Goal: Task Accomplishment & Management: Manage account settings

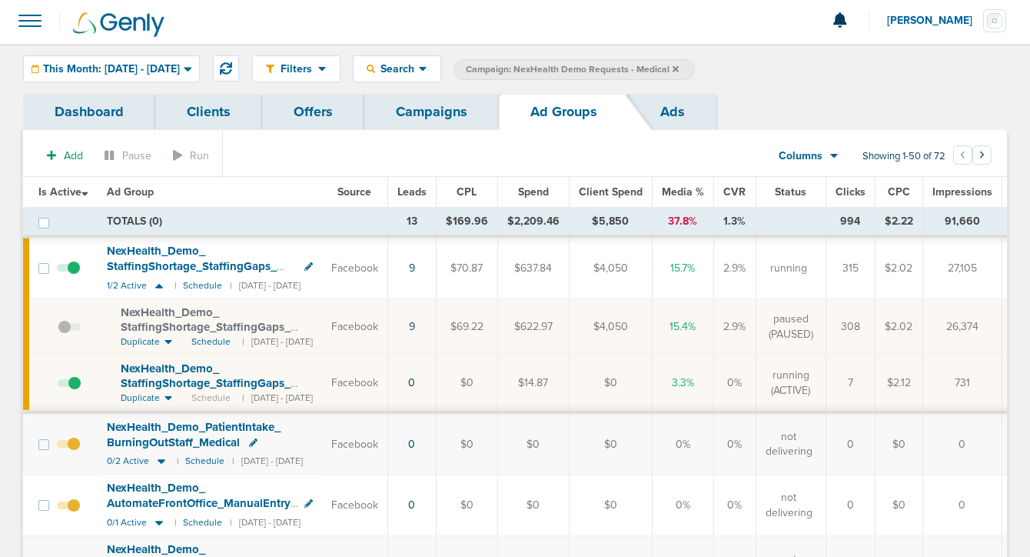
scroll to position [2, 0]
click at [431, 107] on link "Campaigns" at bounding box center [431, 112] width 135 height 36
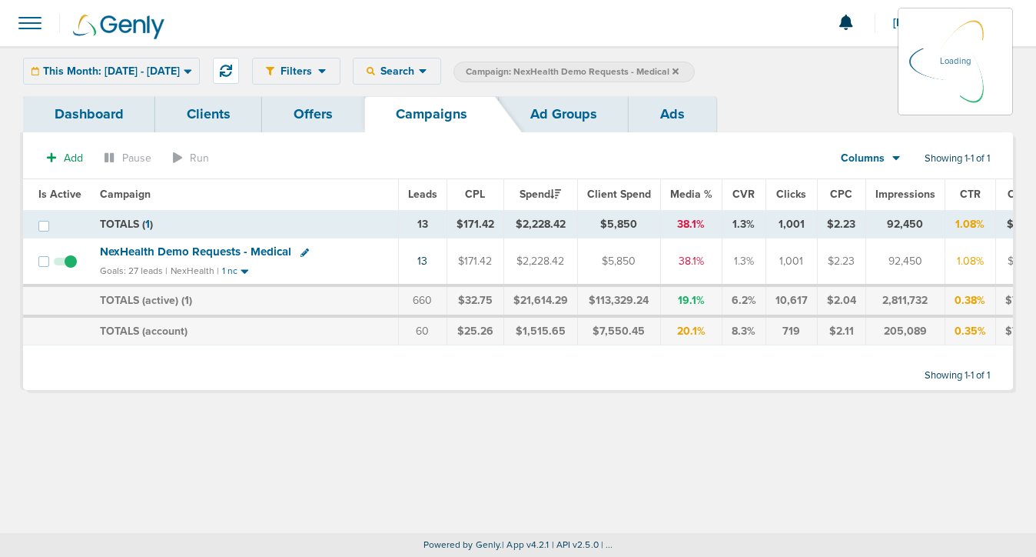
click at [194, 77] on div "This Month: [DATE] - [DATE] [DATE] [DATE] Last 7 Days Last 14 Days This Month L…" at bounding box center [111, 71] width 177 height 27
click at [178, 71] on div "This Month: [DATE] - [DATE] [DATE] [DATE] Last 7 Days Last 14 Days This Month L…" at bounding box center [111, 71] width 177 height 27
click at [695, 70] on label "Campaign: NexHealth Demo Requests - Medical" at bounding box center [574, 72] width 241 height 21
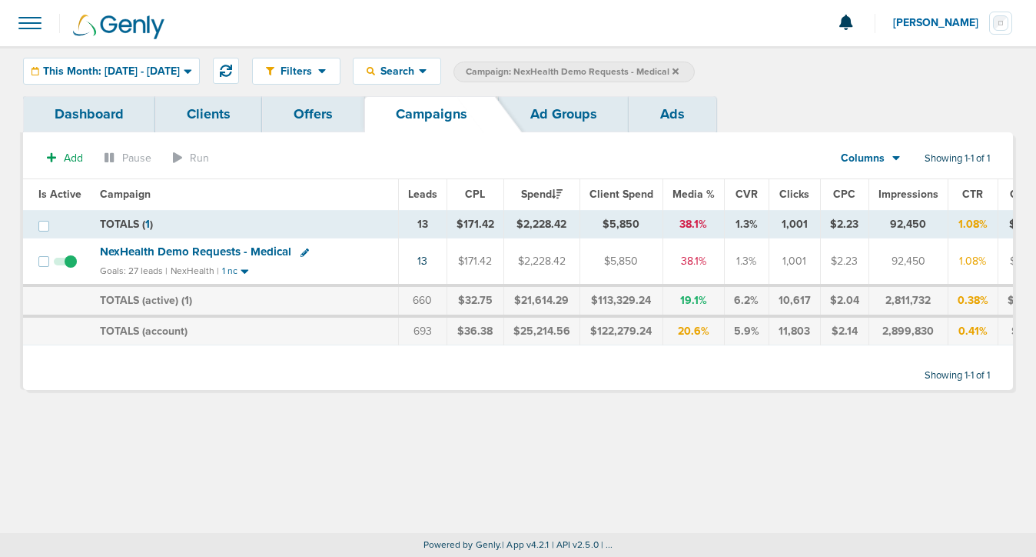
click at [679, 69] on icon at bounding box center [676, 71] width 6 height 6
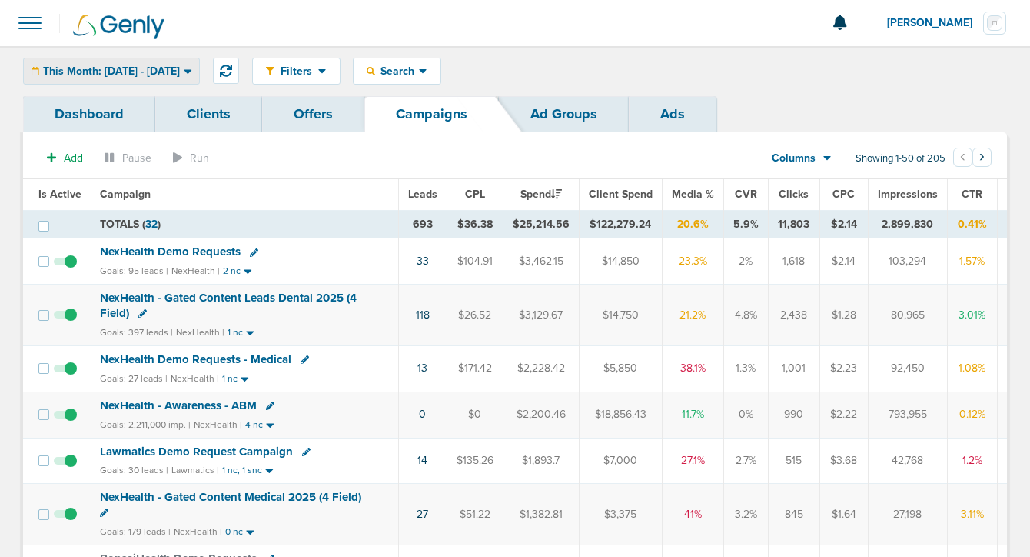
click at [180, 70] on span "This Month: [DATE] - [DATE]" at bounding box center [111, 71] width 137 height 11
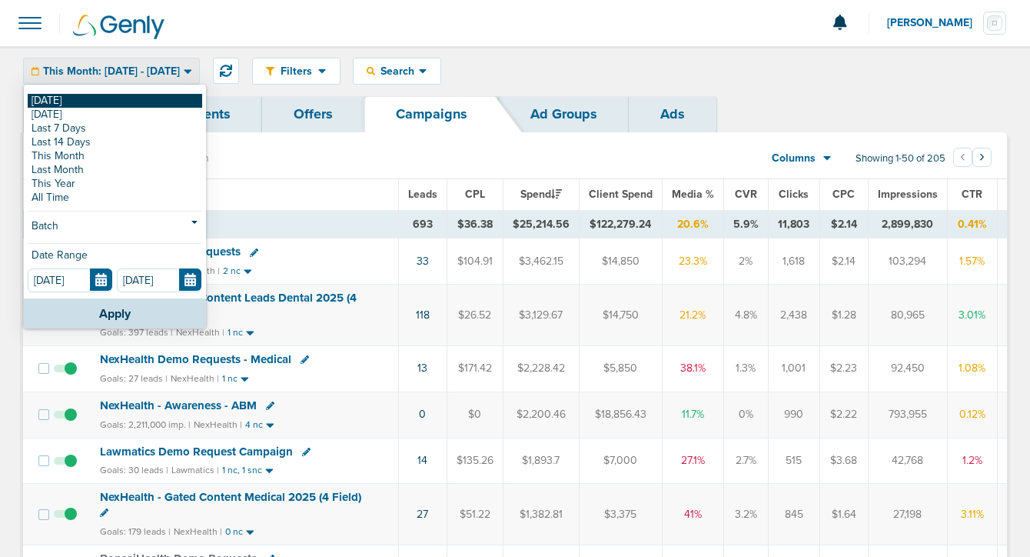
click at [143, 105] on link "[DATE]" at bounding box center [115, 101] width 175 height 14
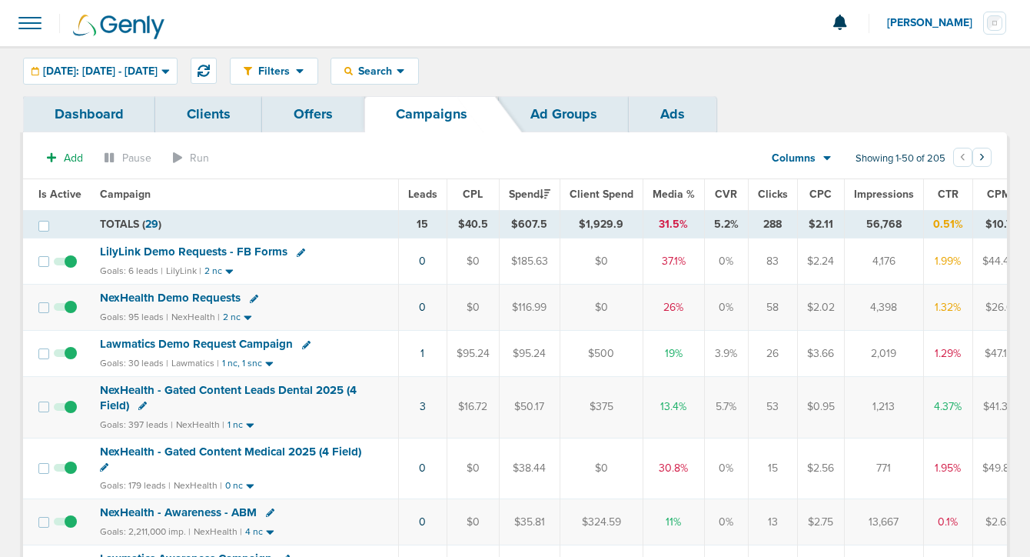
click at [181, 254] on span "LilyLink Demo Requests - FB Forms" at bounding box center [194, 251] width 188 height 14
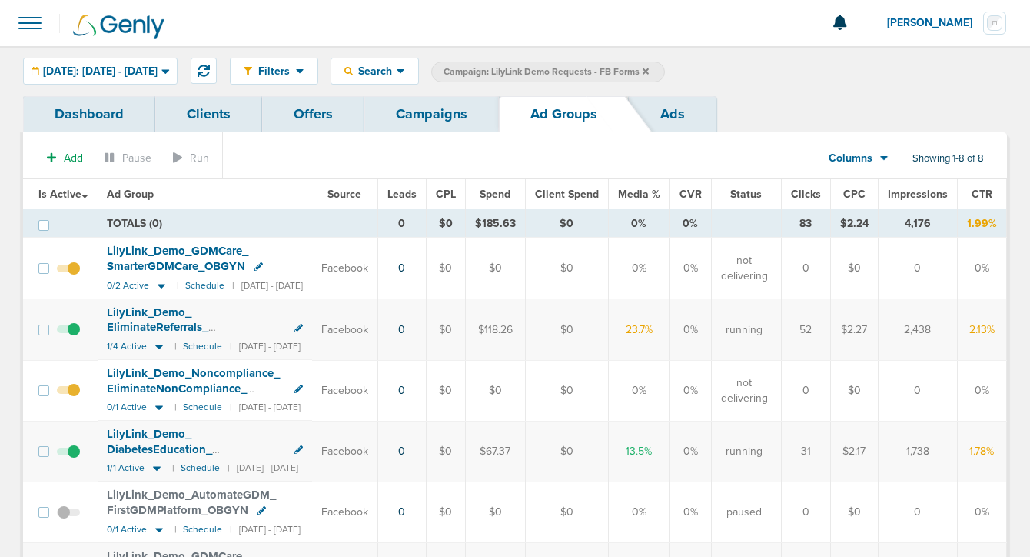
click at [410, 117] on link "Campaigns" at bounding box center [431, 114] width 135 height 36
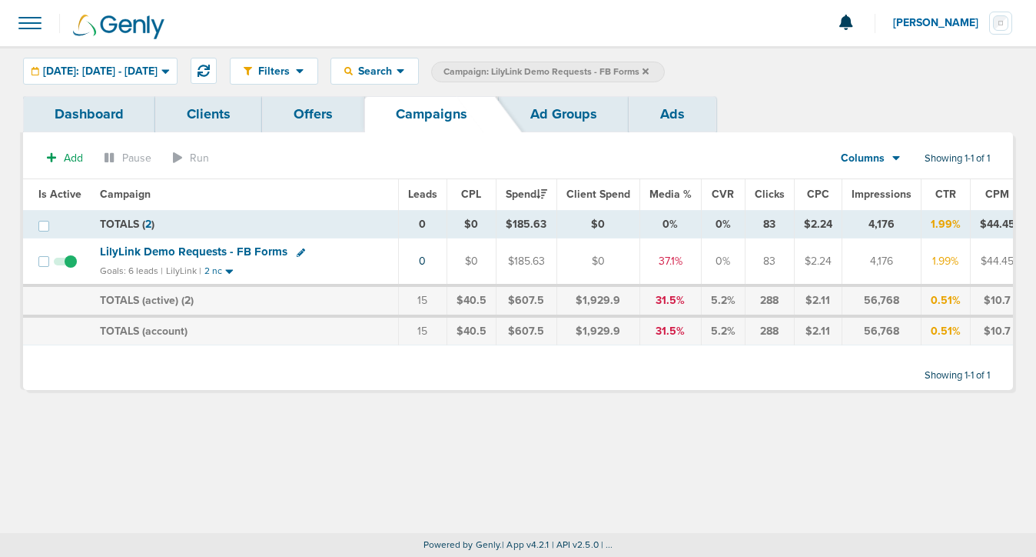
click at [665, 72] on label "Campaign: LilyLink Demo Requests - FB Forms" at bounding box center [548, 72] width 234 height 21
click at [649, 71] on icon at bounding box center [646, 71] width 6 height 6
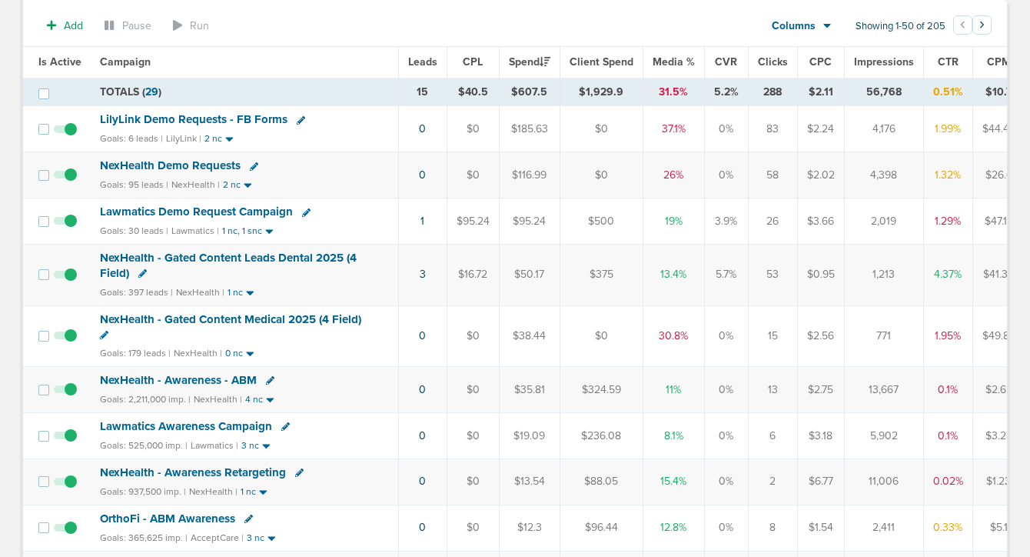
scroll to position [135, 0]
click at [181, 164] on span "NexHealth Demo Requests" at bounding box center [170, 166] width 141 height 14
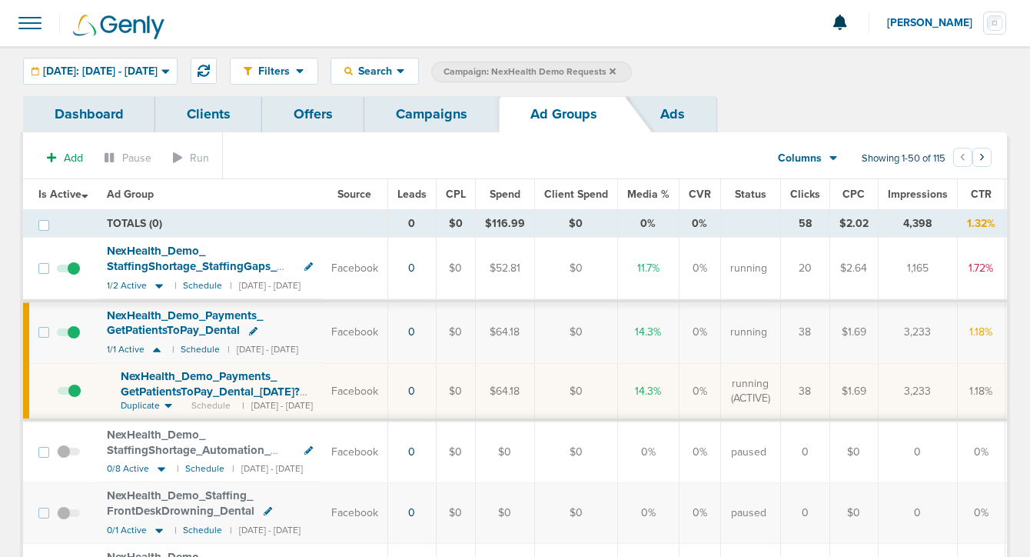
click at [444, 123] on link "Campaigns" at bounding box center [431, 114] width 135 height 36
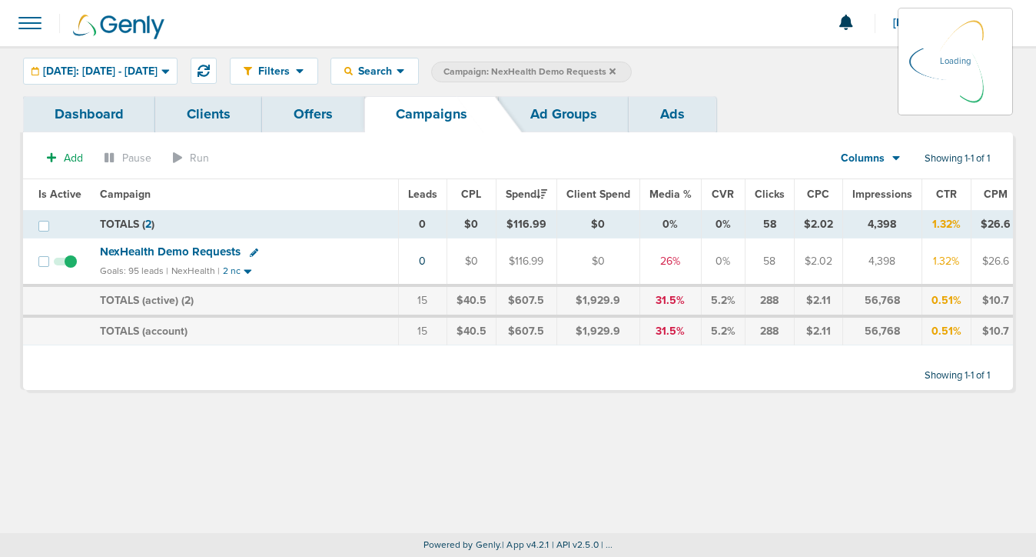
click at [616, 67] on icon at bounding box center [613, 71] width 6 height 9
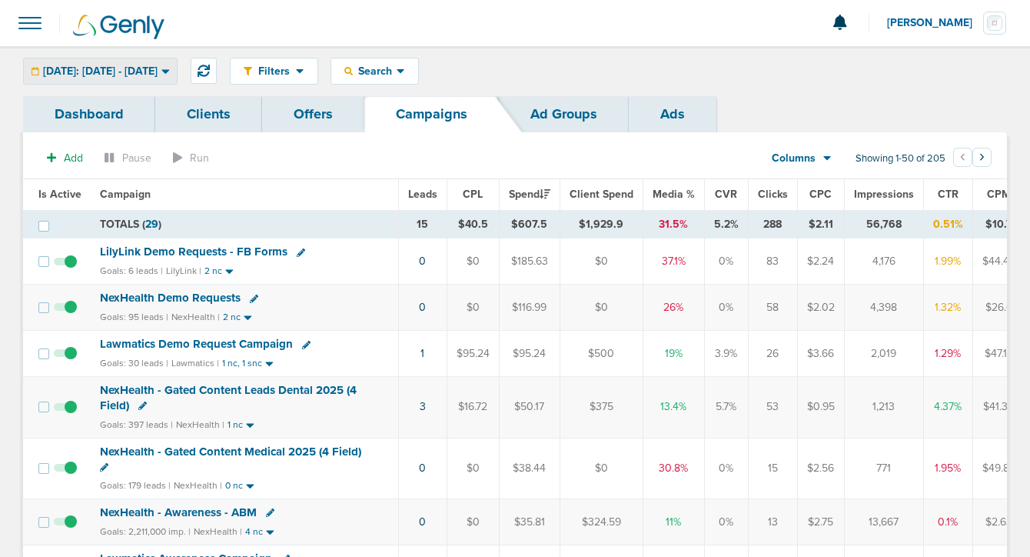
click at [158, 68] on span "[DATE]: [DATE] - [DATE]" at bounding box center [100, 71] width 115 height 11
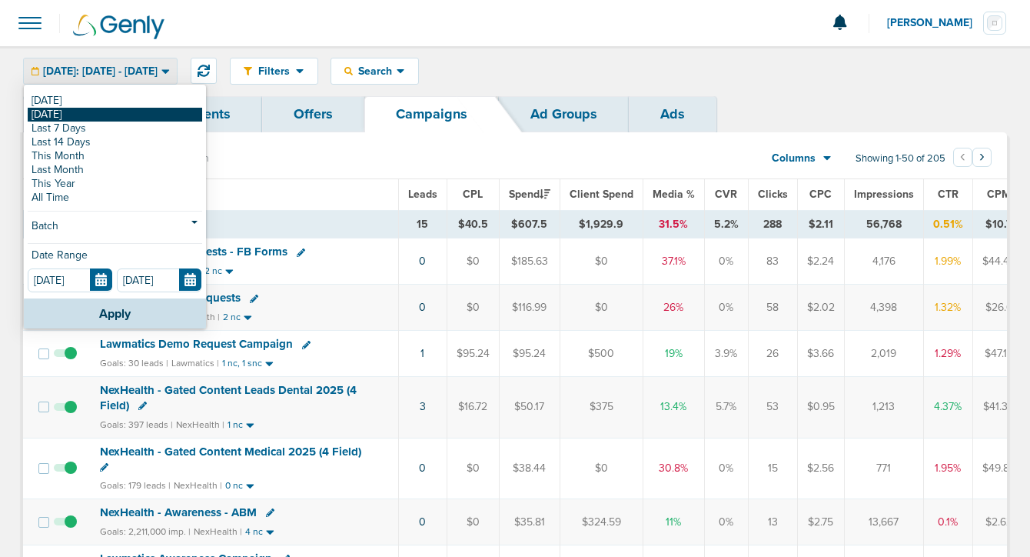
click at [137, 119] on link "[DATE]" at bounding box center [115, 115] width 175 height 14
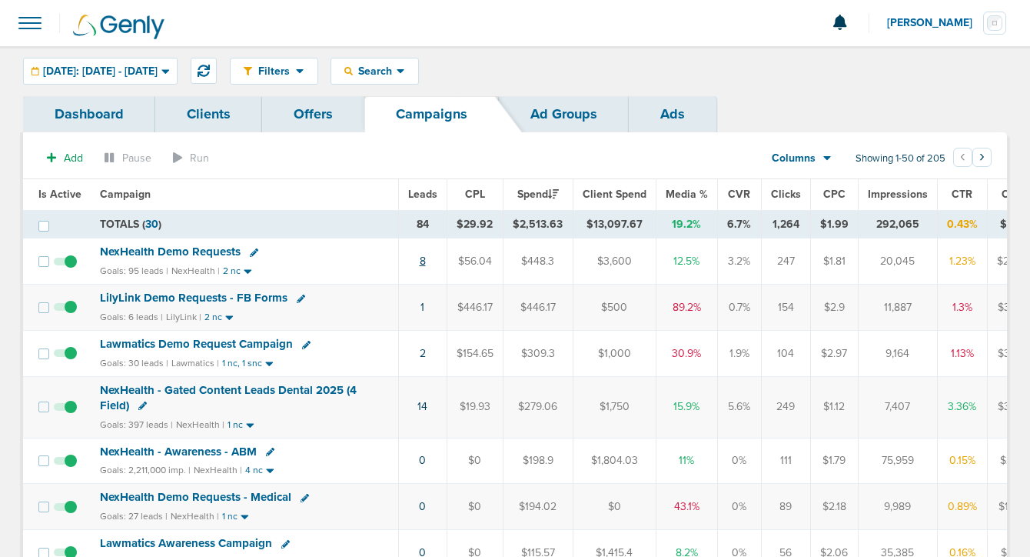
click at [423, 258] on link "8" at bounding box center [423, 260] width 6 height 13
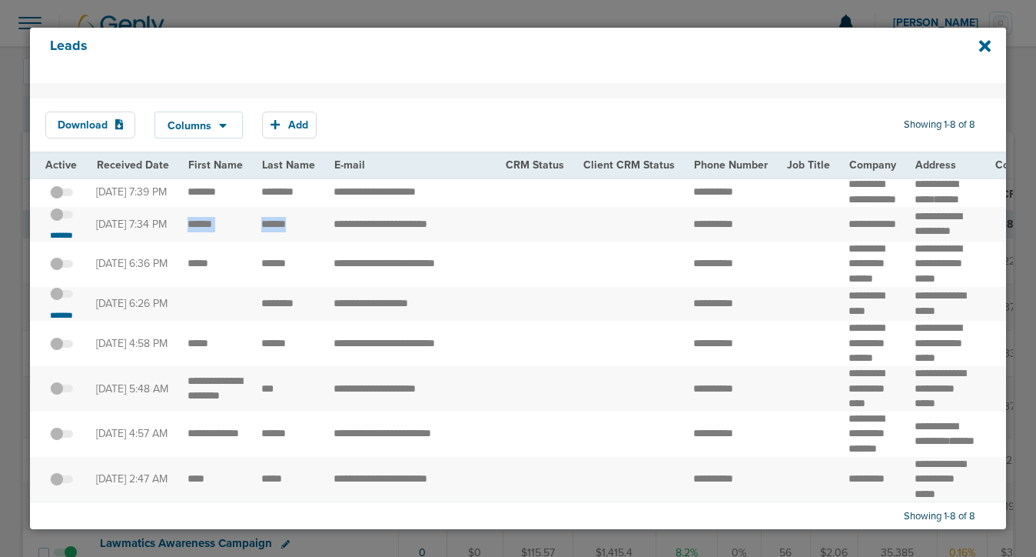
drag, startPoint x: 185, startPoint y: 244, endPoint x: 296, endPoint y: 246, distance: 110.7
drag, startPoint x: 904, startPoint y: 227, endPoint x: 946, endPoint y: 261, distance: 54.6
click at [946, 241] on td "**********" at bounding box center [946, 224] width 80 height 35
copy td "**********"
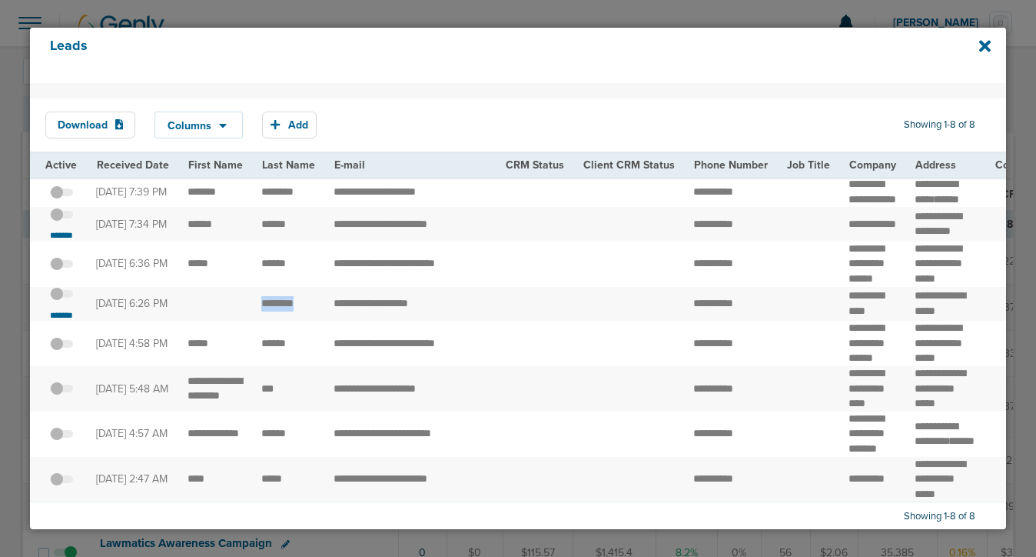
drag, startPoint x: 256, startPoint y: 331, endPoint x: 314, endPoint y: 325, distance: 57.9
click at [314, 321] on td "********" at bounding box center [288, 304] width 72 height 35
click at [67, 222] on span at bounding box center [61, 222] width 23 height 0
click at [62, 217] on input "checkbox" at bounding box center [62, 217] width 0 height 0
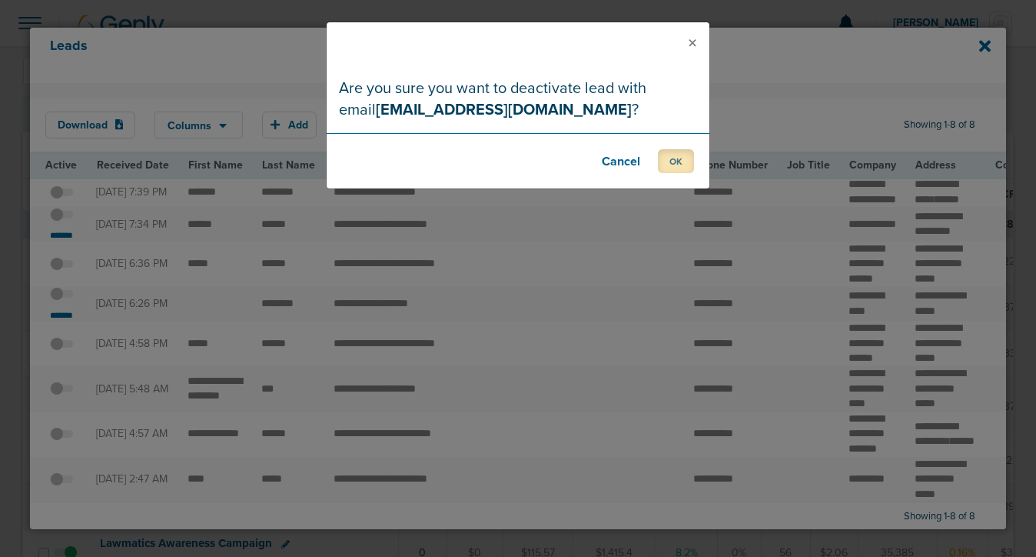
click at [675, 161] on button "OK" at bounding box center [676, 161] width 36 height 24
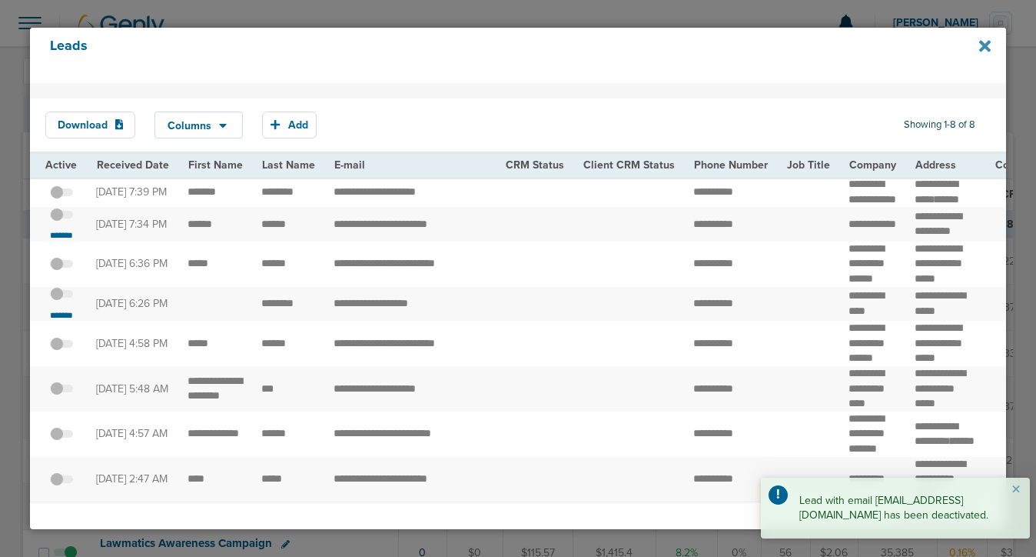
click at [985, 50] on icon at bounding box center [986, 46] width 12 height 17
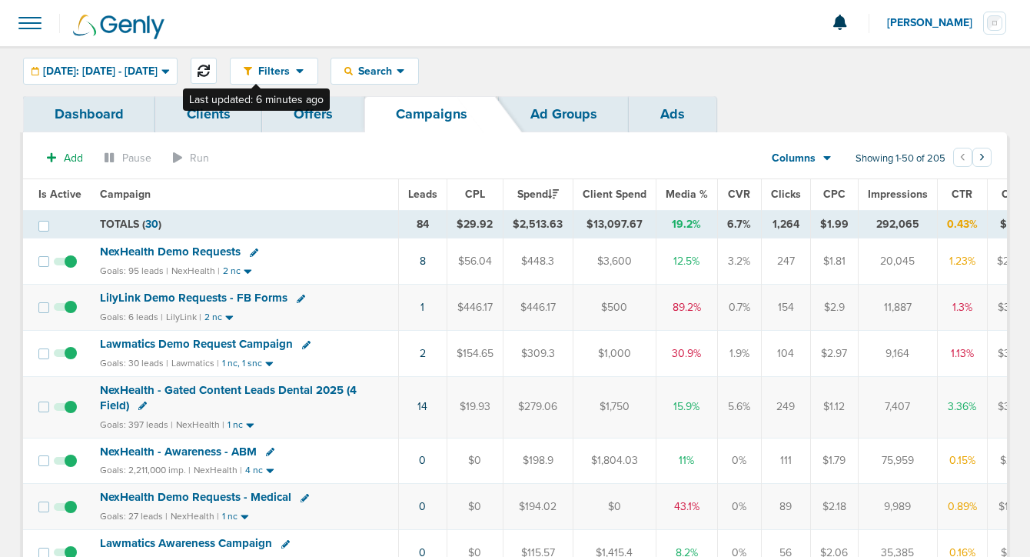
click at [210, 70] on icon at bounding box center [204, 71] width 12 height 12
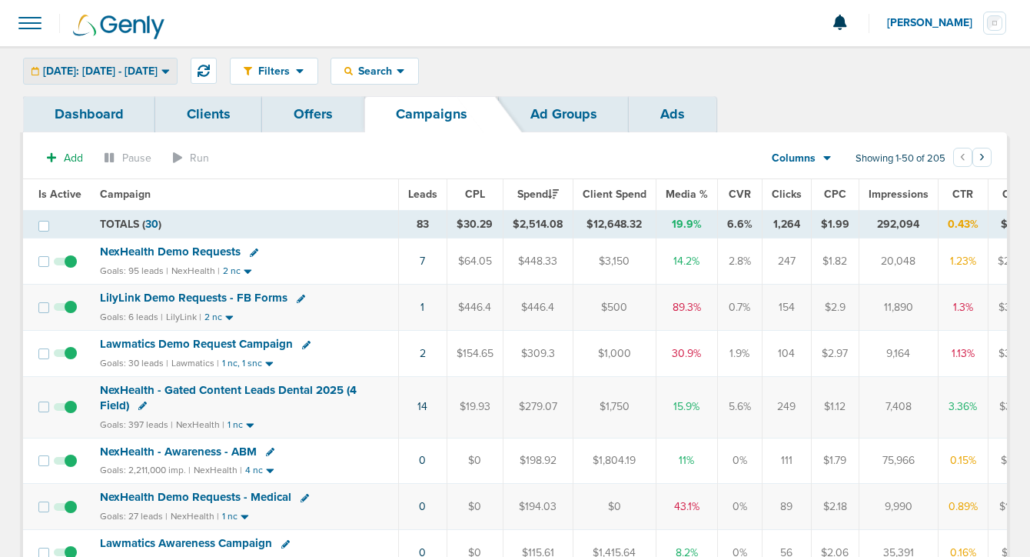
click at [158, 72] on span "[DATE]: [DATE] - [DATE]" at bounding box center [100, 71] width 115 height 11
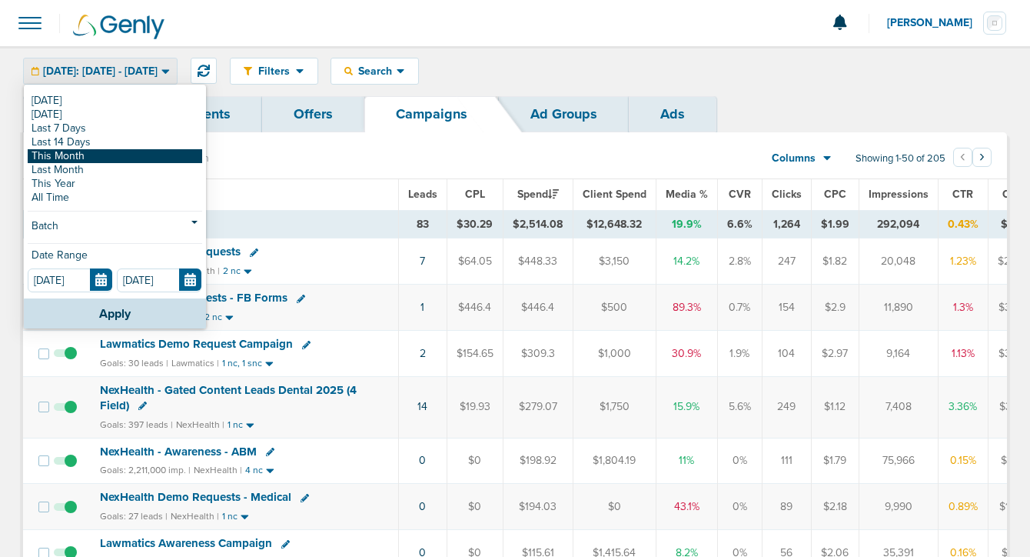
click at [133, 159] on link "This Month" at bounding box center [115, 156] width 175 height 14
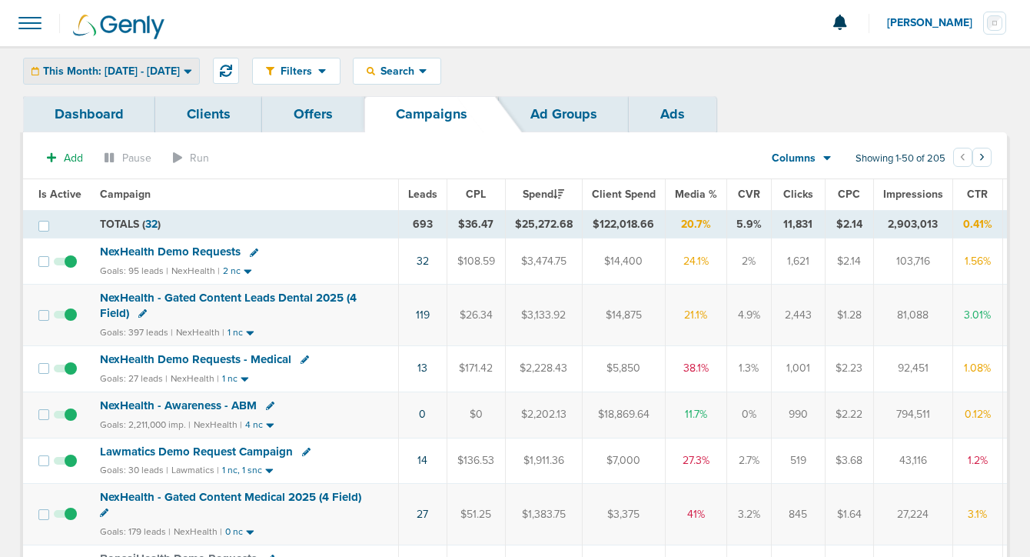
click at [136, 72] on span "This Month: [DATE] - [DATE]" at bounding box center [111, 71] width 137 height 11
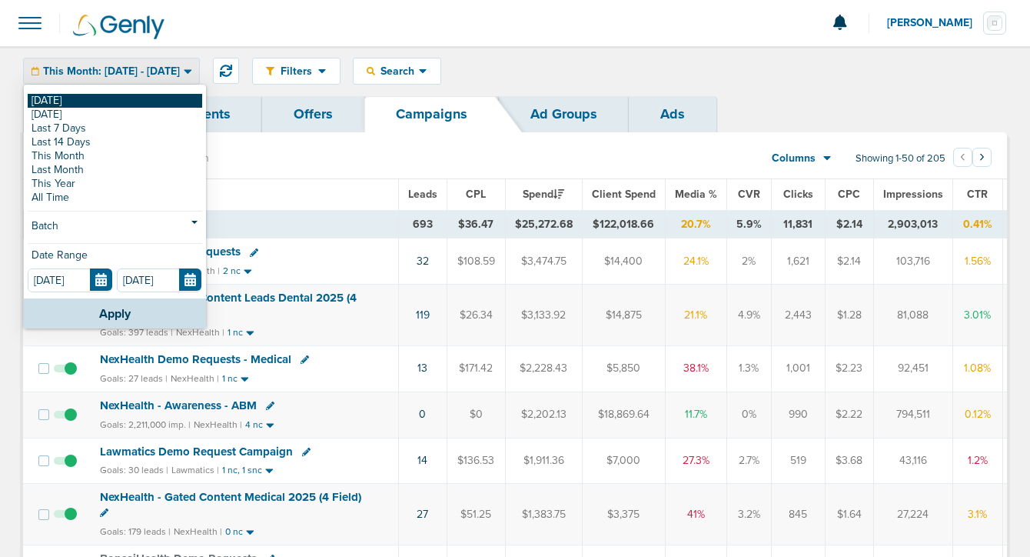
click at [133, 101] on link "[DATE]" at bounding box center [115, 101] width 175 height 14
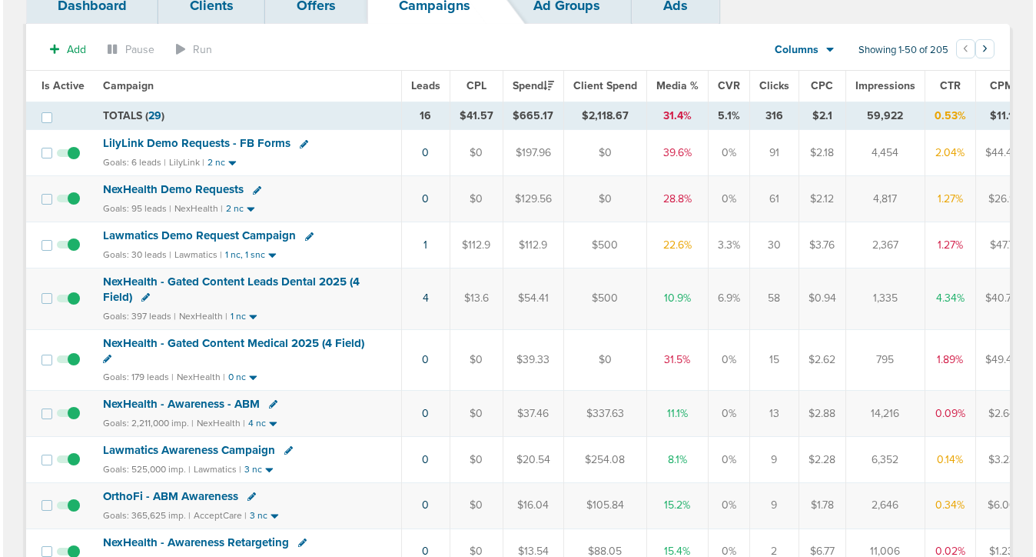
scroll to position [111, 0]
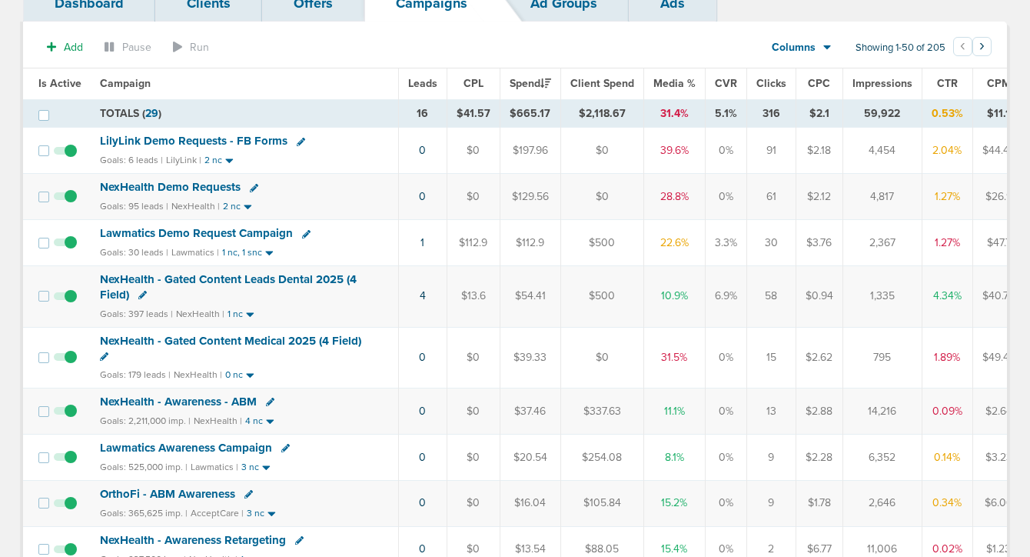
click at [138, 292] on icon at bounding box center [142, 295] width 8 height 8
select select
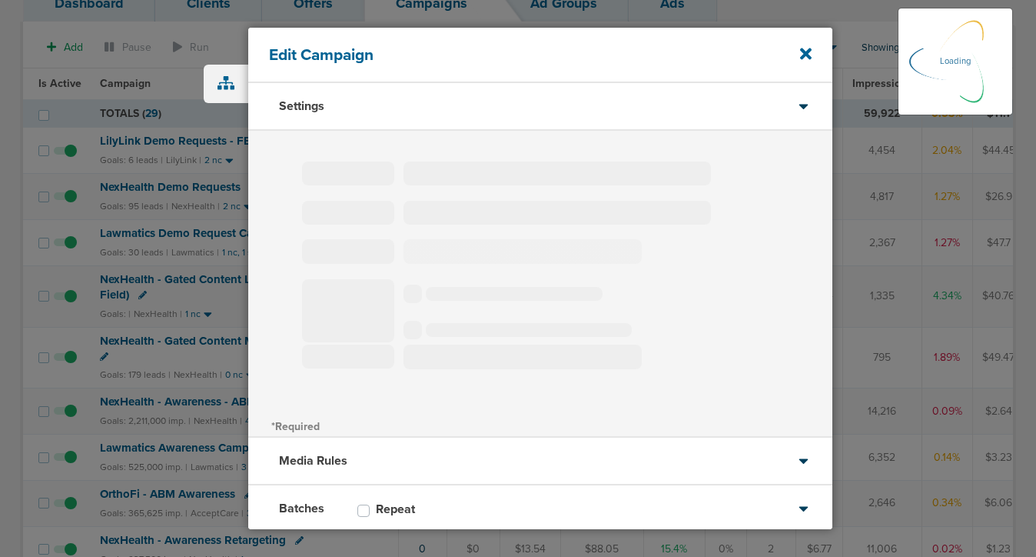
type input "NexHealth - Gated Content Leads Dental 2025 (4 Field)"
select select "Leads"
radio input "true"
select select "readWrite"
select select "1"
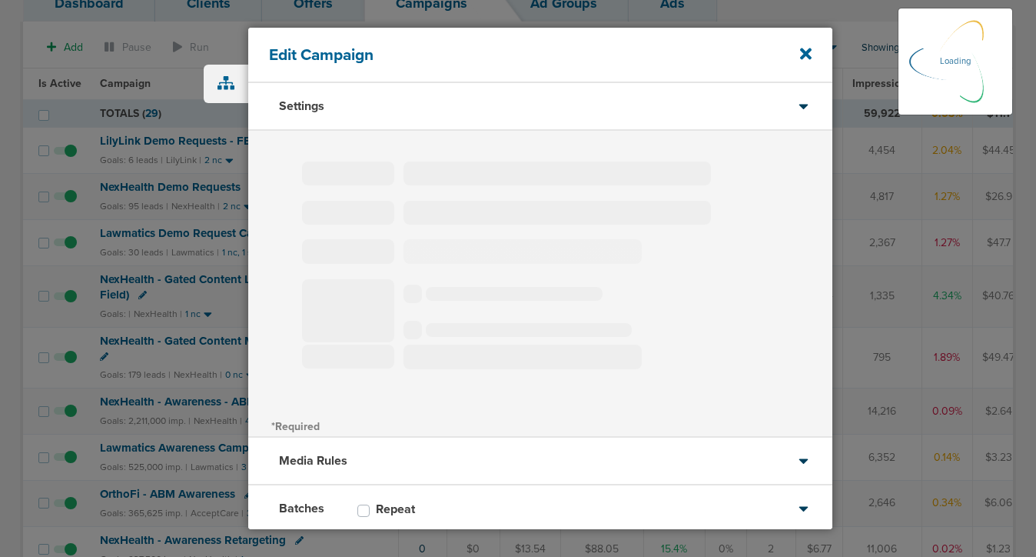
select select "1"
select select "2"
select select "3"
select select "4"
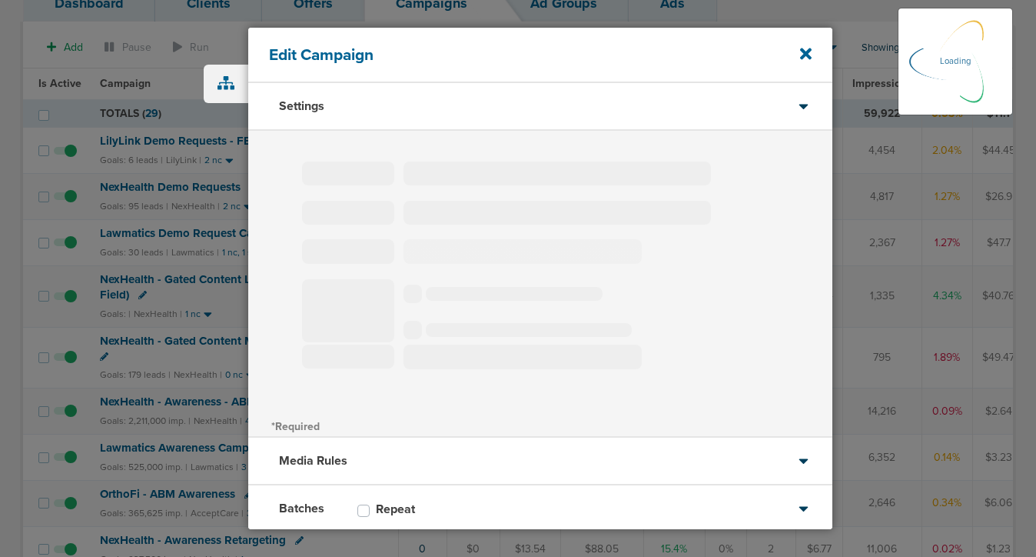
select select "6"
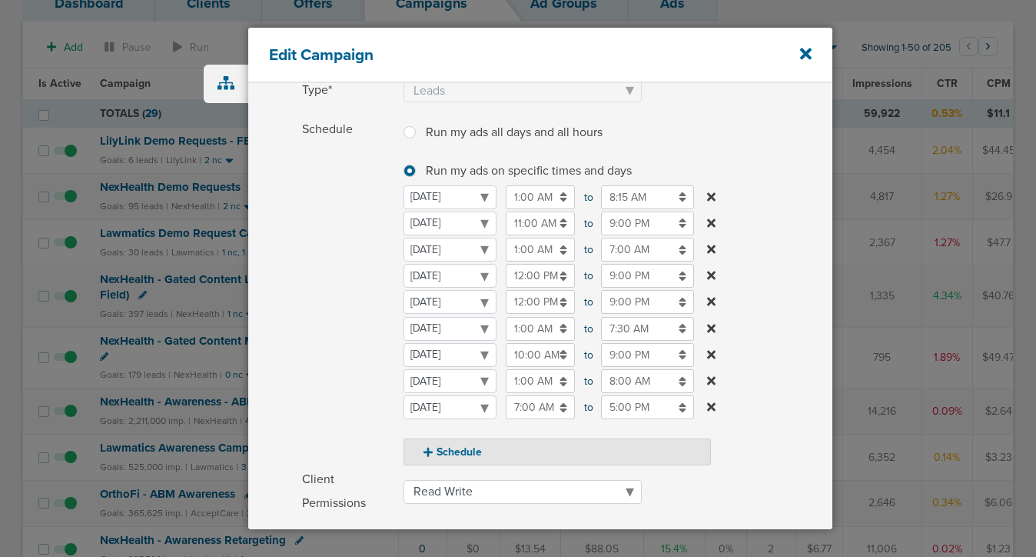
scroll to position [163, 0]
click at [612, 384] on input "8:00 AM" at bounding box center [647, 379] width 93 height 24
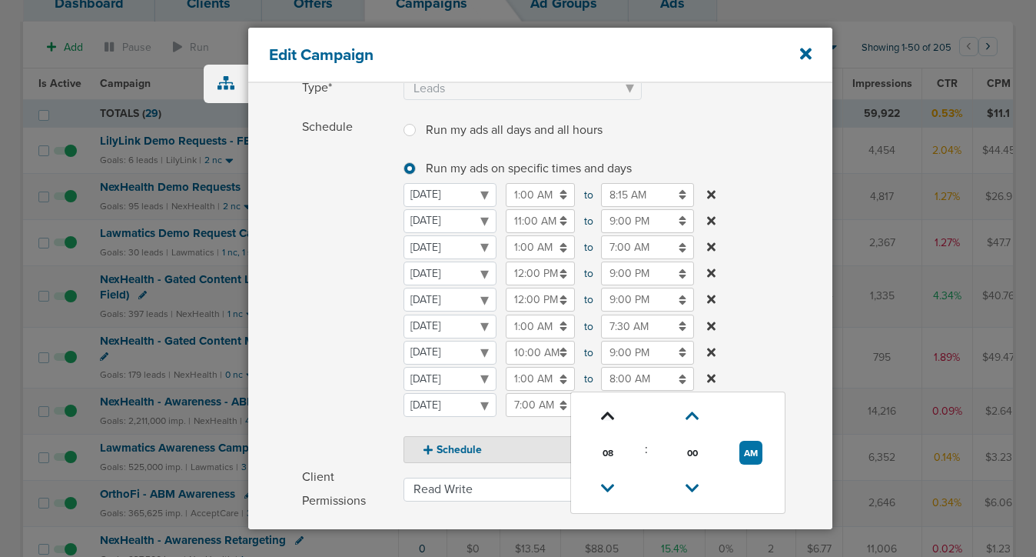
click at [603, 413] on icon at bounding box center [608, 415] width 14 height 9
click at [607, 484] on icon at bounding box center [608, 488] width 14 height 9
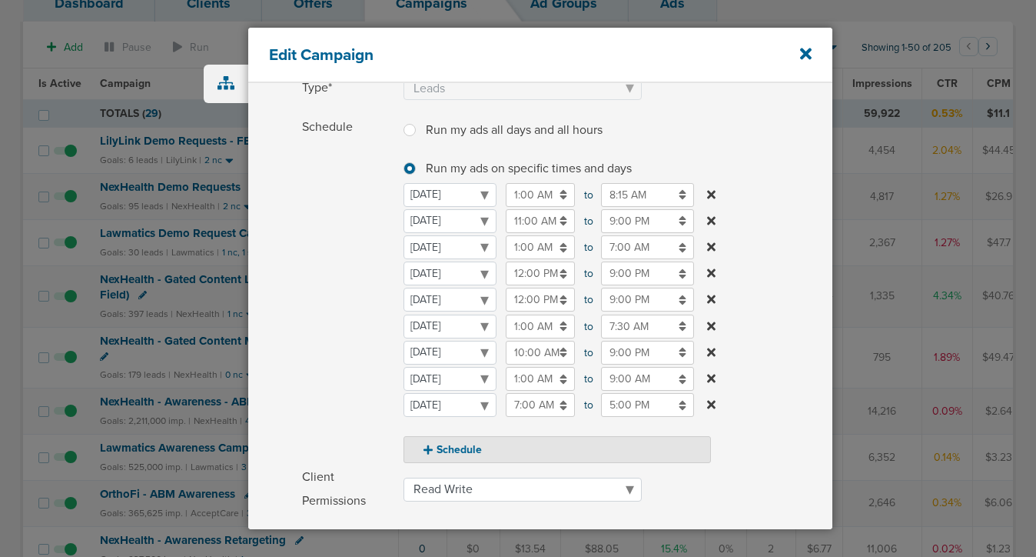
click at [354, 315] on span "Schedule" at bounding box center [348, 289] width 92 height 348
click at [624, 376] on input "9:00 AM" at bounding box center [647, 379] width 93 height 24
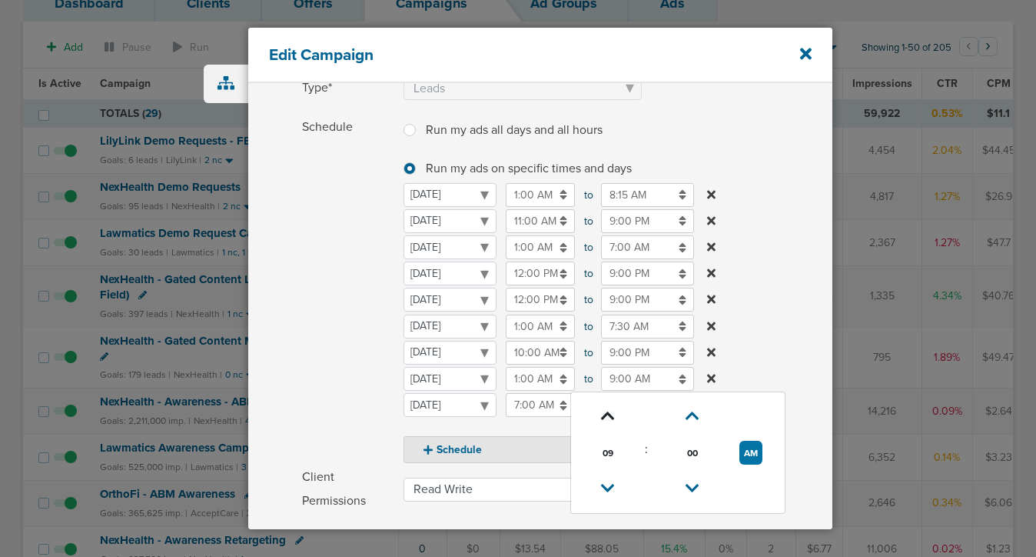
click at [609, 417] on icon at bounding box center [608, 415] width 14 height 9
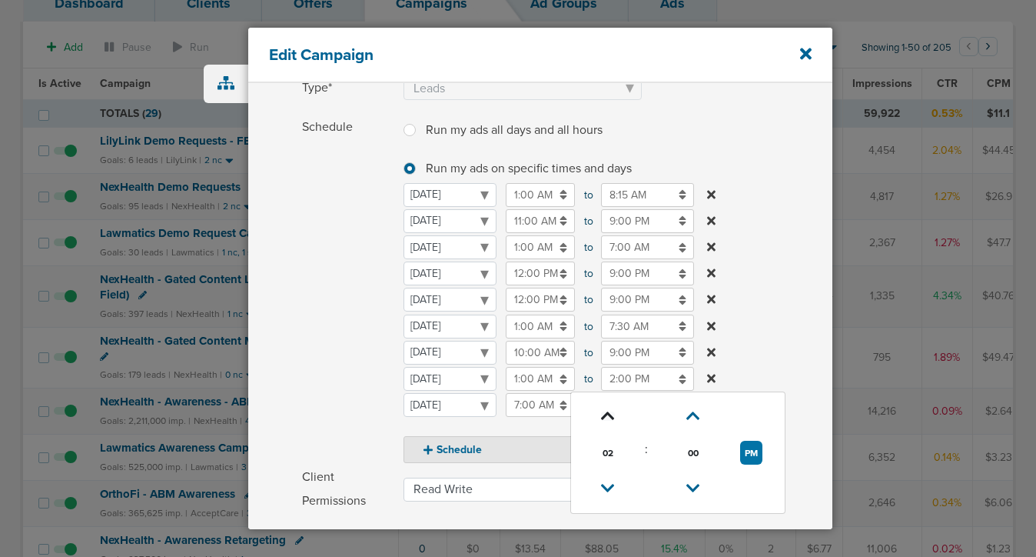
click at [609, 417] on icon at bounding box center [608, 415] width 14 height 9
type input "3:00 PM"
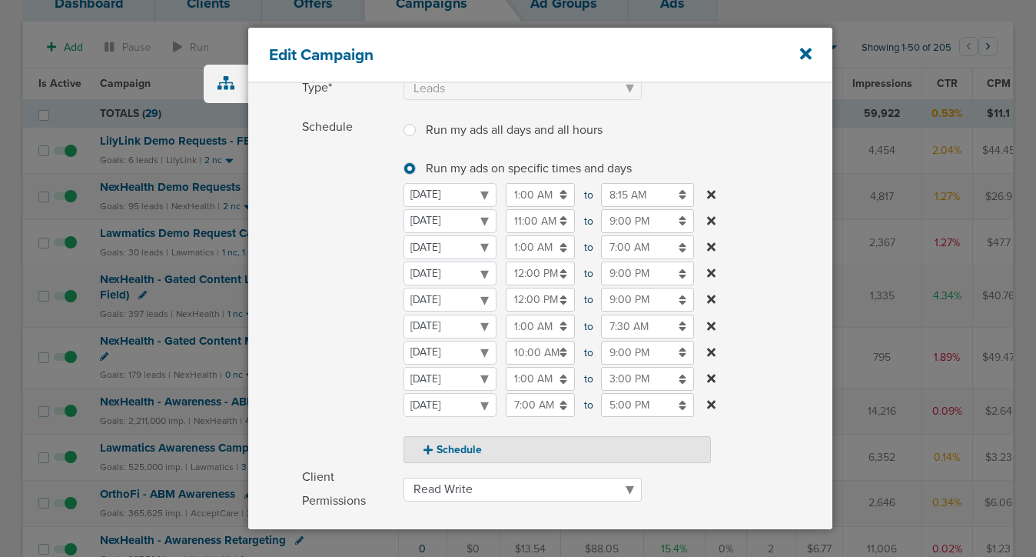
click at [329, 362] on span "Schedule" at bounding box center [348, 289] width 92 height 348
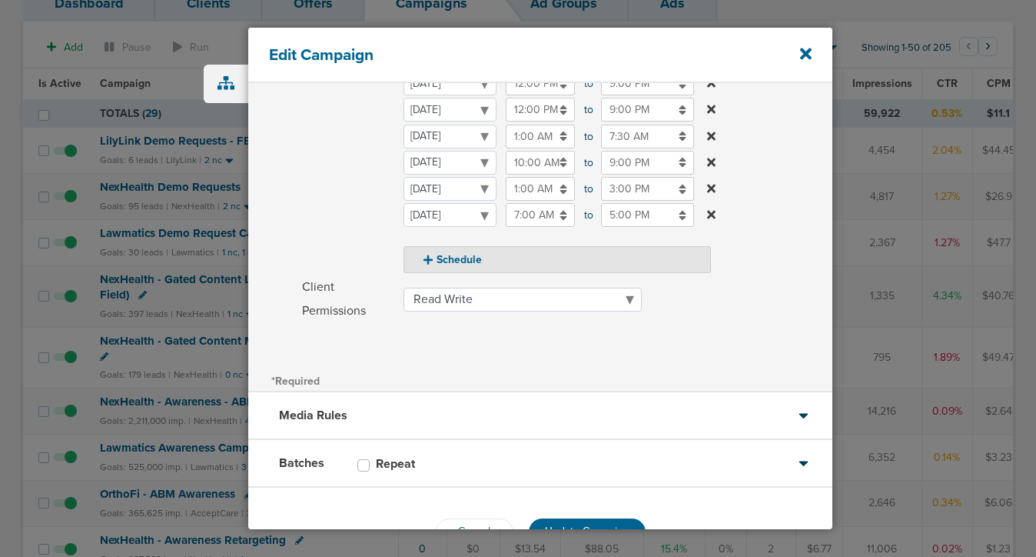
scroll to position [401, 0]
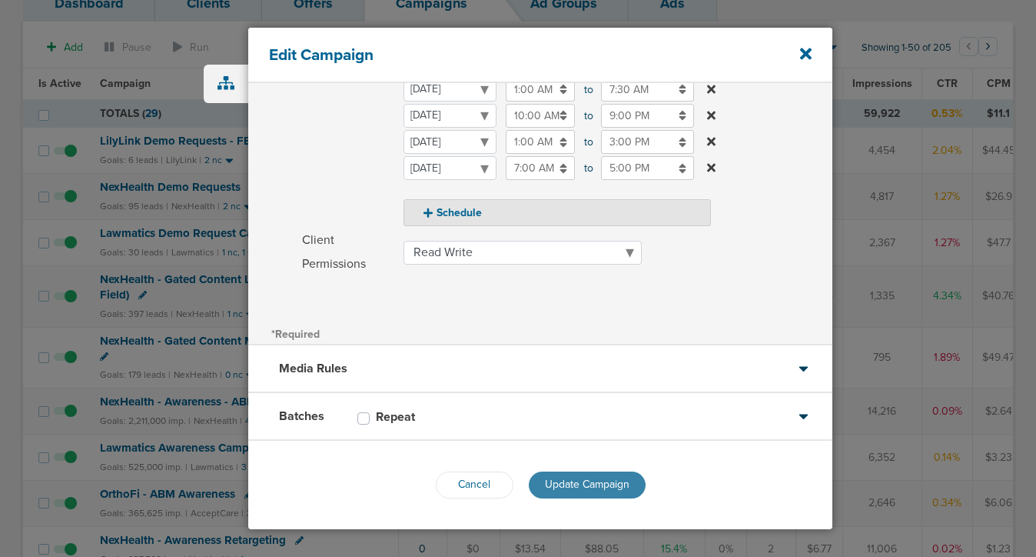
click at [568, 484] on span "Update Campaign" at bounding box center [587, 483] width 85 height 13
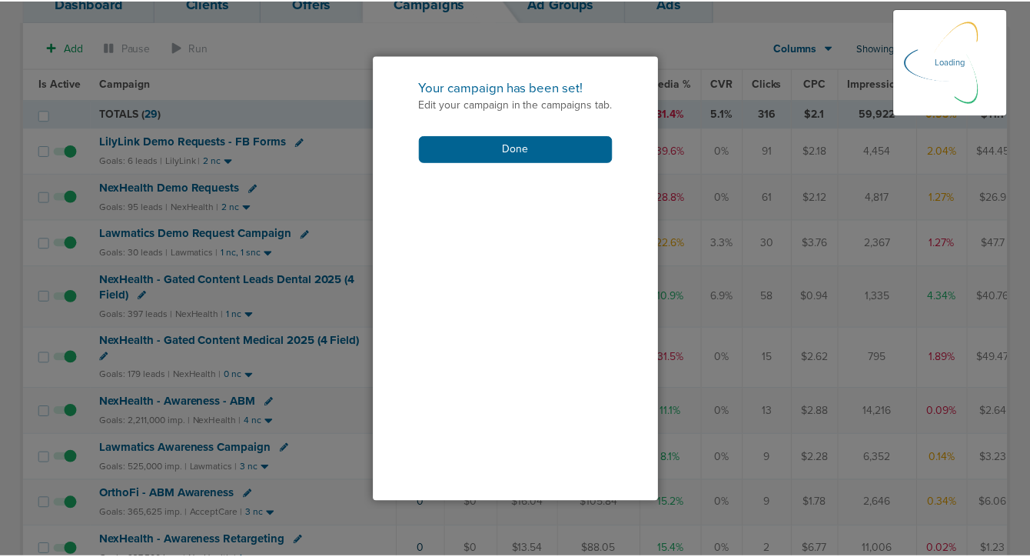
scroll to position [351, 0]
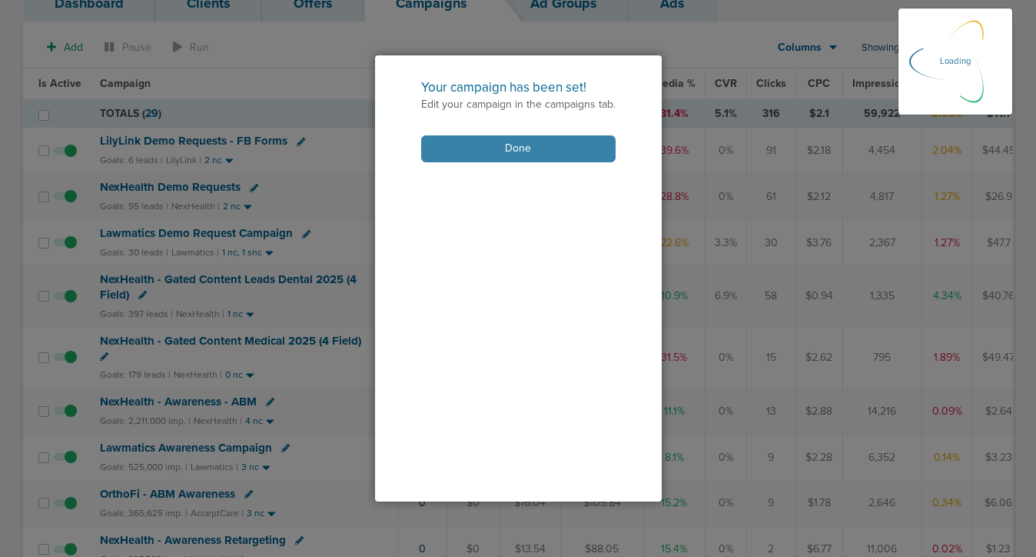
click at [540, 151] on button "Done" at bounding box center [518, 148] width 195 height 27
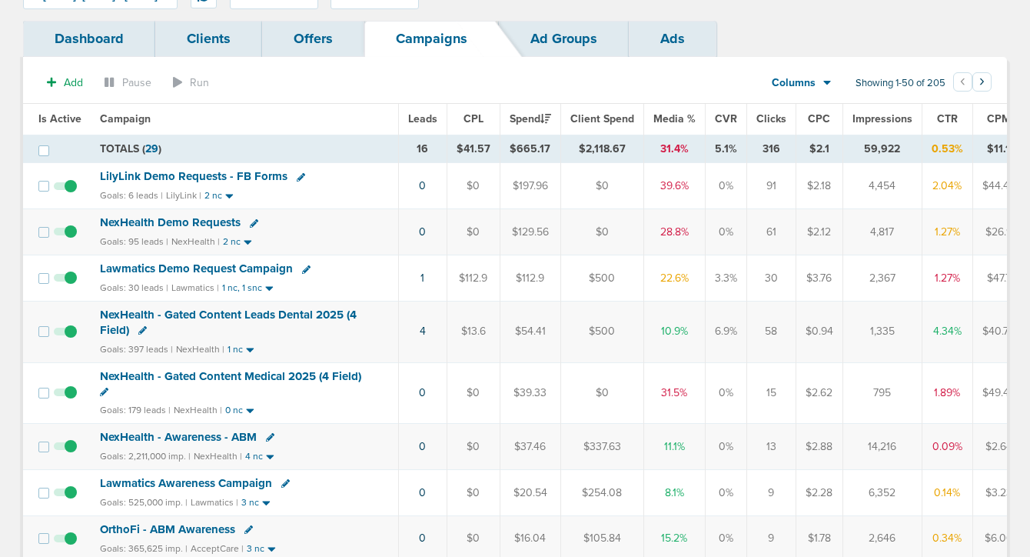
scroll to position [0, 0]
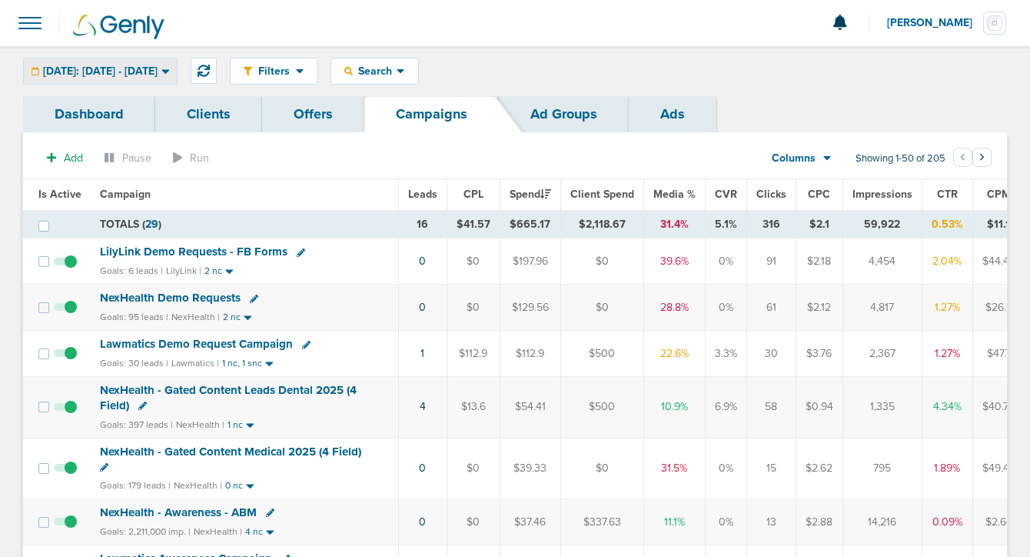
click at [135, 68] on span "[DATE]: [DATE] - [DATE]" at bounding box center [100, 71] width 115 height 11
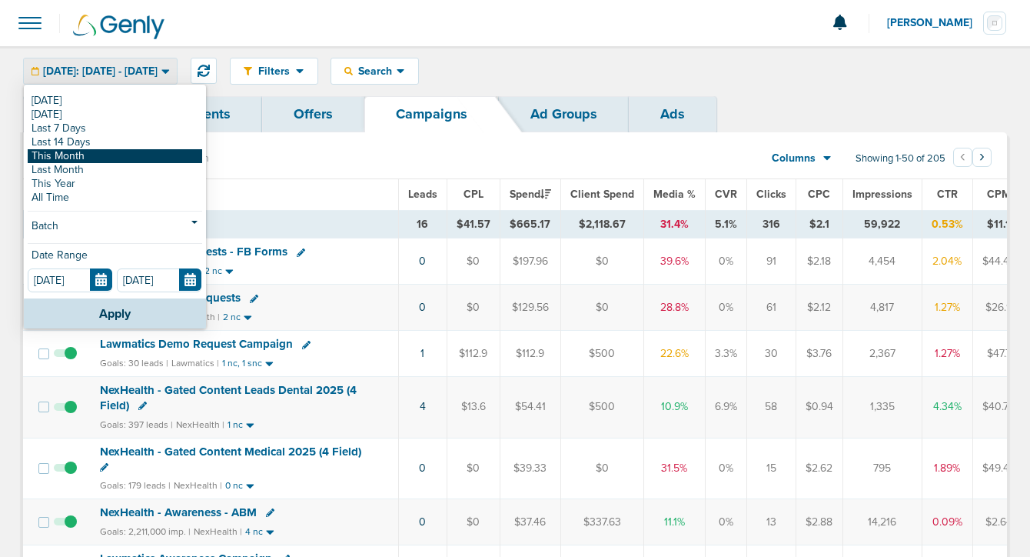
click at [115, 157] on link "This Month" at bounding box center [115, 156] width 175 height 14
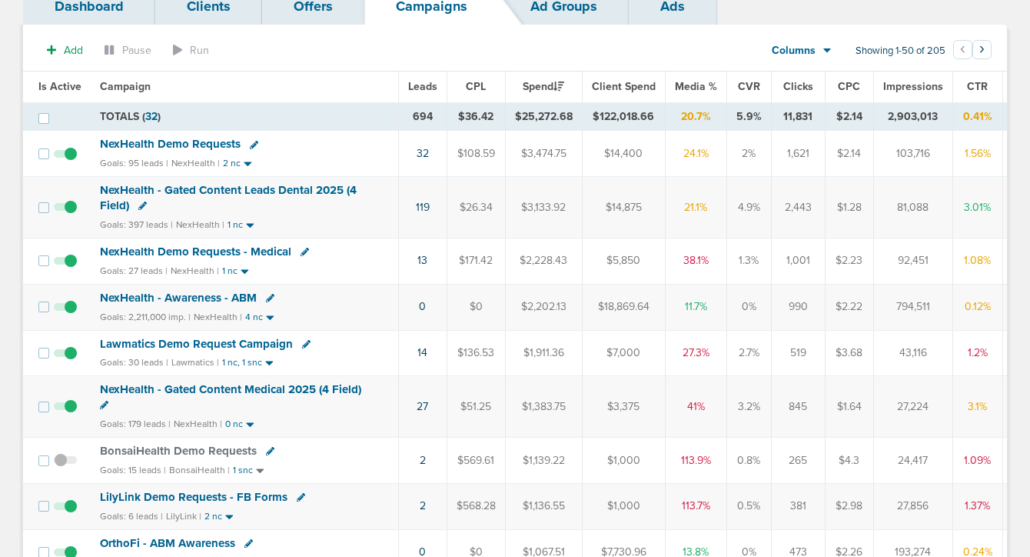
scroll to position [108, 0]
click at [173, 251] on span "NexHealth Demo Requests - Medical" at bounding box center [195, 251] width 191 height 14
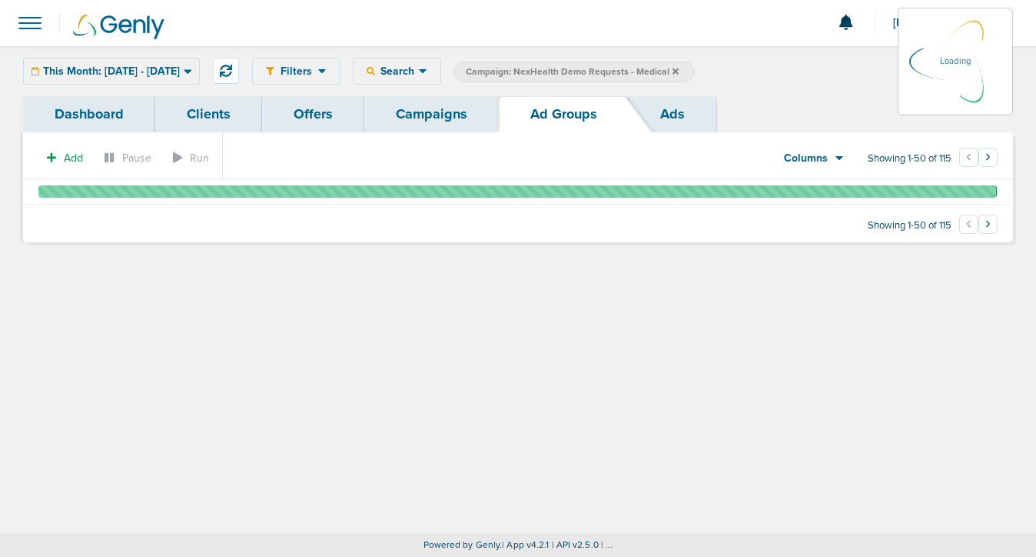
click at [143, 71] on div "This Month: [DATE] - [DATE] [DATE] [DATE] Last 7 Days Last 14 Days This Month L…" at bounding box center [111, 71] width 177 height 27
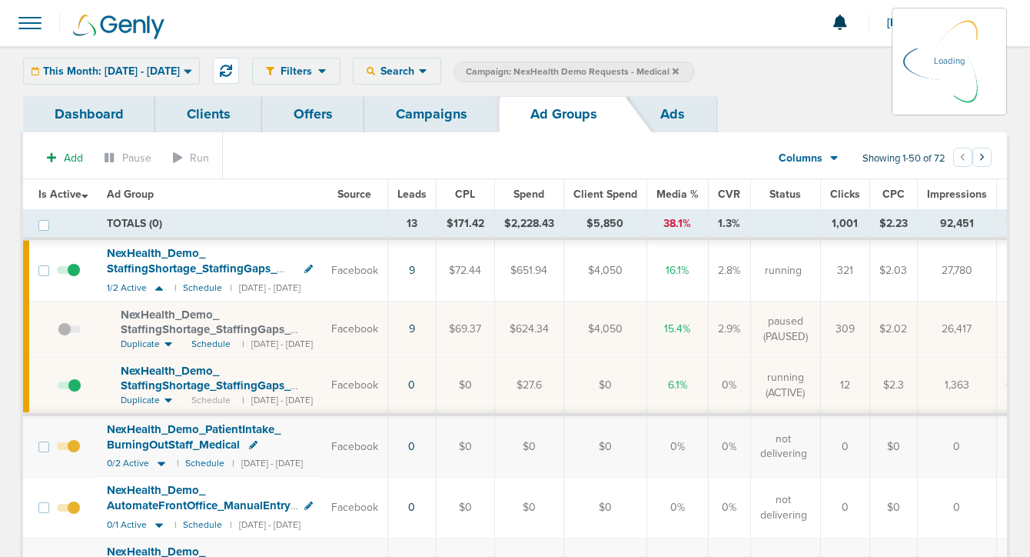
click at [200, 74] on div "This Month: [DATE] - [DATE] [DATE] [DATE] Last 7 Days Last 14 Days This Month L…" at bounding box center [111, 71] width 177 height 27
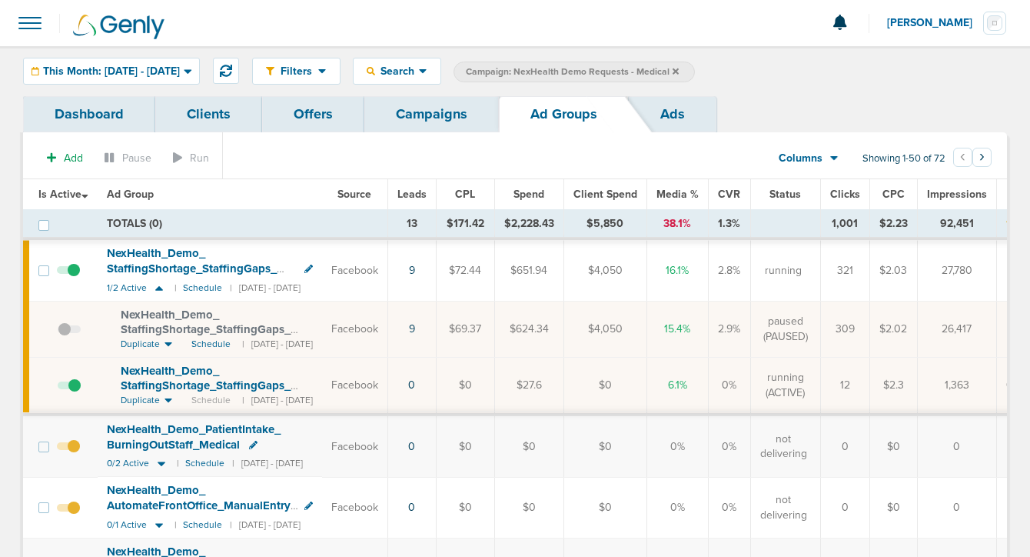
click at [180, 74] on span "This Month: [DATE] - [DATE]" at bounding box center [111, 71] width 137 height 11
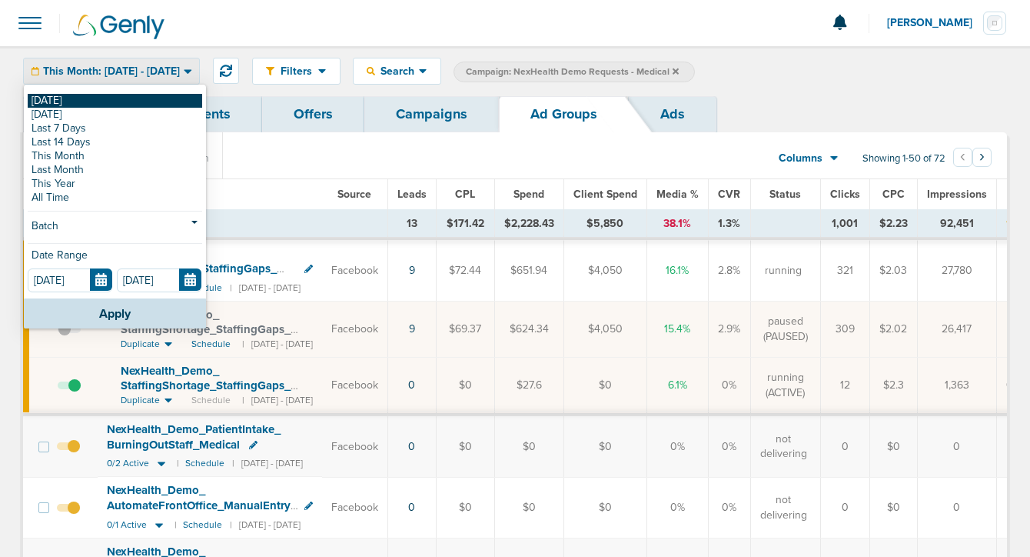
click at [168, 103] on link "[DATE]" at bounding box center [115, 101] width 175 height 14
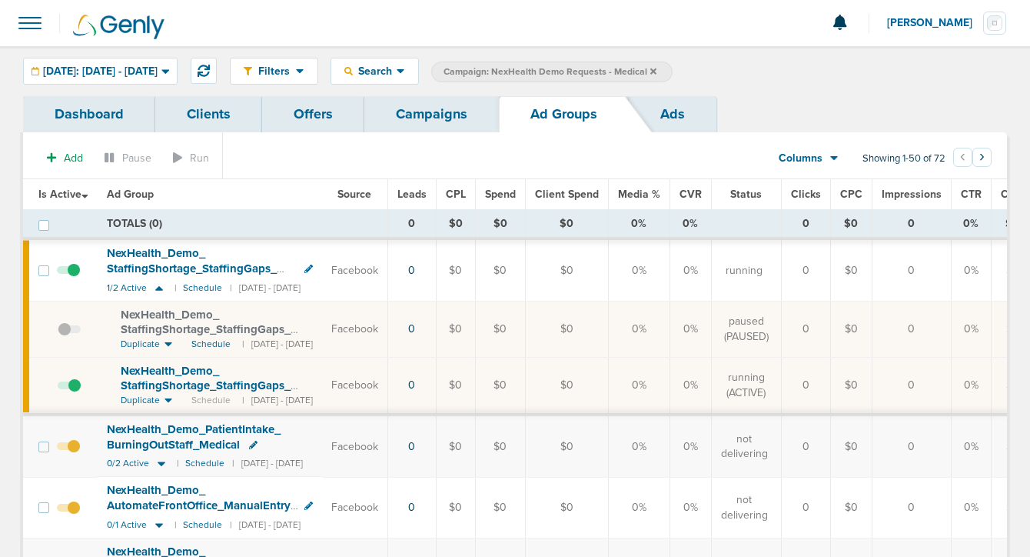
click at [417, 122] on link "Campaigns" at bounding box center [431, 114] width 135 height 36
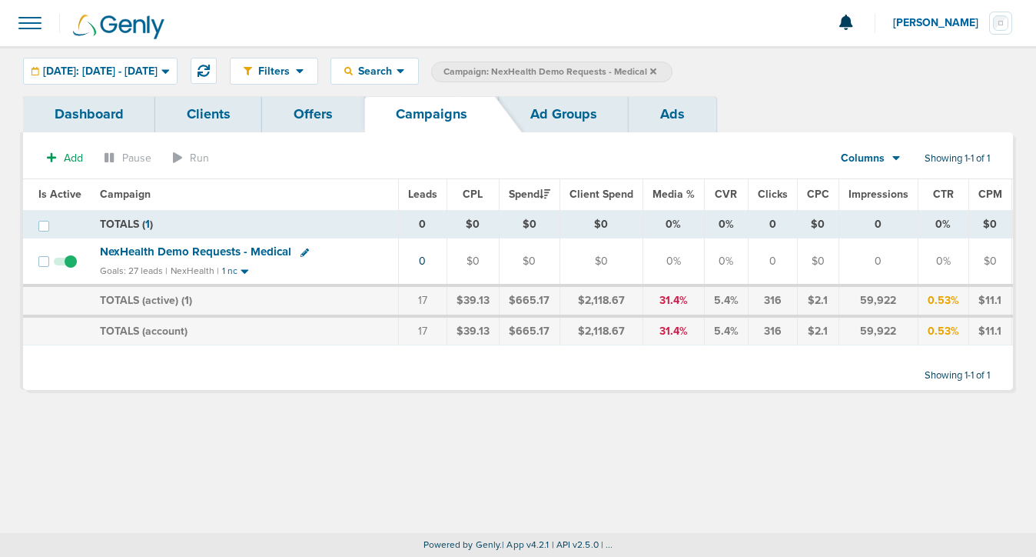
click at [301, 250] on icon at bounding box center [305, 252] width 8 height 8
select select
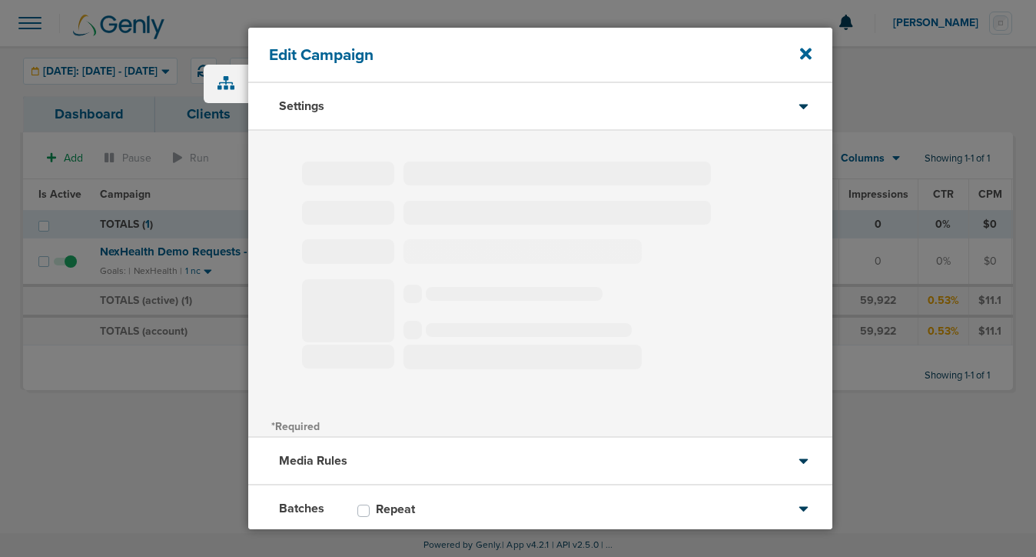
type input "NexHealth Demo Requests - Medical"
select select "Leads"
radio input "true"
select select "readOnly"
select select "1"
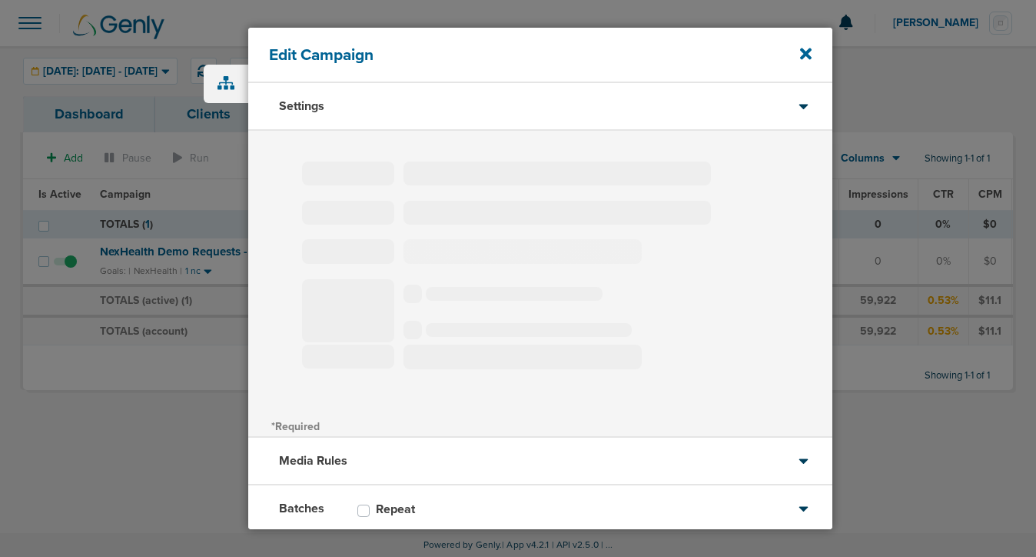
select select "1"
select select "2"
select select "3"
select select "4"
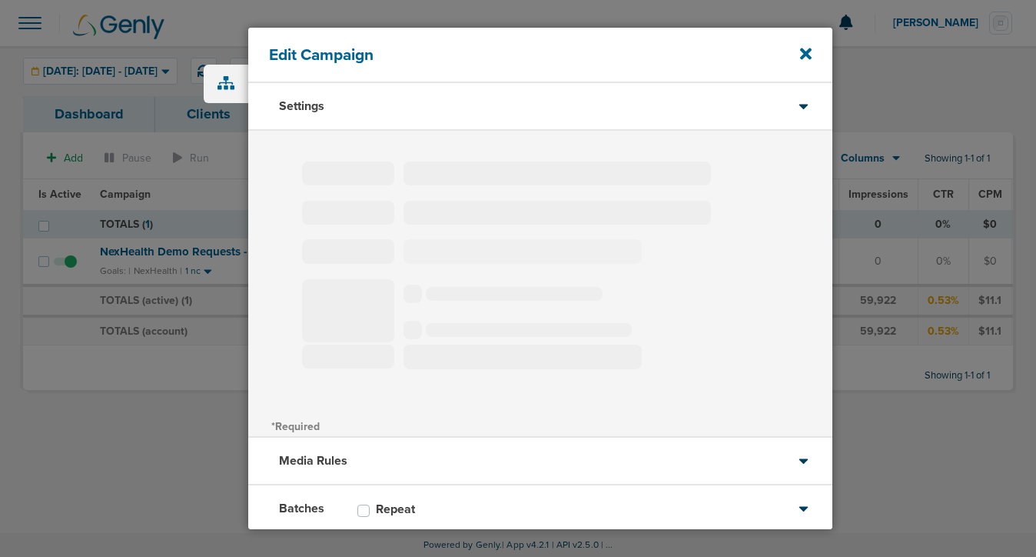
select select "6"
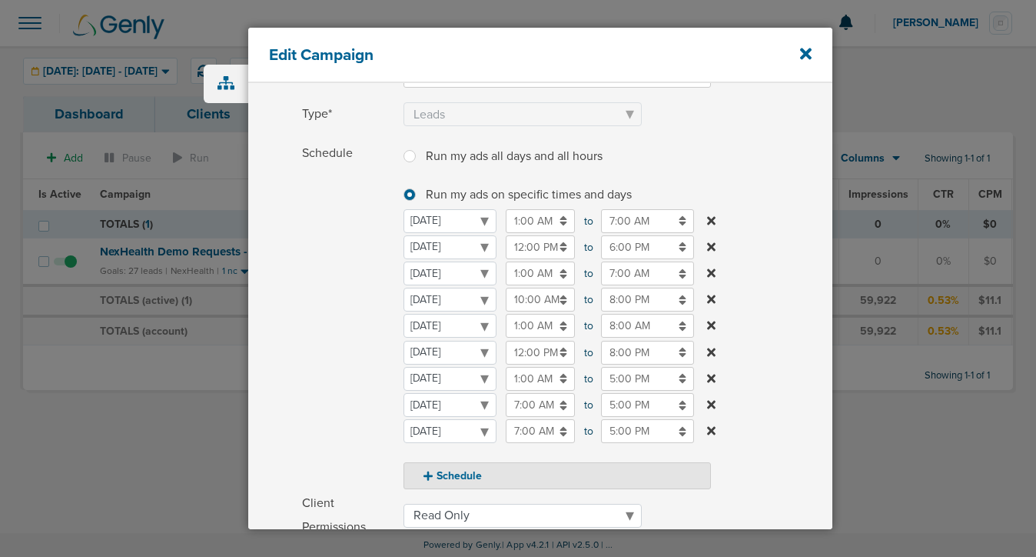
scroll to position [140, 0]
click at [517, 404] on input "7:00 AM" at bounding box center [540, 402] width 69 height 24
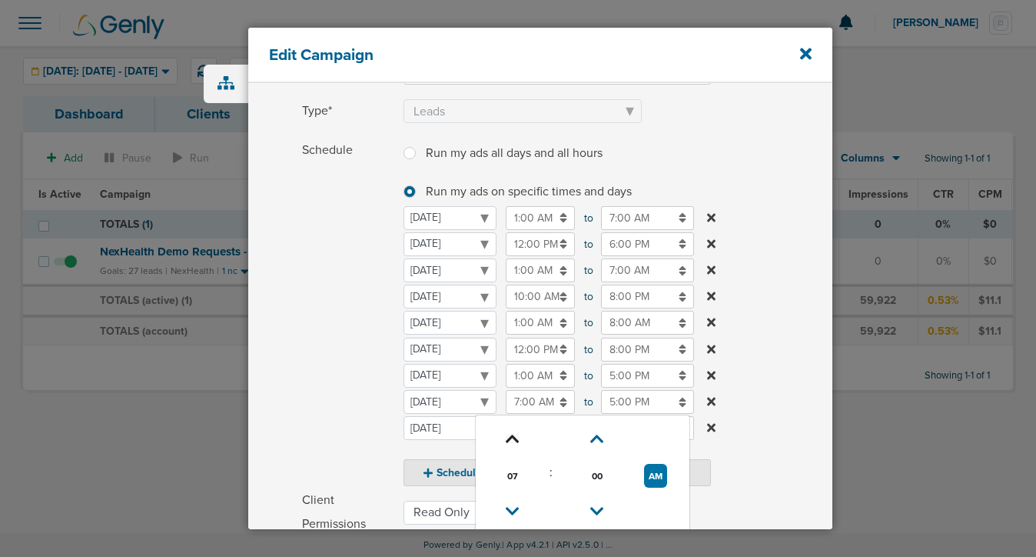
click at [509, 435] on icon at bounding box center [513, 438] width 14 height 9
click at [510, 435] on icon at bounding box center [513, 438] width 14 height 9
type input "10:00 AM"
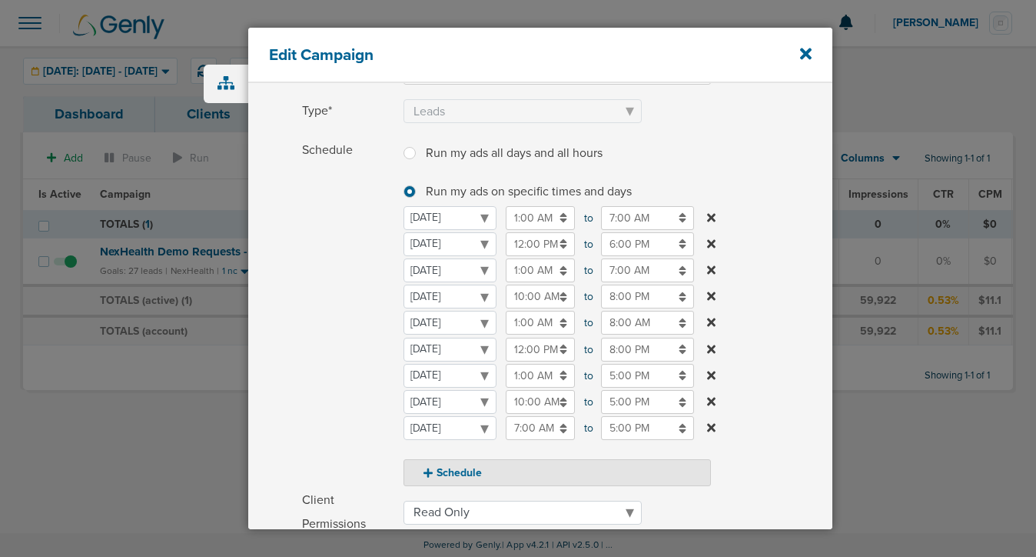
click at [340, 397] on span "Schedule" at bounding box center [348, 312] width 92 height 348
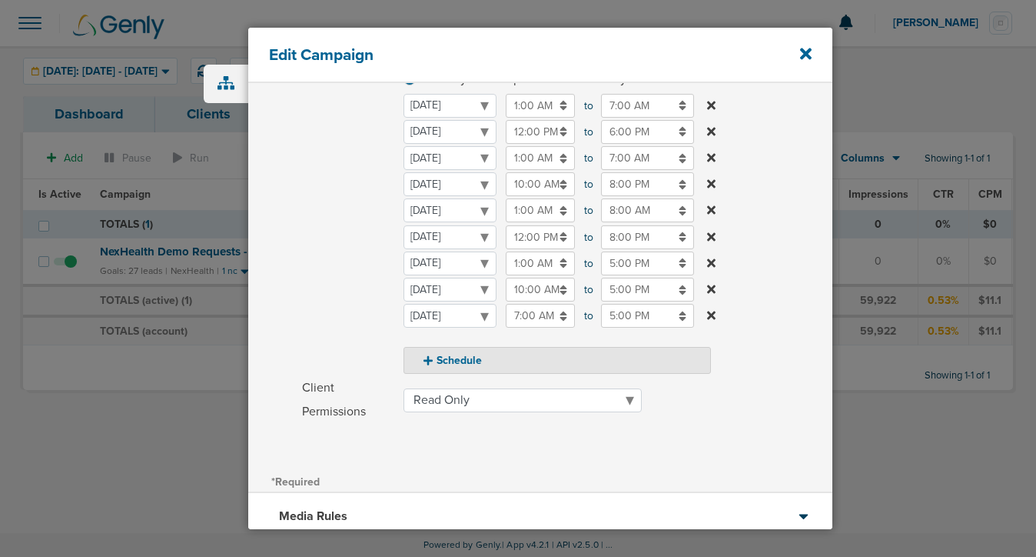
scroll to position [401, 0]
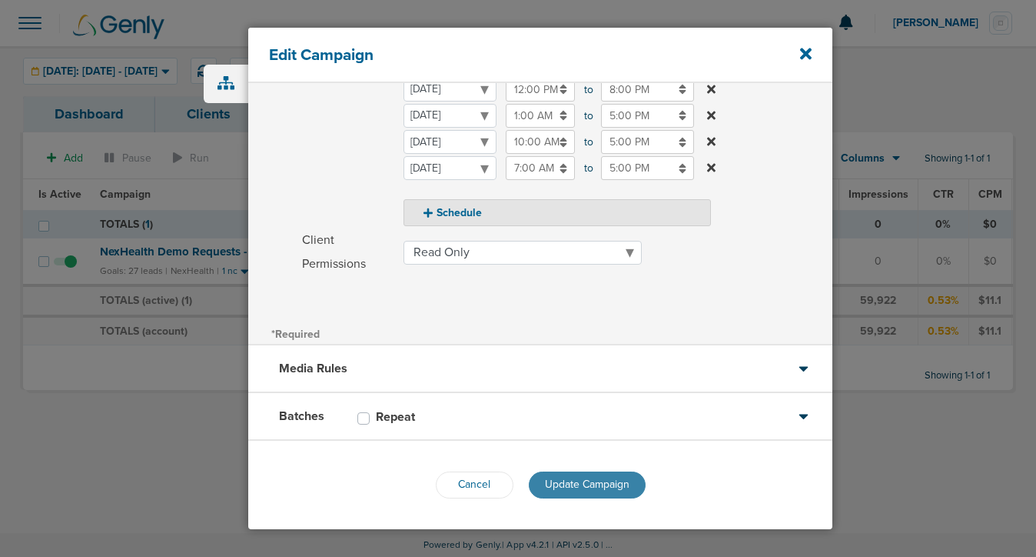
click at [581, 477] on button "Update Campaign" at bounding box center [587, 484] width 117 height 27
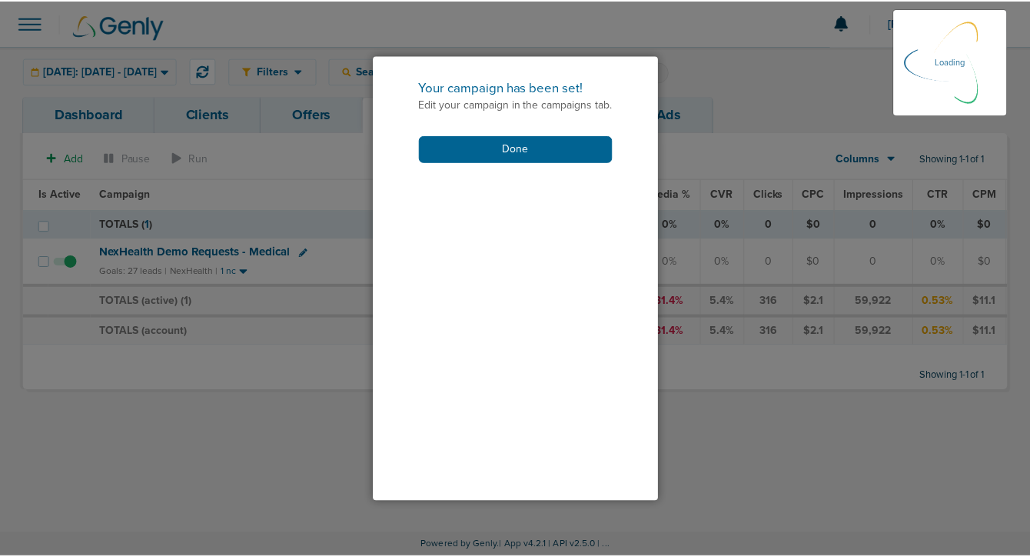
scroll to position [351, 0]
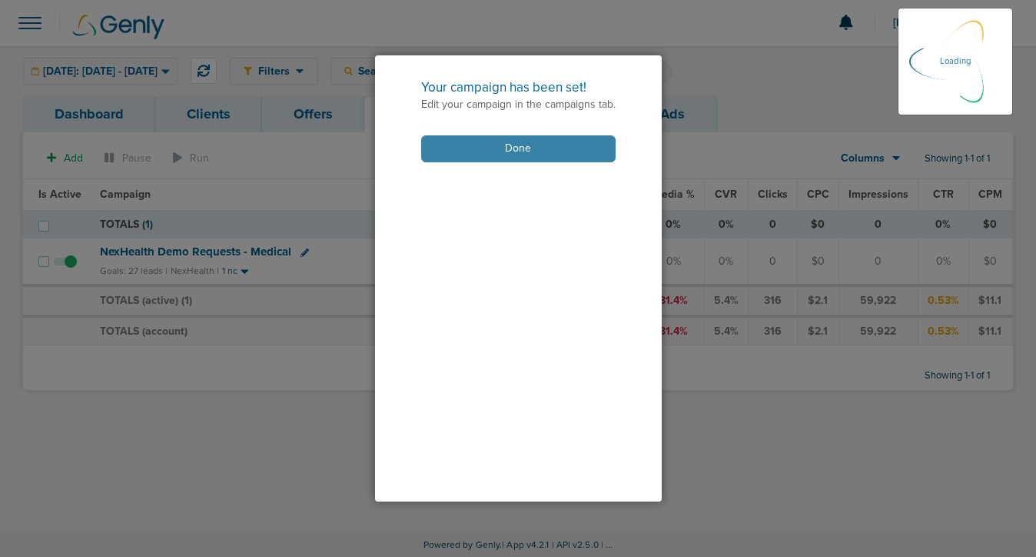
click at [534, 160] on button "Done" at bounding box center [518, 148] width 195 height 27
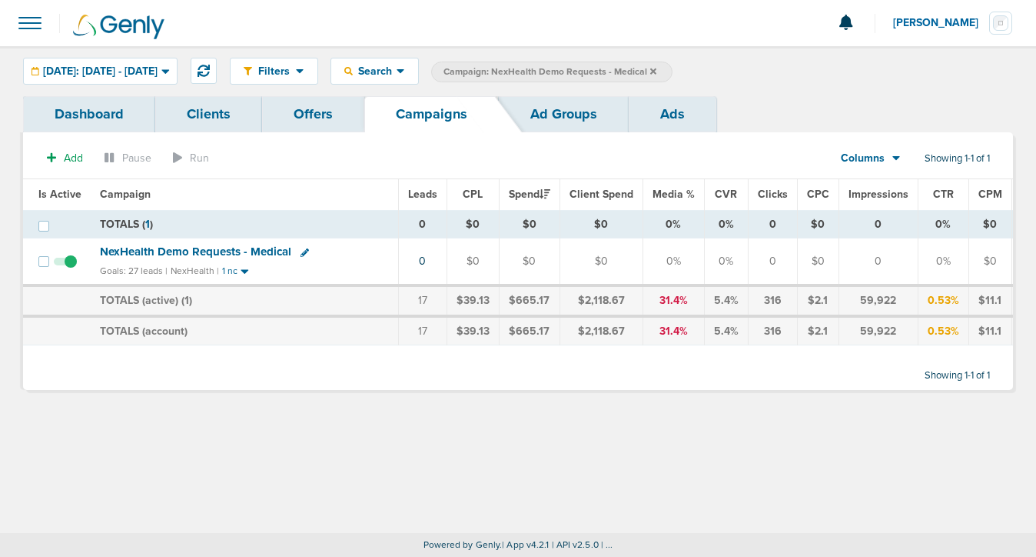
click at [657, 72] on icon at bounding box center [653, 71] width 6 height 6
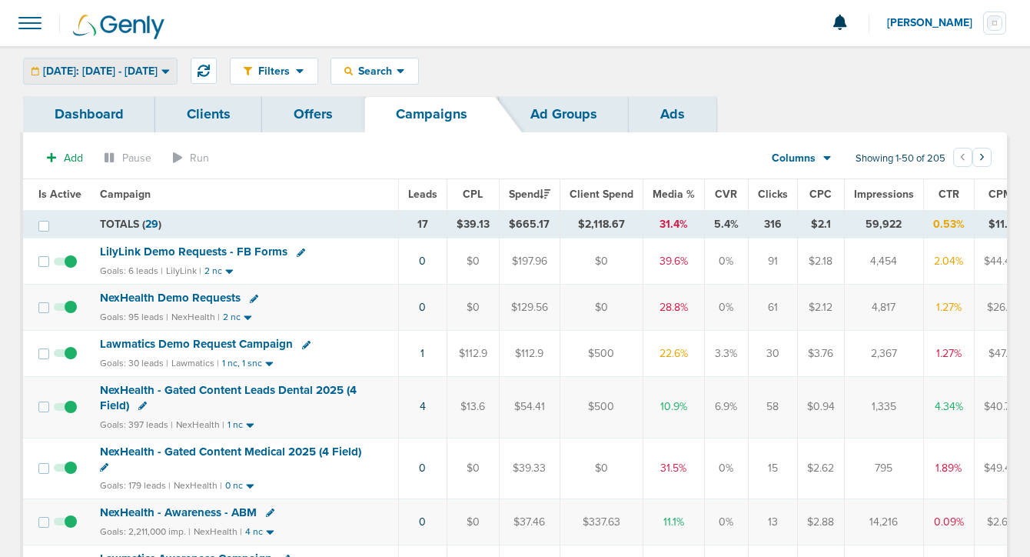
click at [158, 70] on span "[DATE]: [DATE] - [DATE]" at bounding box center [100, 71] width 115 height 11
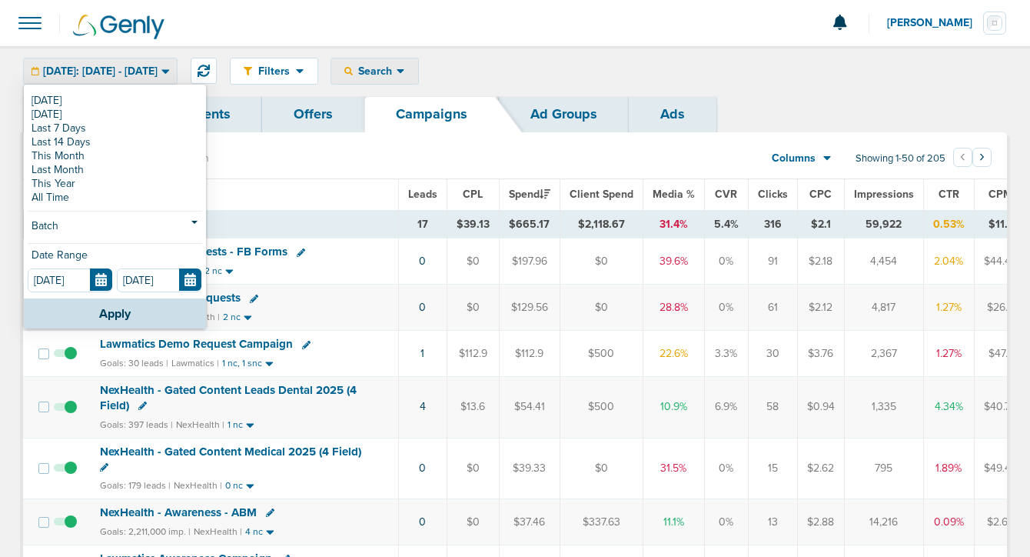
click at [413, 61] on div "Search" at bounding box center [374, 70] width 87 height 25
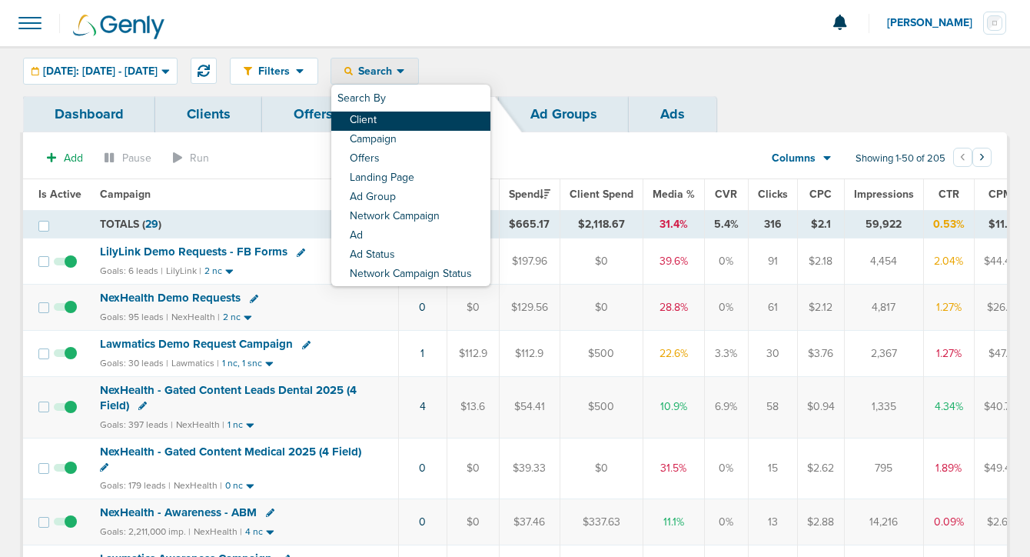
click at [413, 115] on link "Client" at bounding box center [410, 120] width 159 height 19
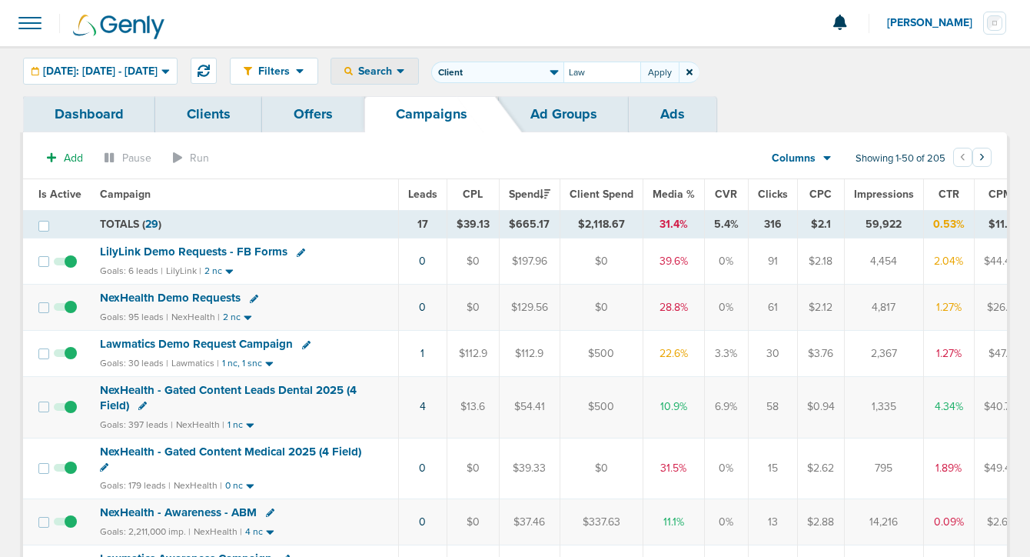
type input "Law"
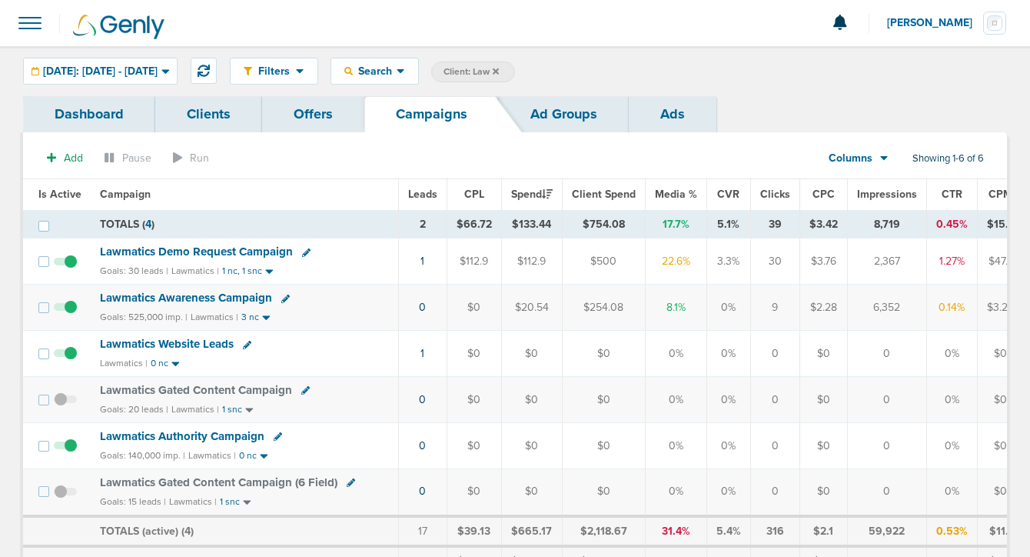
click at [158, 67] on span "[DATE]: [DATE] - [DATE]" at bounding box center [100, 71] width 115 height 11
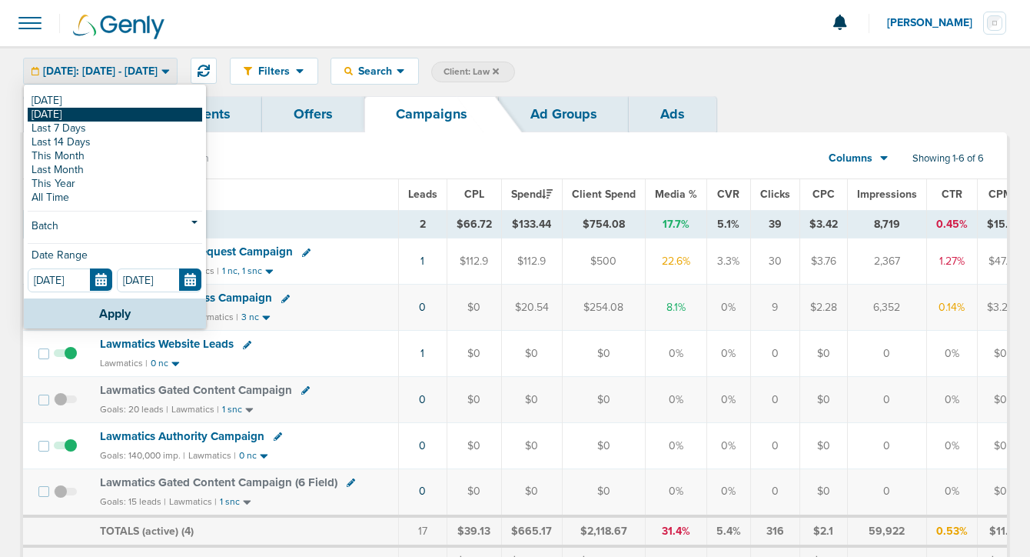
click at [128, 115] on link "[DATE]" at bounding box center [115, 115] width 175 height 14
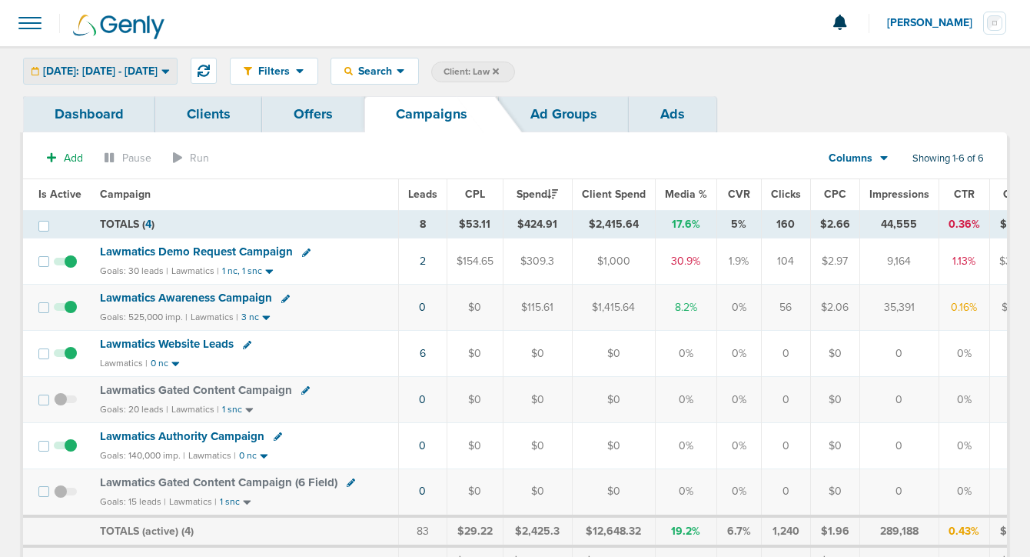
click at [121, 69] on span "[DATE]: [DATE] - [DATE]" at bounding box center [100, 71] width 115 height 11
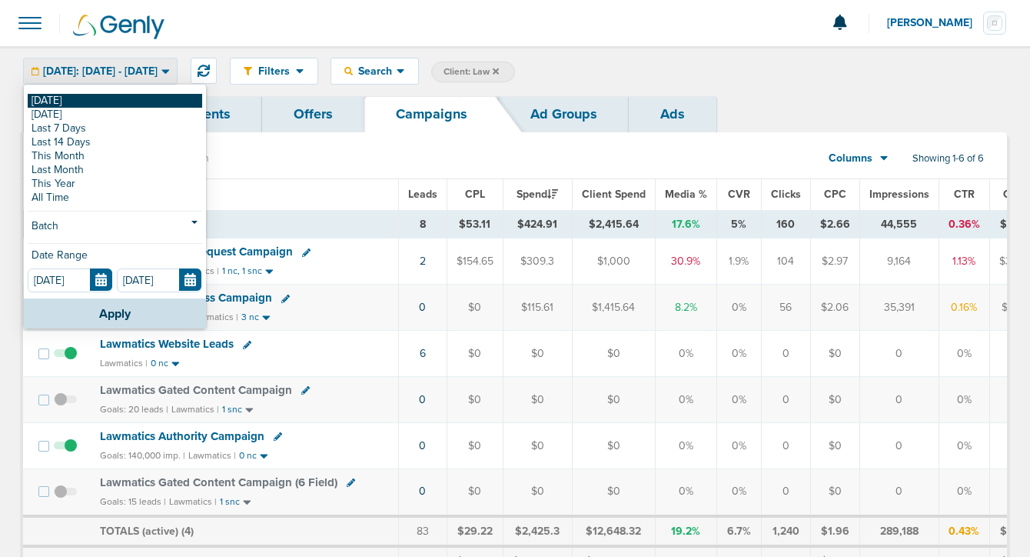
click at [114, 94] on link "[DATE]" at bounding box center [115, 101] width 175 height 14
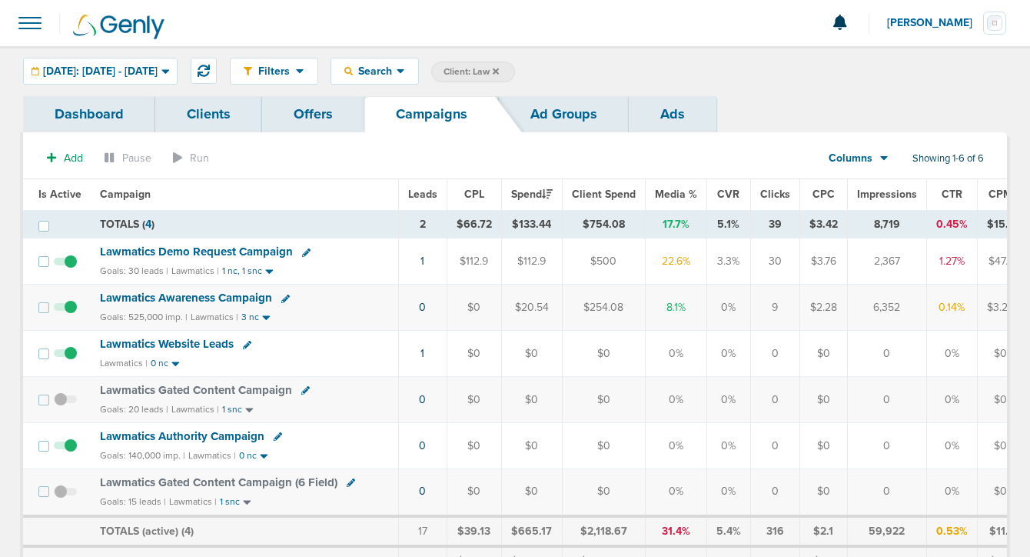
click at [499, 70] on icon at bounding box center [496, 71] width 6 height 9
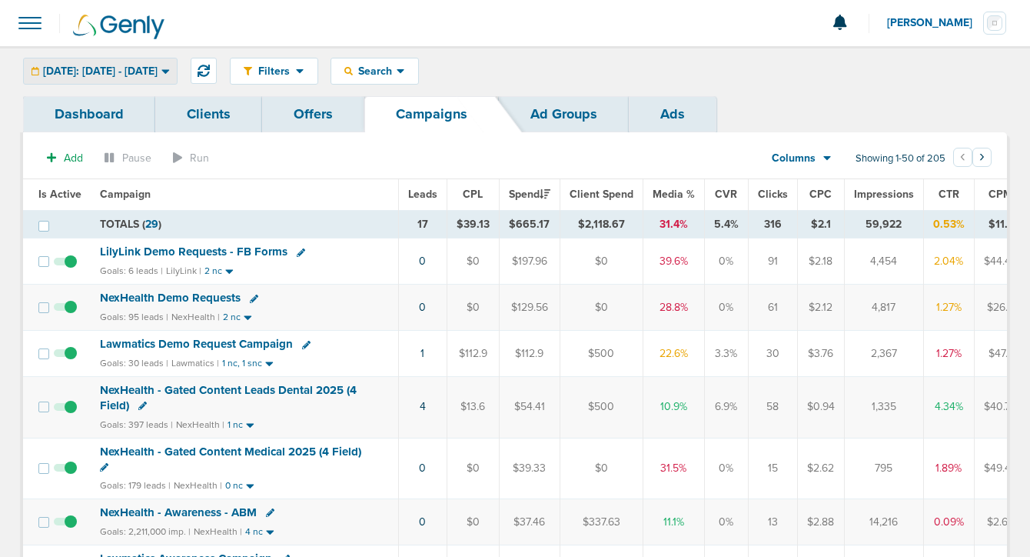
click at [158, 67] on span "[DATE]: [DATE] - [DATE]" at bounding box center [100, 71] width 115 height 11
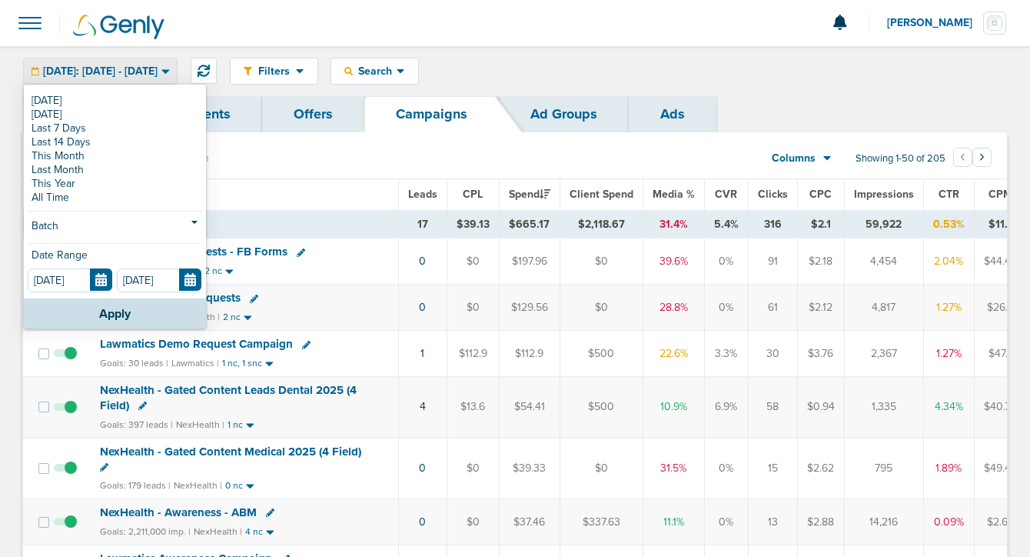
click at [563, 63] on div "Filters Active Only Settings Status Active Inactive Objectives MQL SQL Traffic …" at bounding box center [618, 71] width 777 height 27
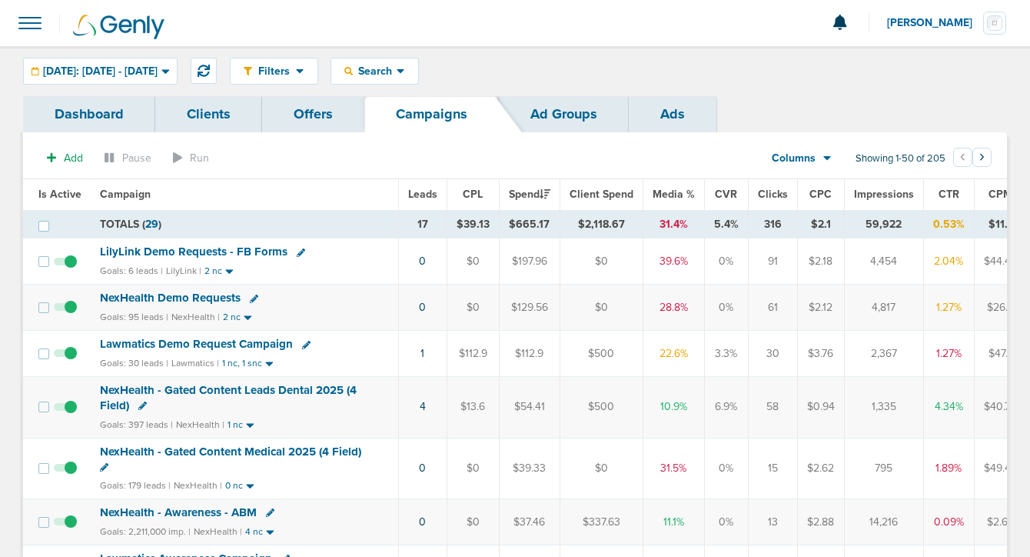
click at [284, 447] on span "NexHealth - Gated Content Medical 2025 (4 Field)" at bounding box center [230, 451] width 261 height 14
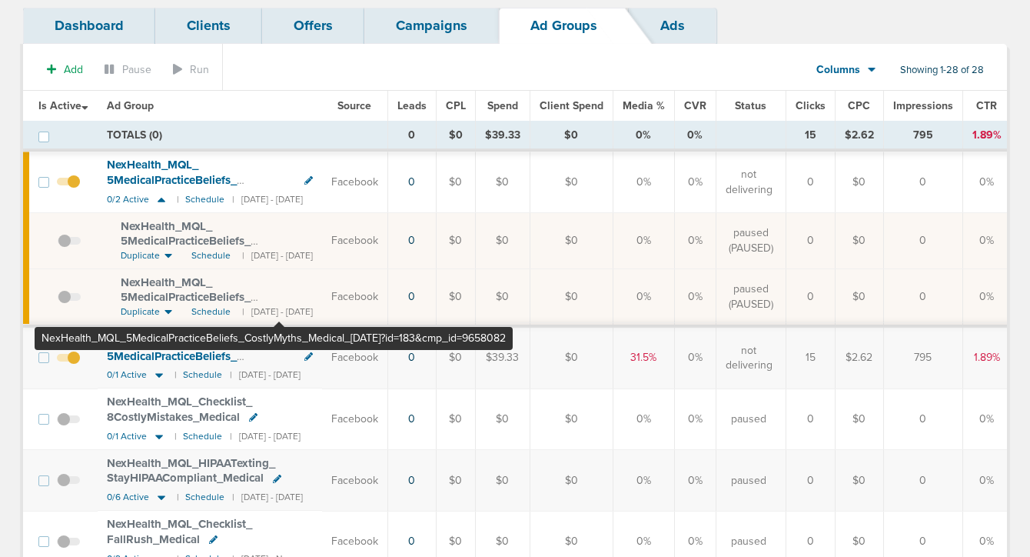
scroll to position [91, 0]
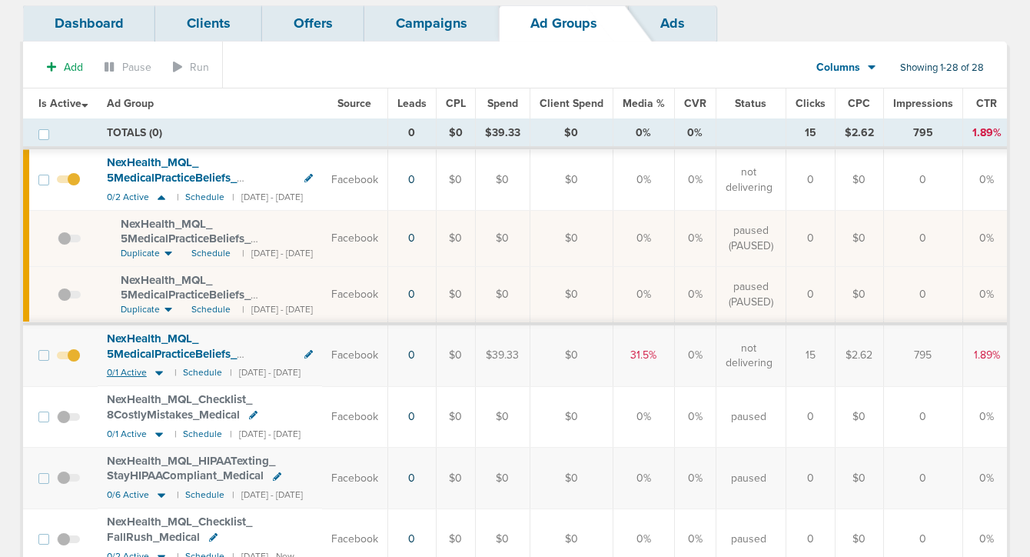
click at [160, 372] on icon at bounding box center [159, 373] width 8 height 5
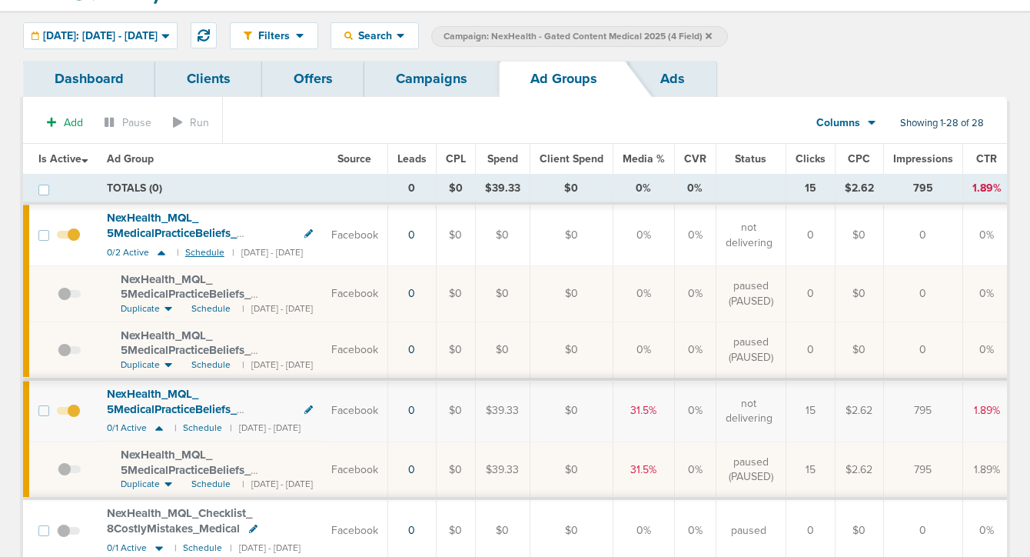
scroll to position [0, 0]
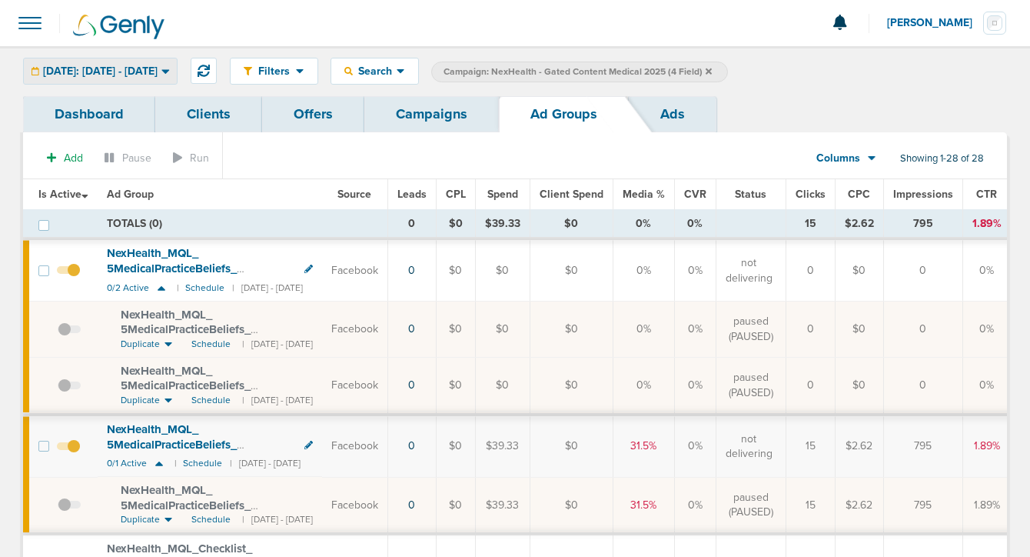
click at [158, 69] on span "[DATE]: [DATE] - [DATE]" at bounding box center [100, 71] width 115 height 11
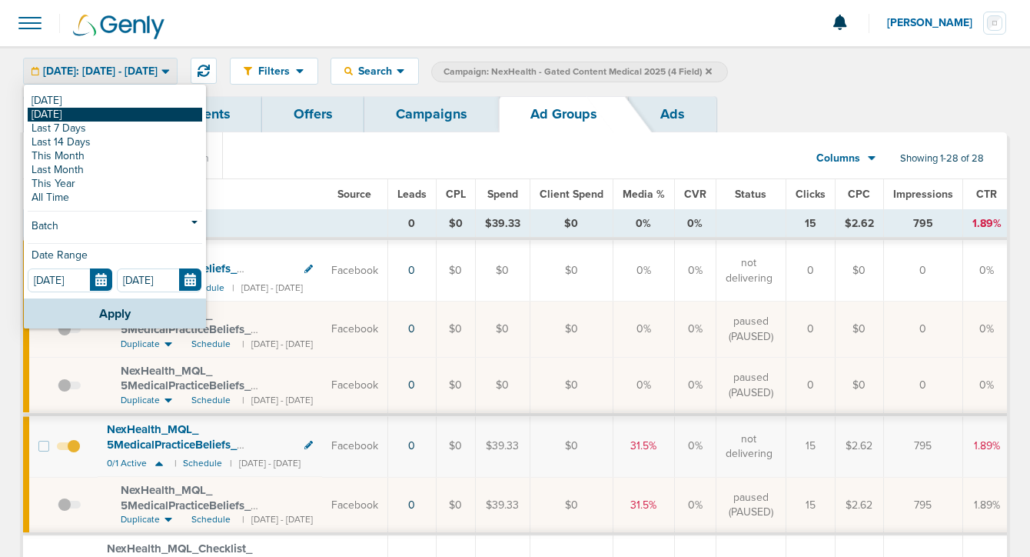
click at [131, 114] on link "[DATE]" at bounding box center [115, 115] width 175 height 14
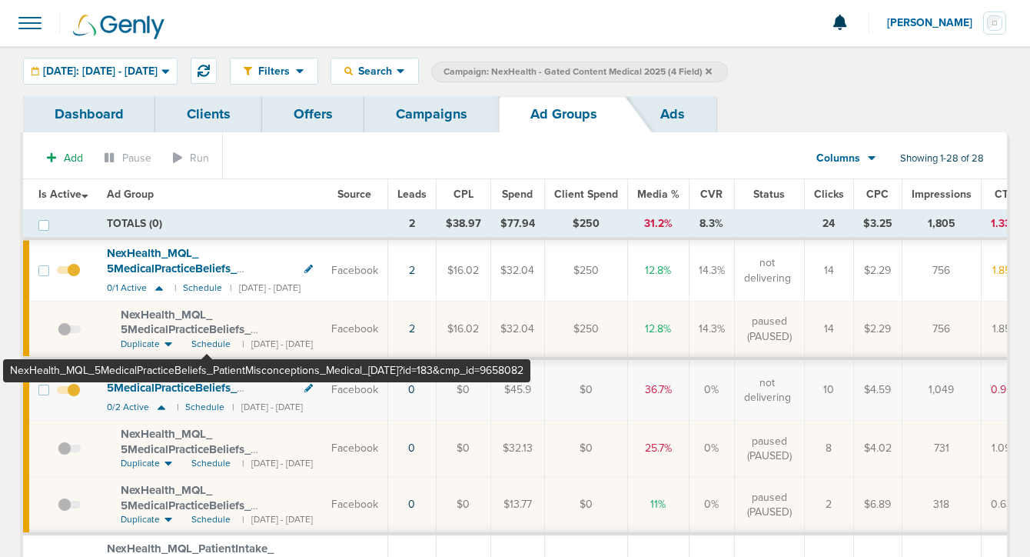
click at [207, 324] on span "NexHealth_ MQL_ 5MedicalPracticeBeliefs_ PatientMisconceptions_ Medical_ [DATE]…" at bounding box center [208, 337] width 175 height 59
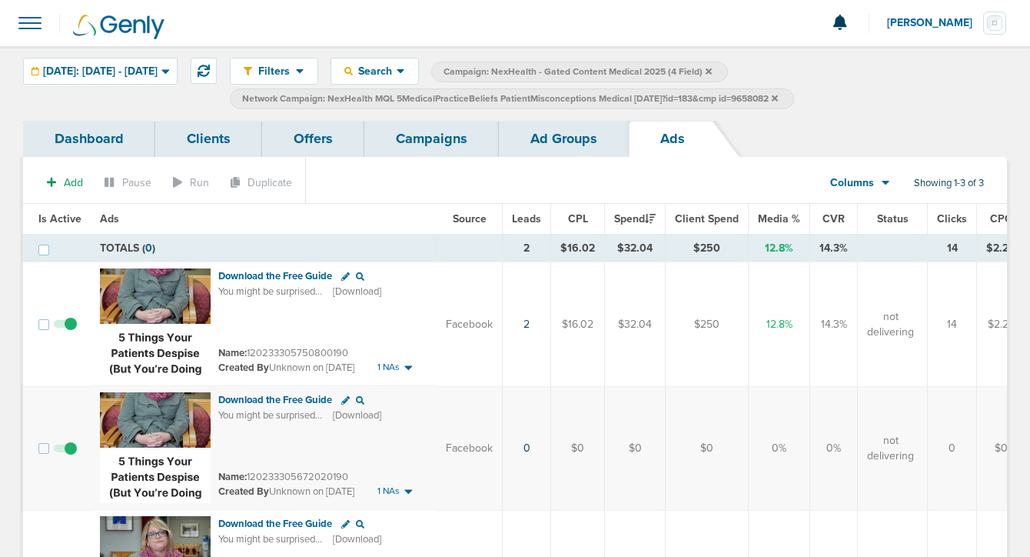
click at [524, 135] on link "Ad Groups" at bounding box center [564, 139] width 130 height 36
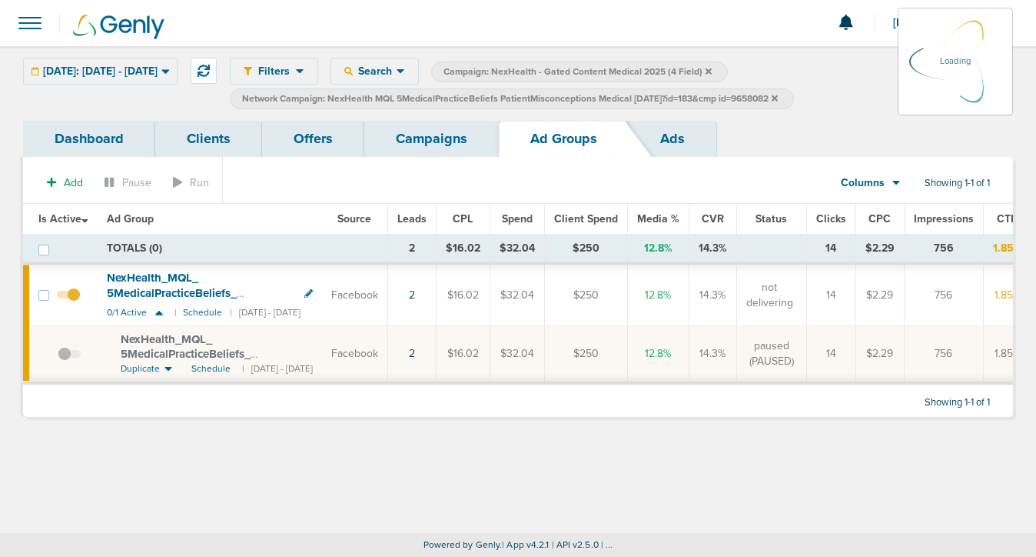
click at [441, 142] on link "Campaigns" at bounding box center [431, 139] width 135 height 36
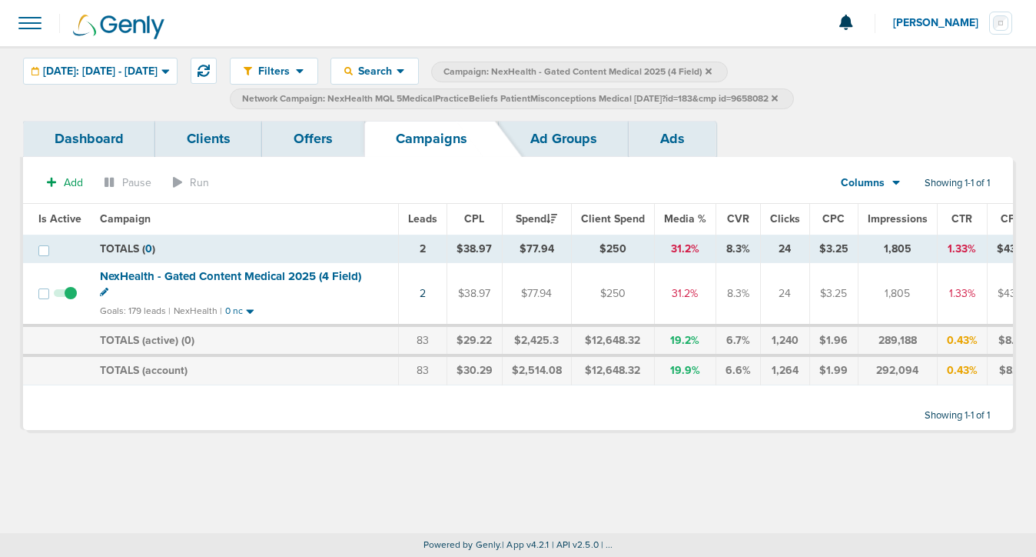
click at [778, 99] on icon at bounding box center [775, 98] width 6 height 9
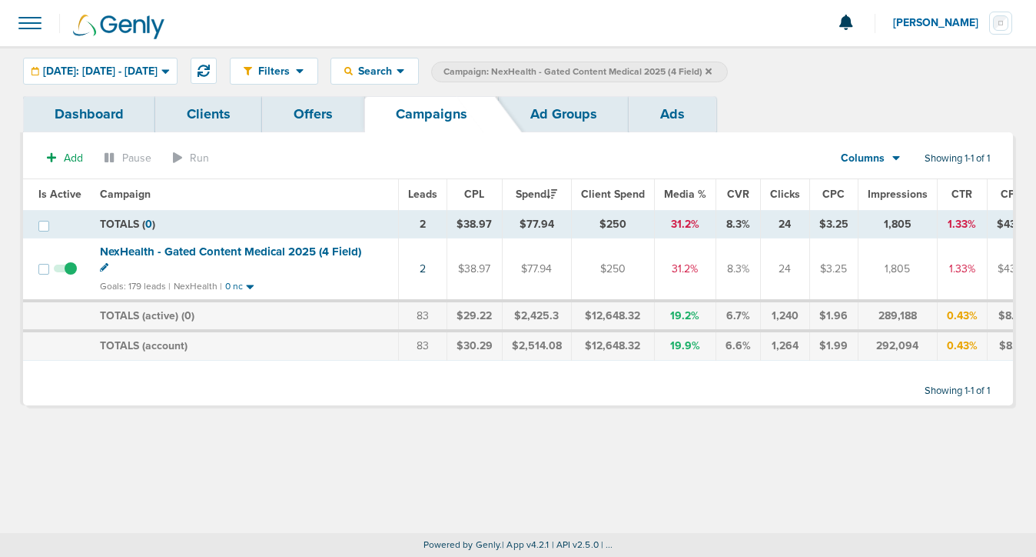
click at [728, 68] on label "Campaign: NexHealth - Gated Content Medical 2025 (4 Field)" at bounding box center [579, 72] width 297 height 21
click at [712, 71] on icon at bounding box center [709, 71] width 6 height 6
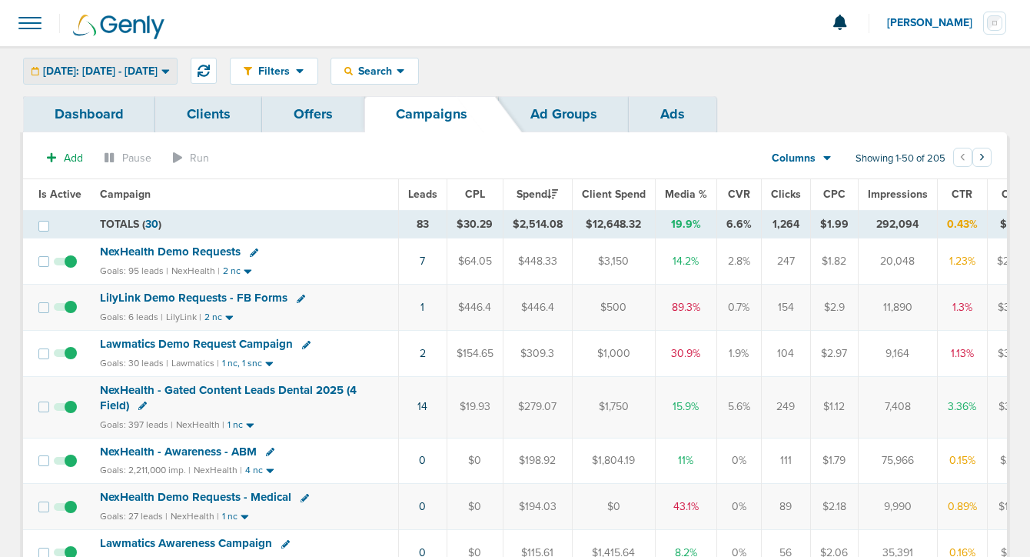
click at [155, 73] on span "[DATE]: [DATE] - [DATE]" at bounding box center [100, 71] width 115 height 11
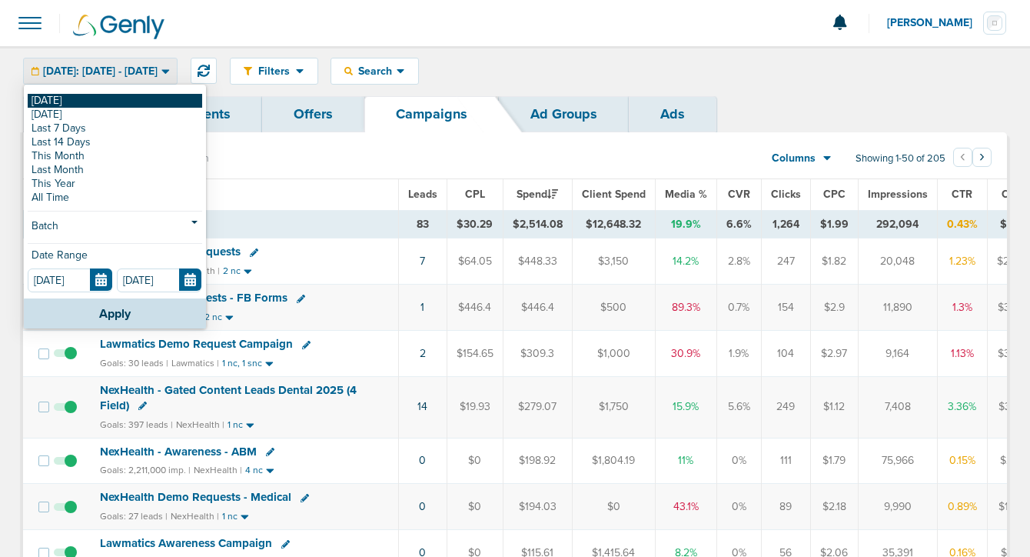
click at [149, 97] on link "[DATE]" at bounding box center [115, 101] width 175 height 14
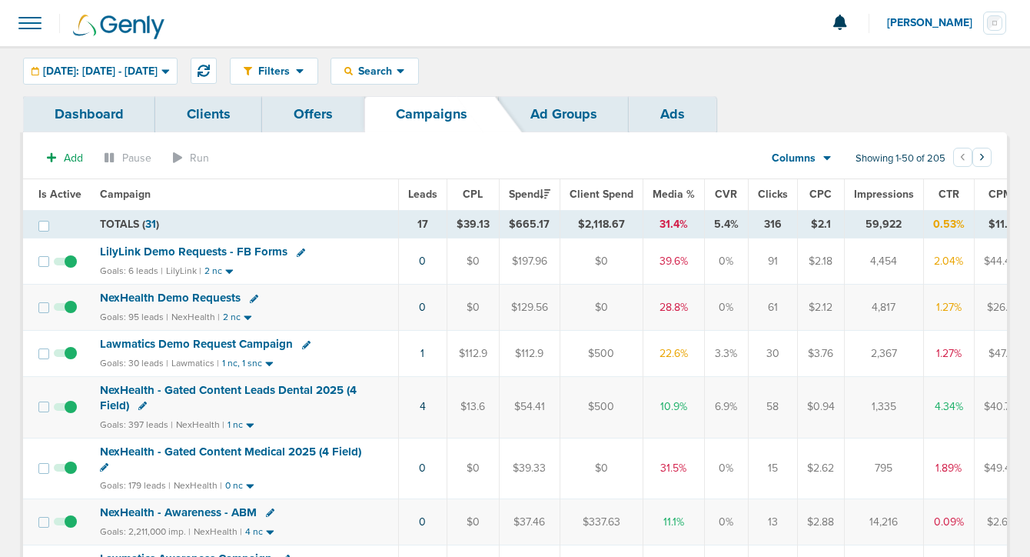
click at [228, 256] on span "LilyLink Demo Requests - FB Forms" at bounding box center [194, 251] width 188 height 14
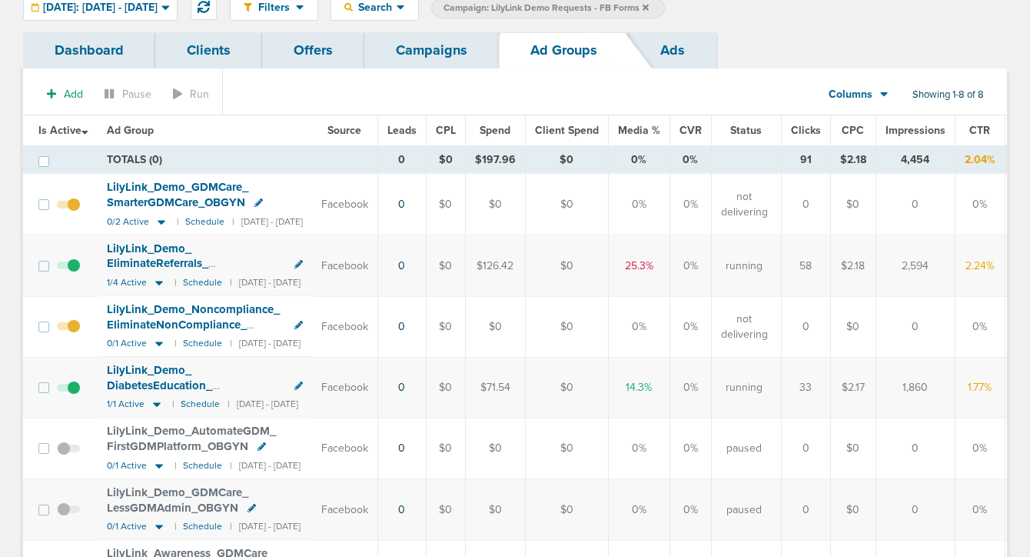
click at [154, 381] on span "LilyLink_ Demo_ DiabetesEducation_ PutPatientsAtRisk_ OBGYN" at bounding box center [177, 385] width 141 height 44
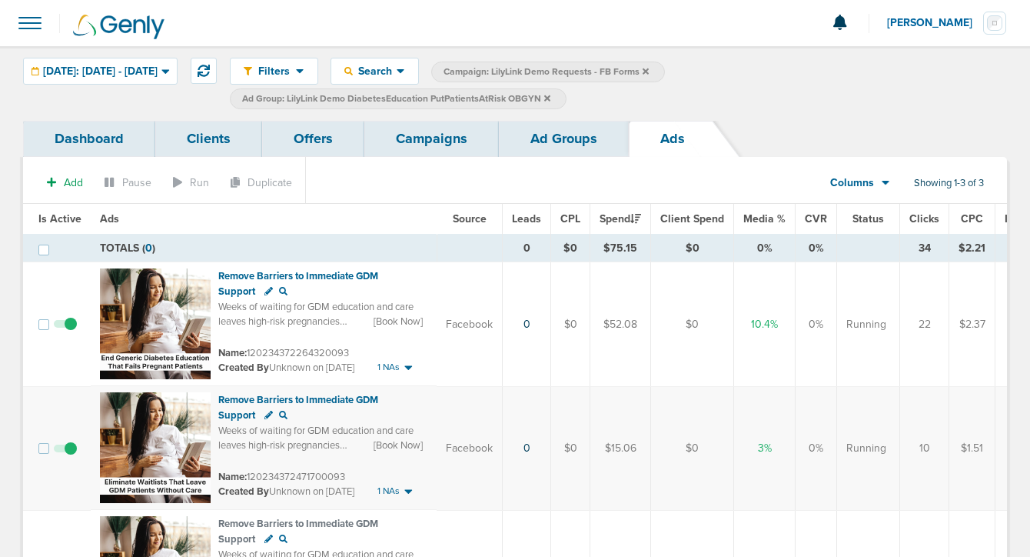
click at [537, 142] on link "Ad Groups" at bounding box center [564, 139] width 130 height 36
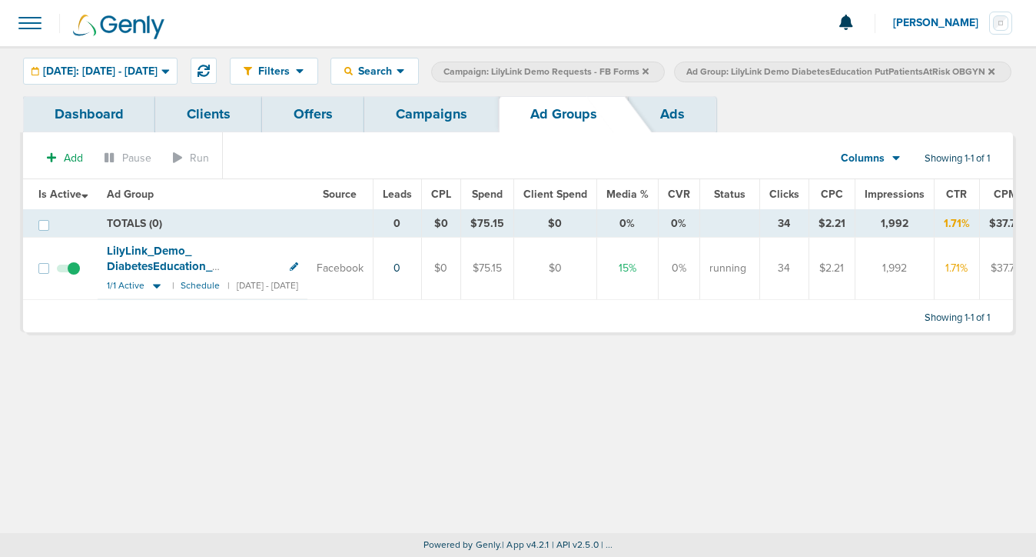
click at [989, 74] on icon at bounding box center [992, 71] width 6 height 6
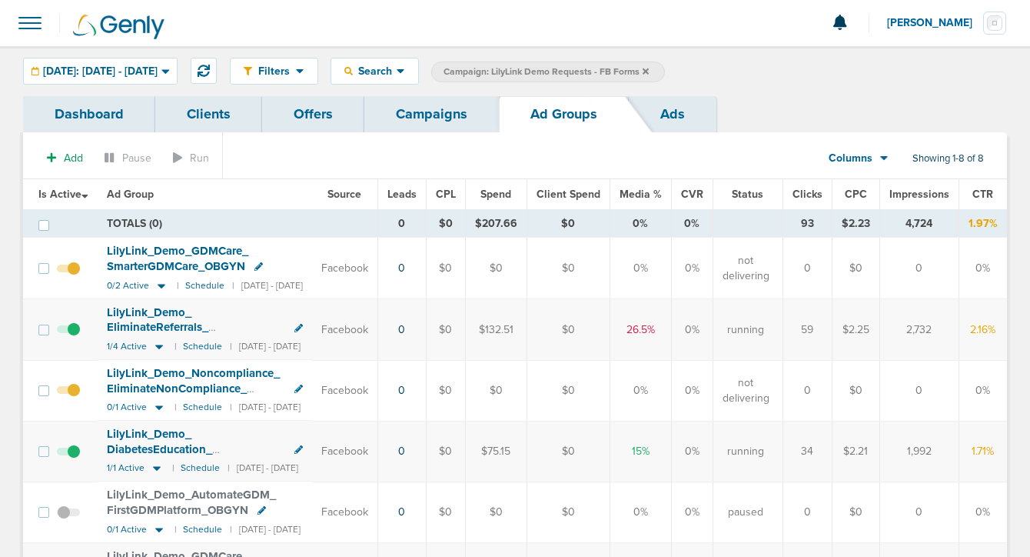
click at [72, 337] on span at bounding box center [68, 337] width 23 height 0
click at [68, 333] on input "checkbox" at bounding box center [68, 333] width 0 height 0
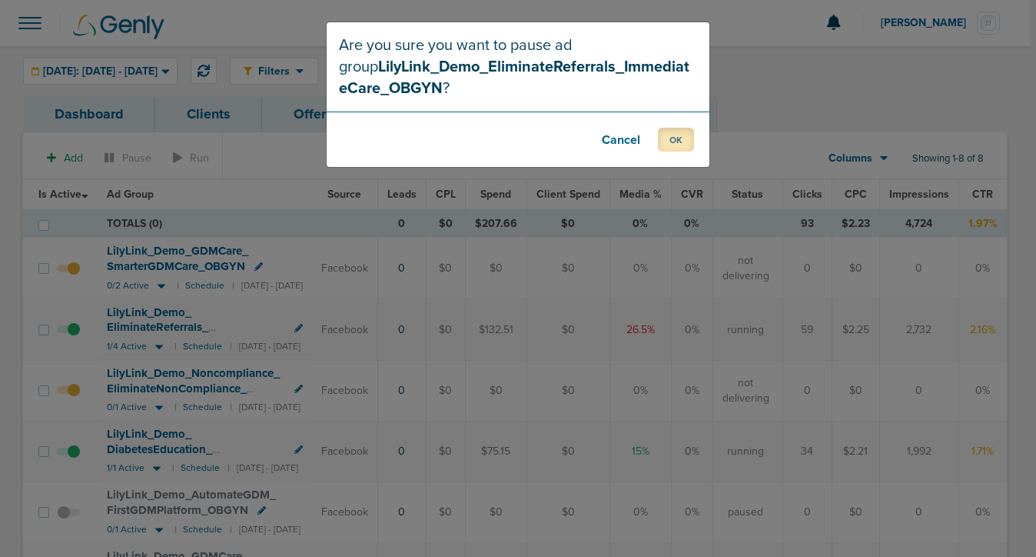
click at [678, 142] on button "OK" at bounding box center [676, 140] width 36 height 24
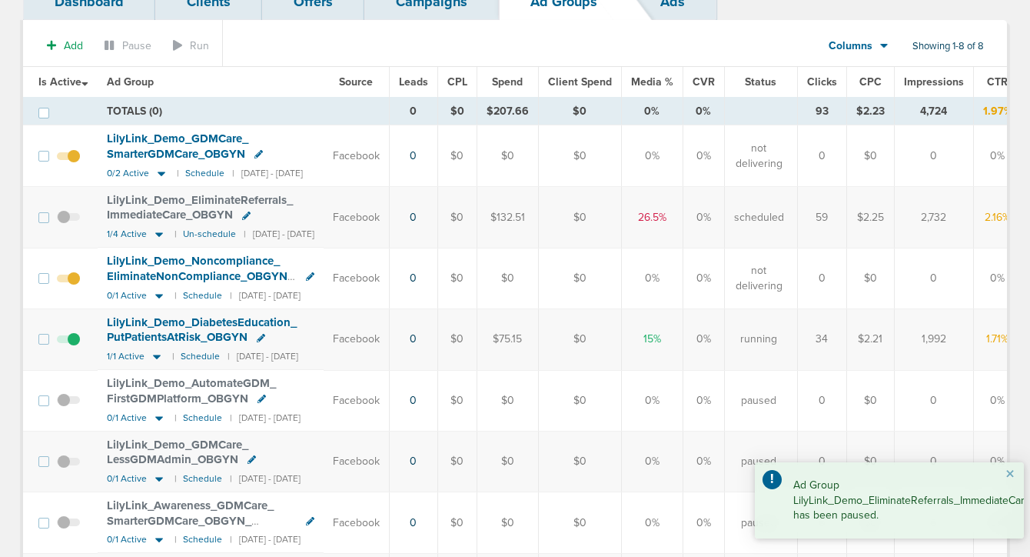
scroll to position [120, 0]
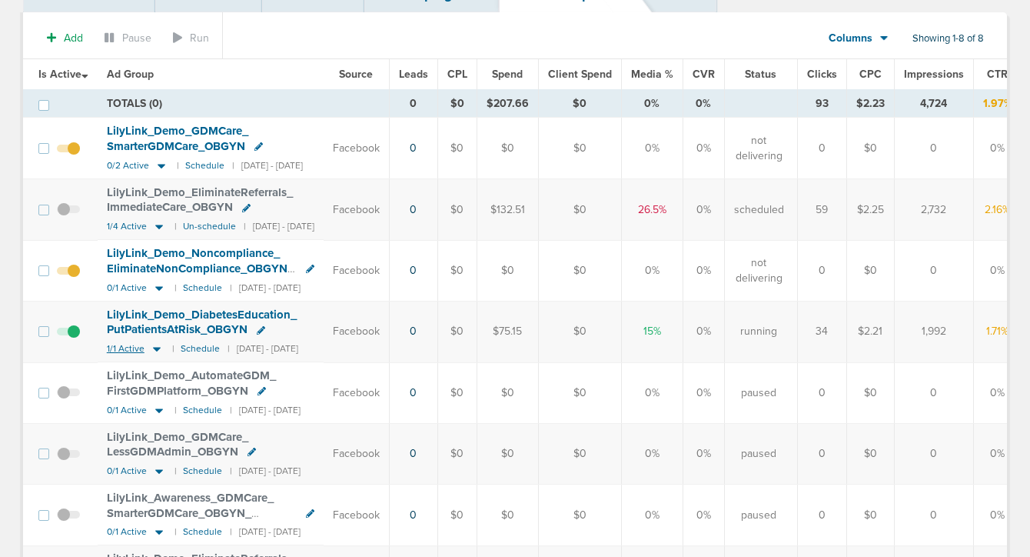
click at [158, 348] on icon at bounding box center [157, 349] width 8 height 5
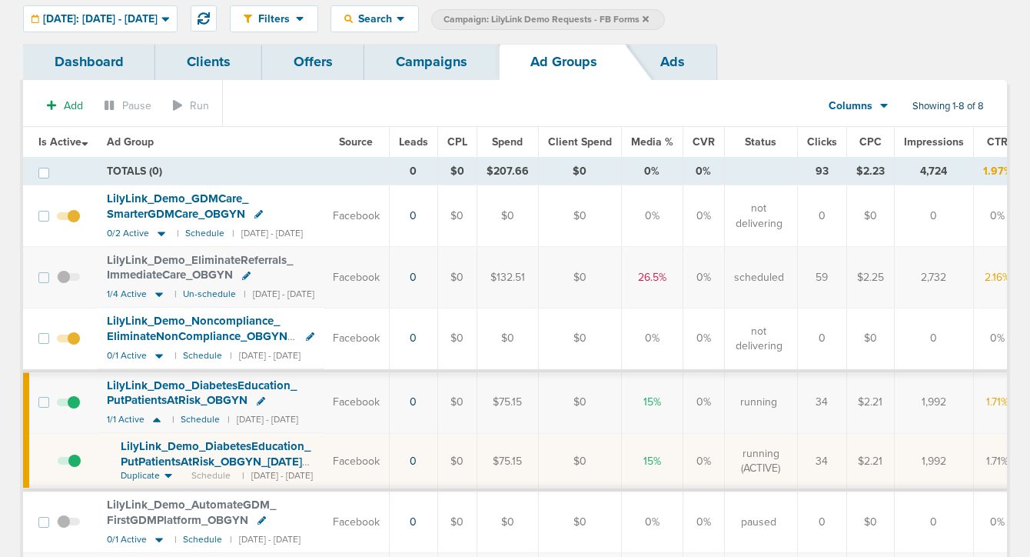
scroll to position [0, 0]
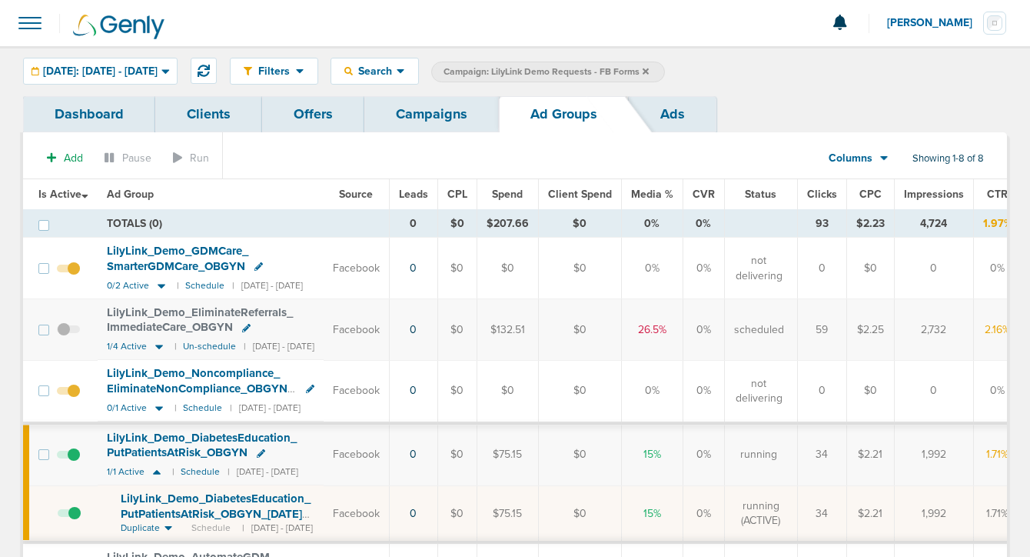
click at [405, 112] on link "Campaigns" at bounding box center [431, 114] width 135 height 36
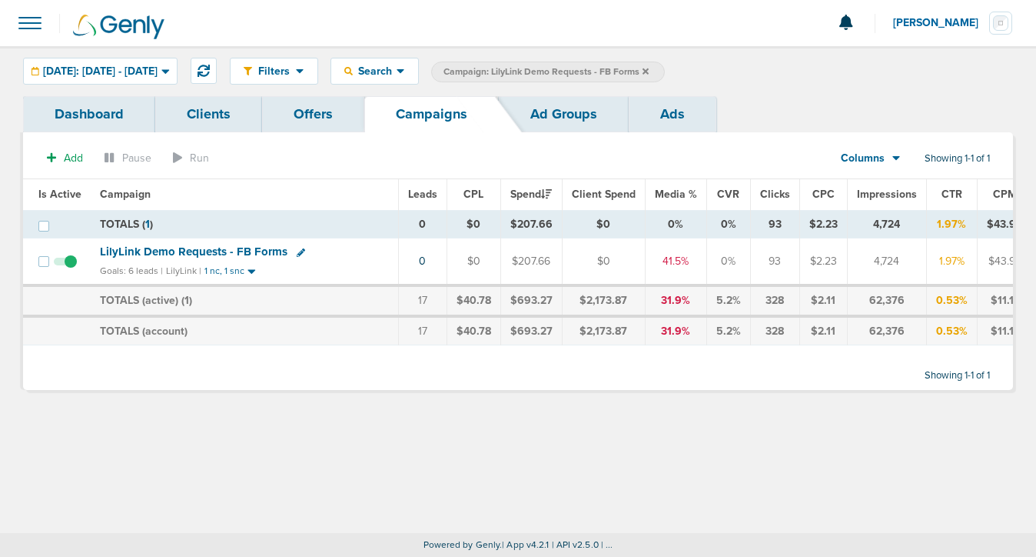
click at [665, 72] on label "Campaign: LilyLink Demo Requests - FB Forms" at bounding box center [548, 72] width 234 height 21
click at [649, 68] on icon at bounding box center [646, 71] width 6 height 9
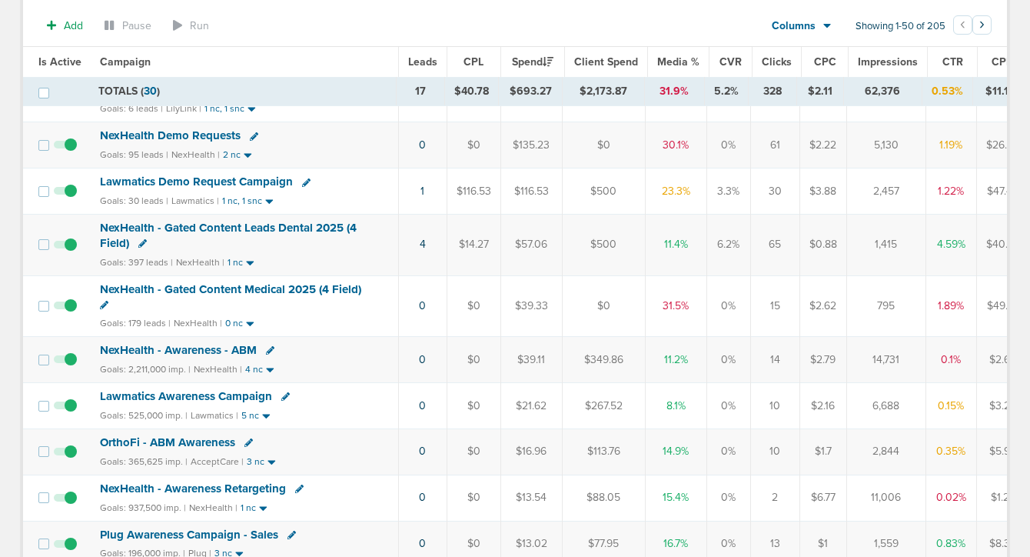
click at [171, 285] on span "NexHealth - Gated Content Medical 2025 (4 Field)" at bounding box center [230, 289] width 261 height 14
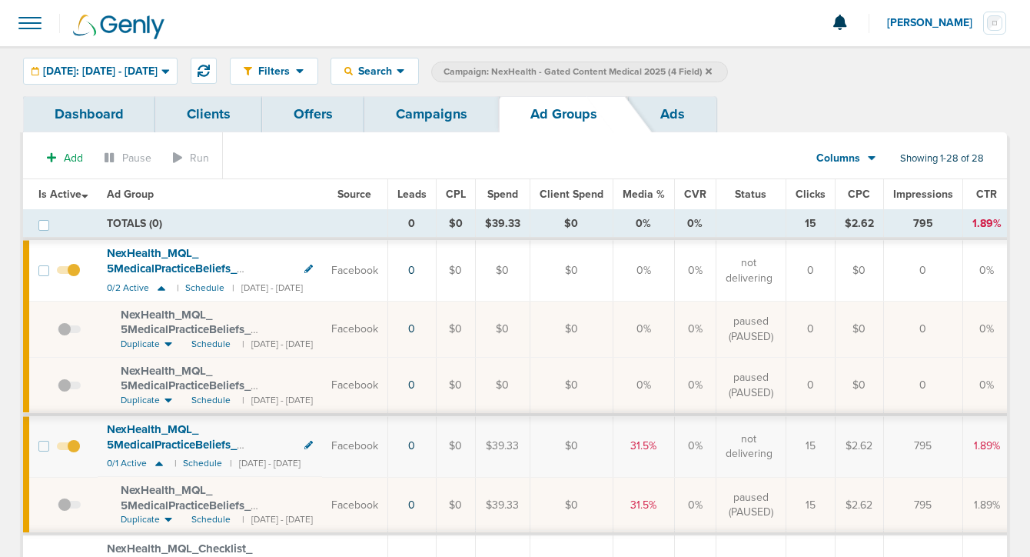
click at [413, 118] on link "Campaigns" at bounding box center [431, 114] width 135 height 36
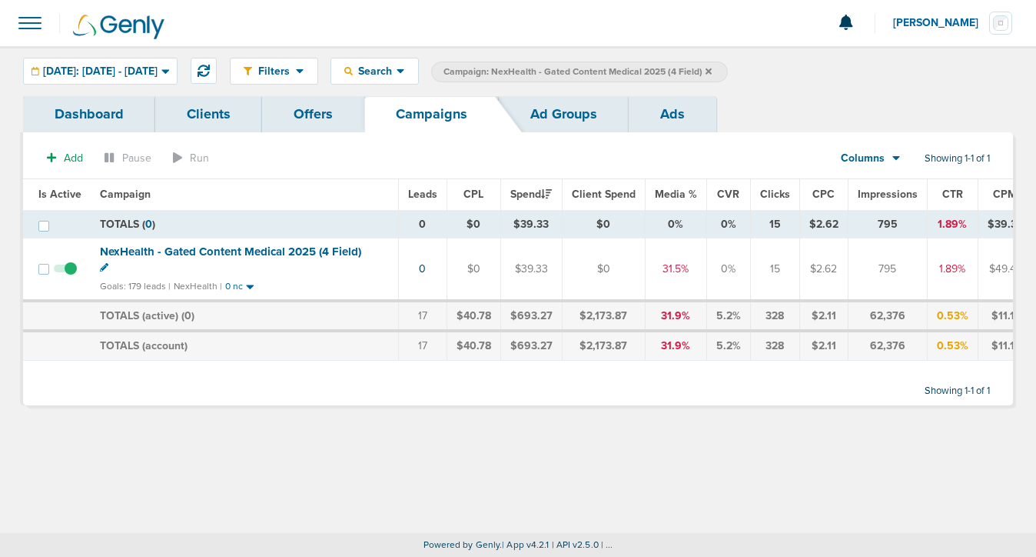
click at [712, 70] on icon at bounding box center [709, 71] width 6 height 6
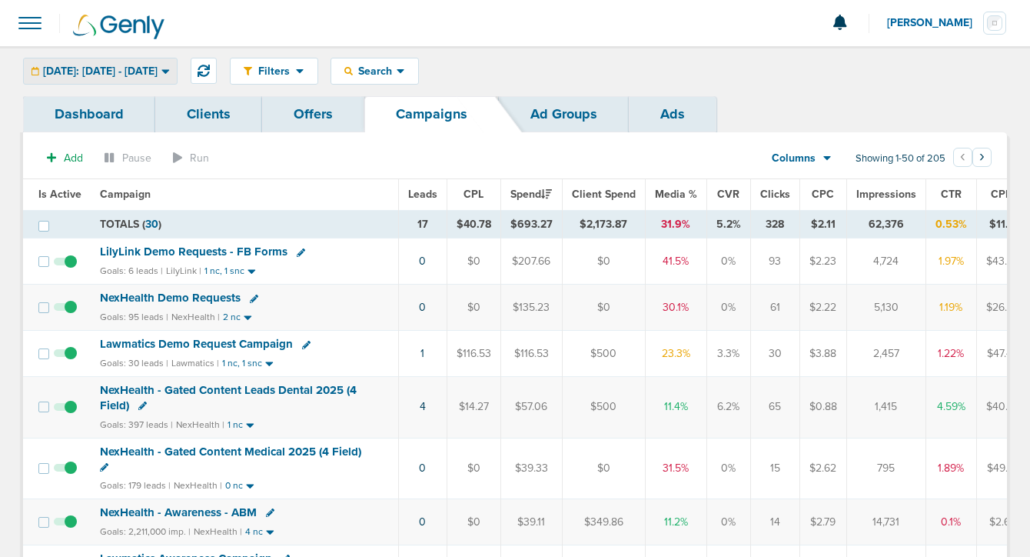
click at [177, 65] on div "[DATE]: [DATE] - [DATE]" at bounding box center [100, 70] width 153 height 25
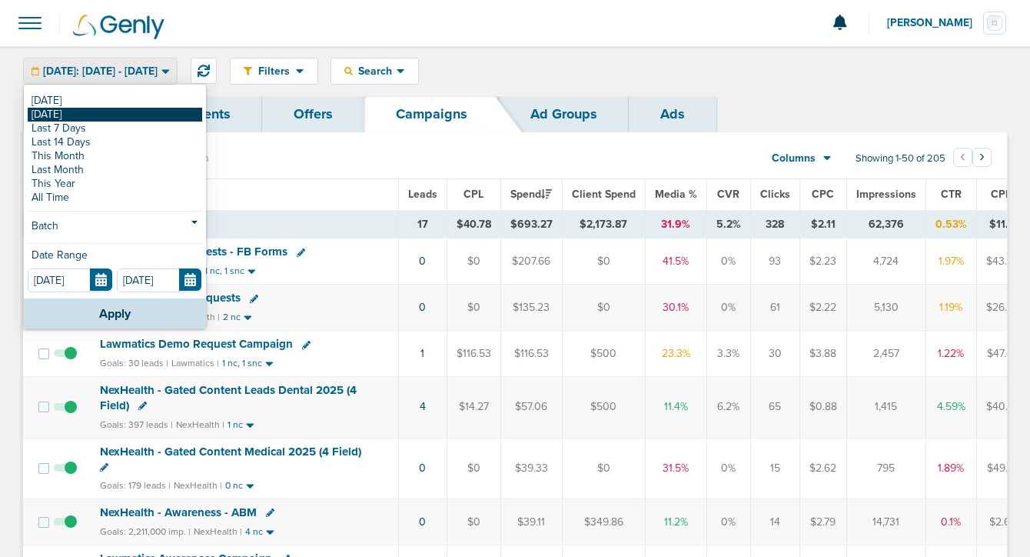
click at [148, 120] on link "[DATE]" at bounding box center [115, 115] width 175 height 14
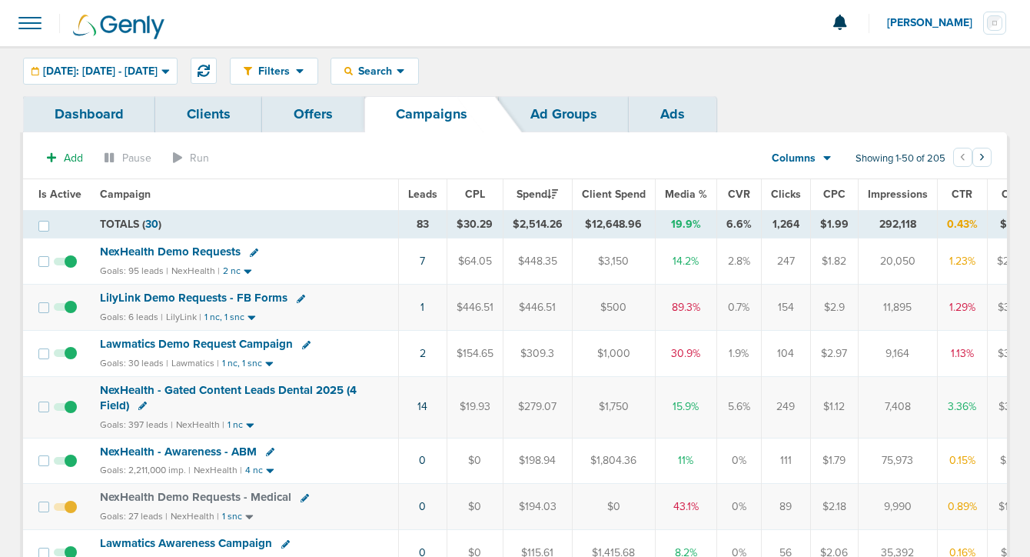
click at [422, 69] on div "Filters Active Only Settings Status Active Inactive Objectives MQL SQL Traffic …" at bounding box center [618, 71] width 777 height 27
click at [353, 72] on icon at bounding box center [348, 71] width 8 height 8
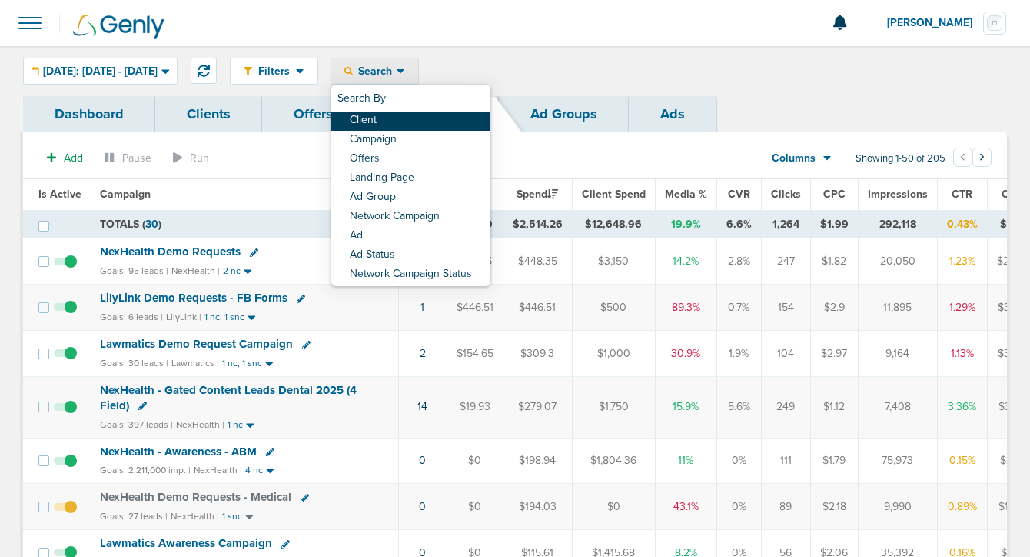
click at [416, 125] on link "Client" at bounding box center [410, 120] width 159 height 19
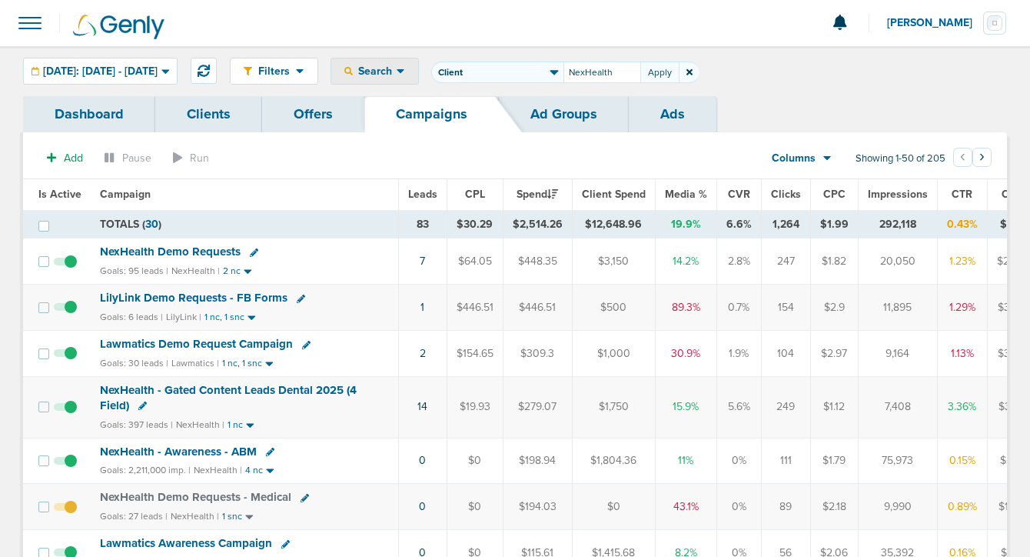
type input "NexHealth"
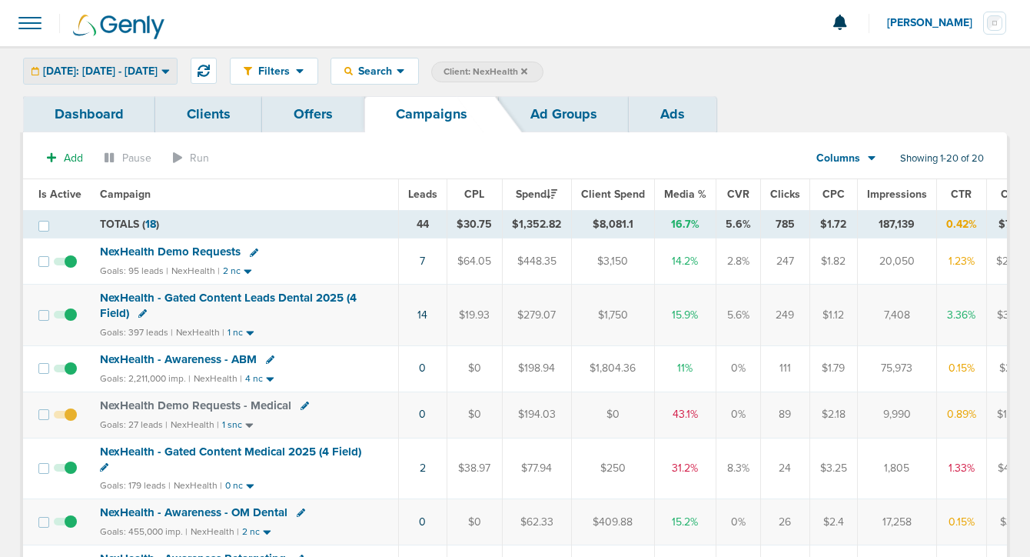
click at [158, 76] on span "[DATE]: [DATE] - [DATE]" at bounding box center [100, 71] width 115 height 11
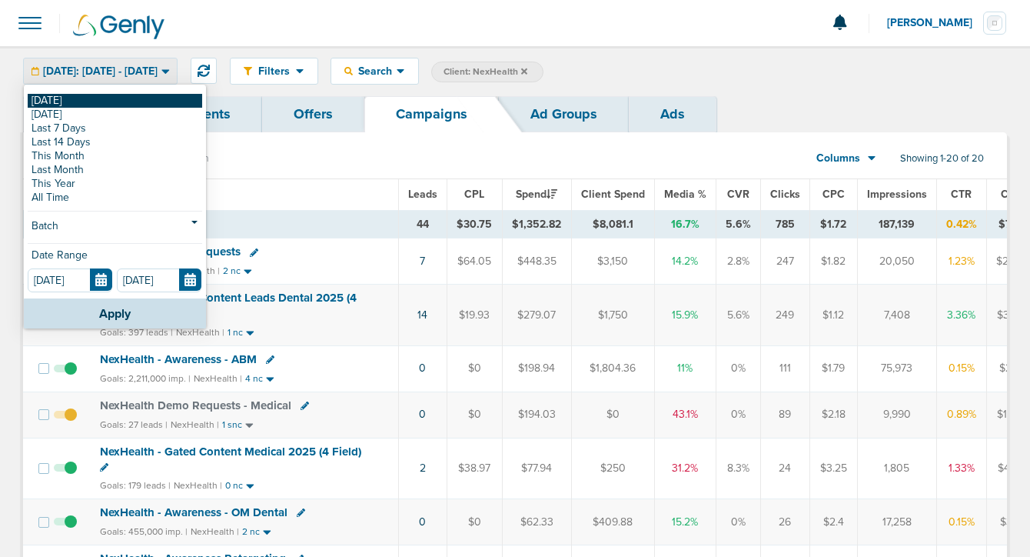
click at [159, 98] on link "[DATE]" at bounding box center [115, 101] width 175 height 14
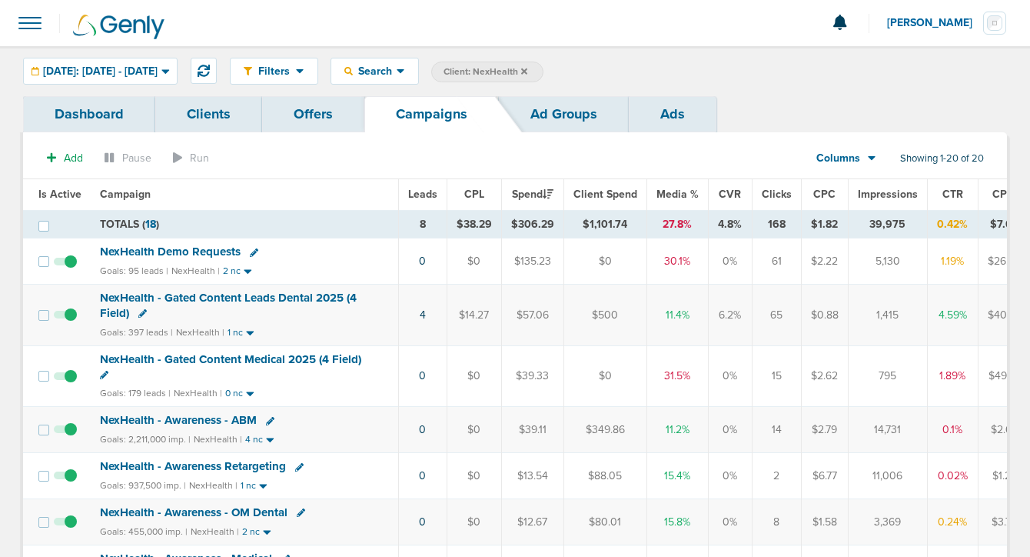
click at [527, 69] on icon at bounding box center [524, 71] width 6 height 6
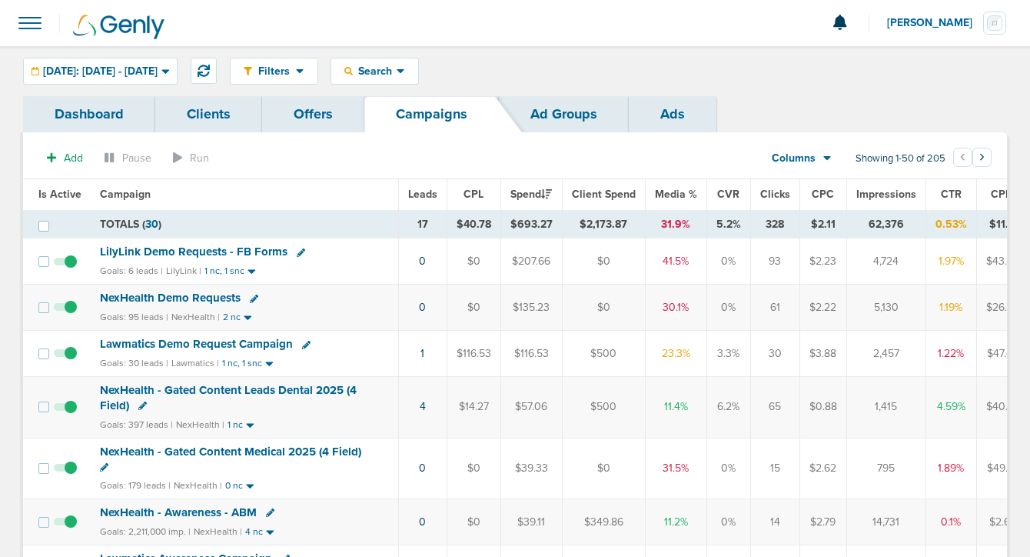
click at [149, 299] on span "NexHealth Demo Requests" at bounding box center [170, 298] width 141 height 14
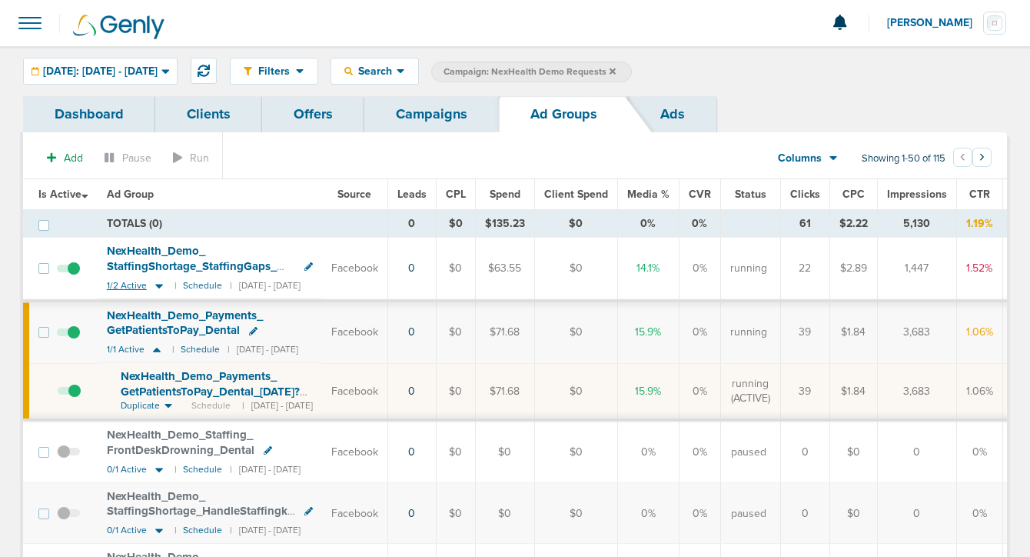
click at [161, 285] on icon at bounding box center [159, 286] width 8 height 5
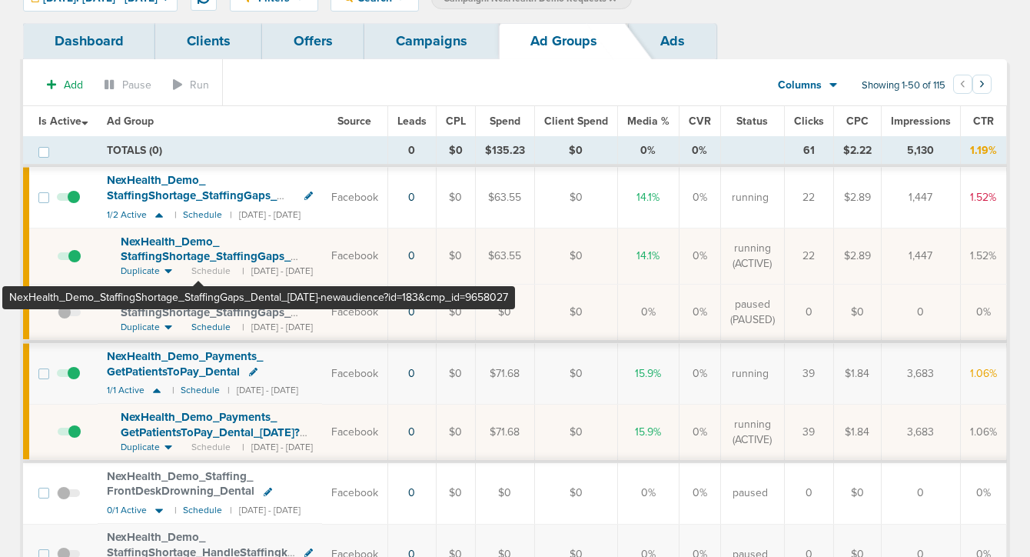
click at [199, 254] on span "NexHealth_ Demo_ StaffingShortage_ StaffingGaps_ Dental_ [DATE]-newaudience?id=…" at bounding box center [206, 263] width 170 height 59
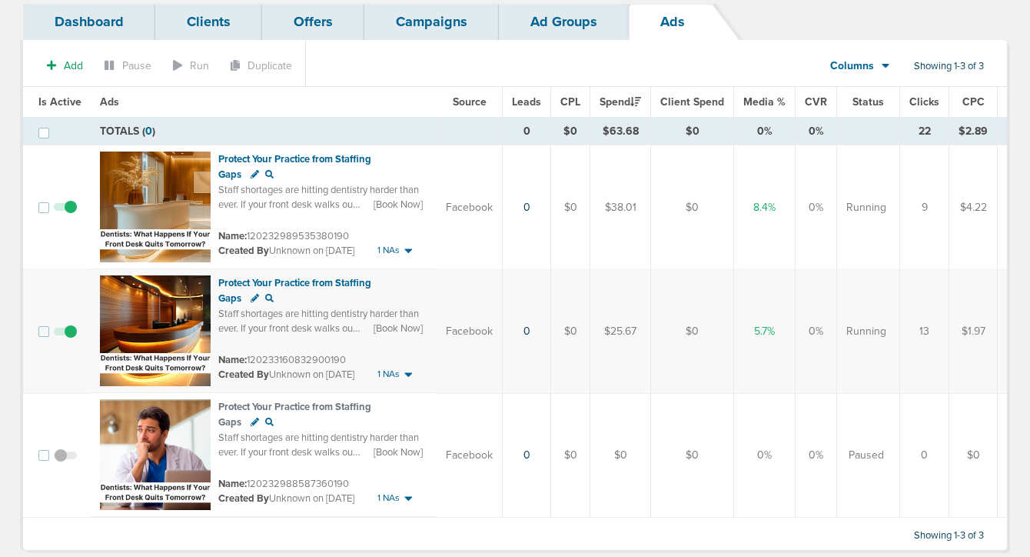
click at [68, 215] on span at bounding box center [65, 215] width 23 height 0
click at [65, 211] on input "checkbox" at bounding box center [65, 211] width 0 height 0
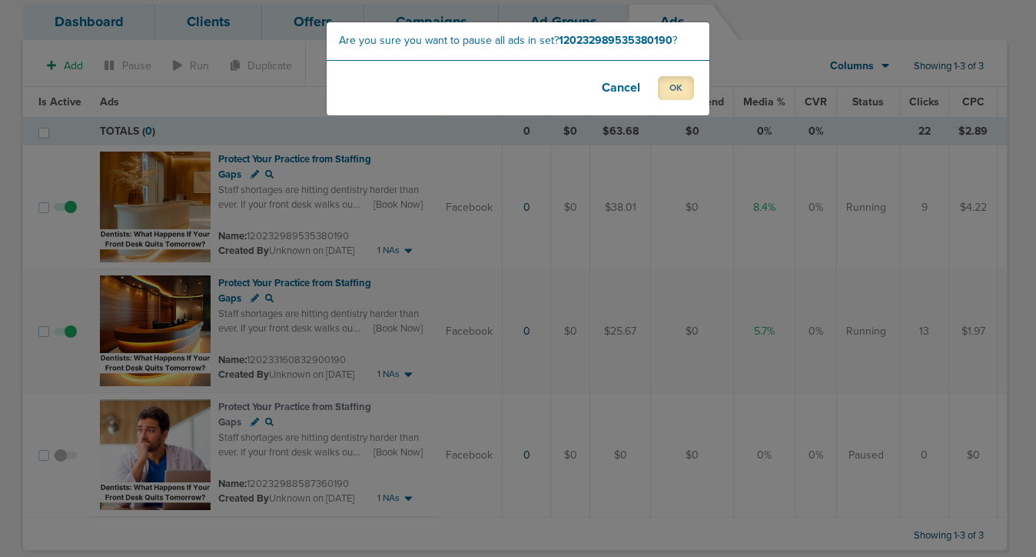
click at [686, 87] on button "OK" at bounding box center [676, 88] width 36 height 24
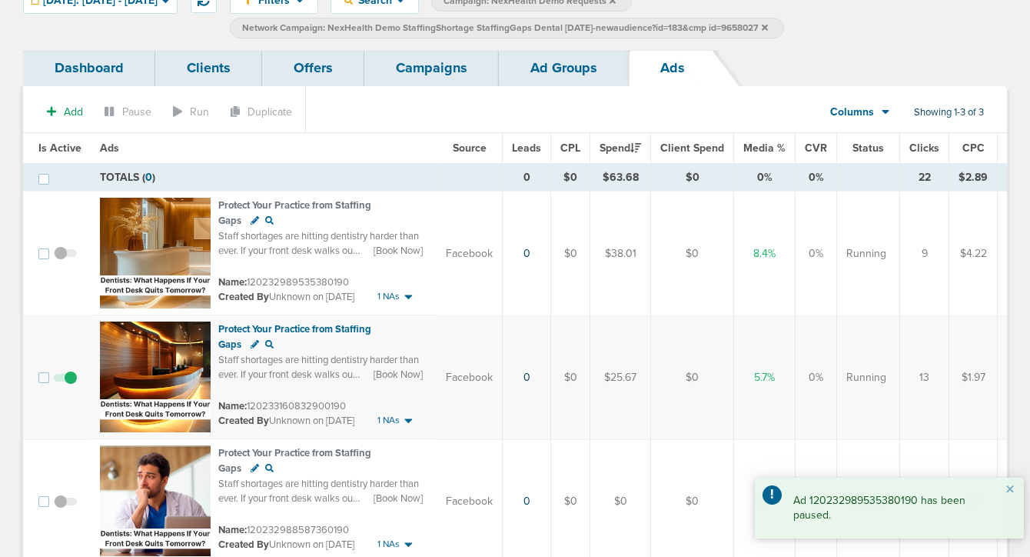
scroll to position [63, 0]
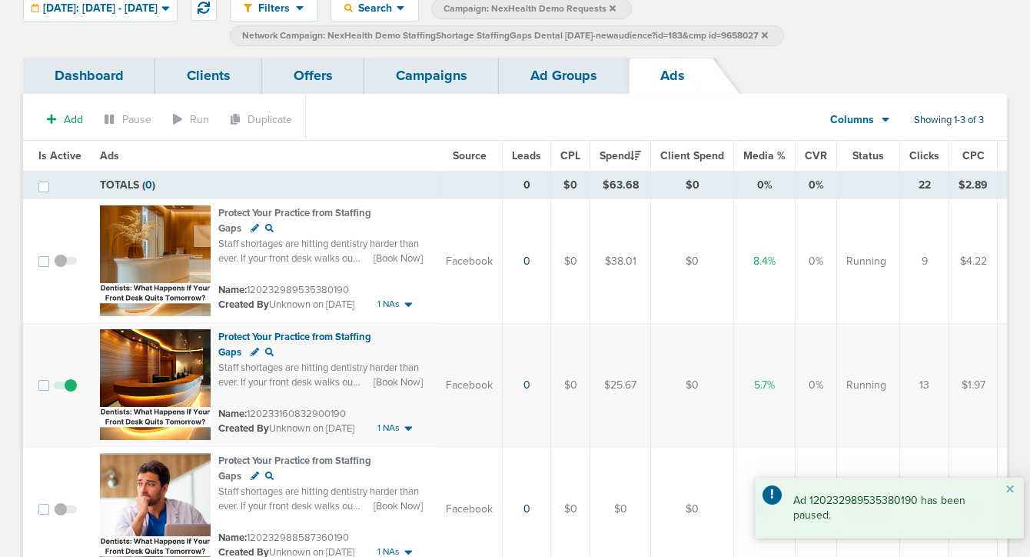
click at [547, 78] on link "Ad Groups" at bounding box center [564, 76] width 130 height 36
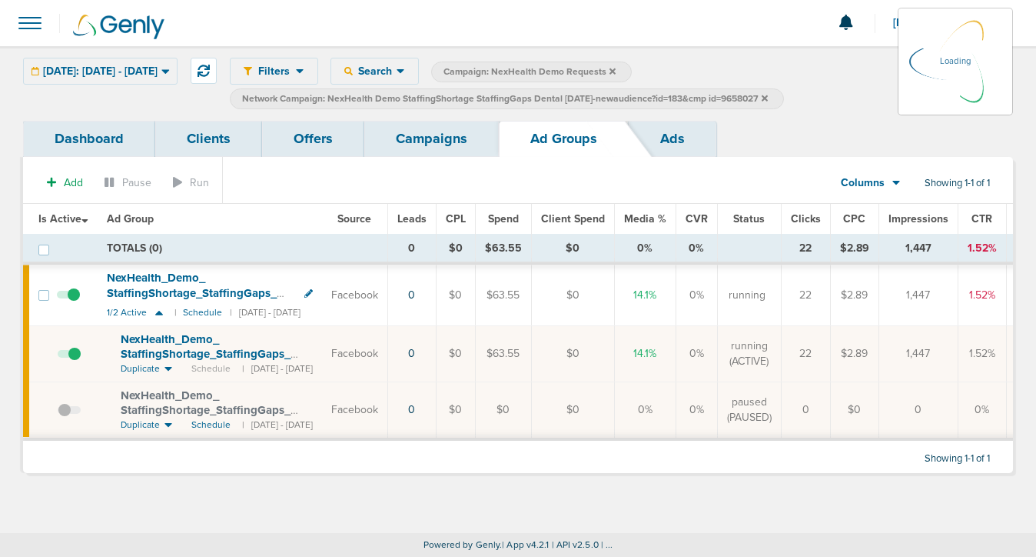
click at [411, 138] on link "Campaigns" at bounding box center [431, 139] width 135 height 36
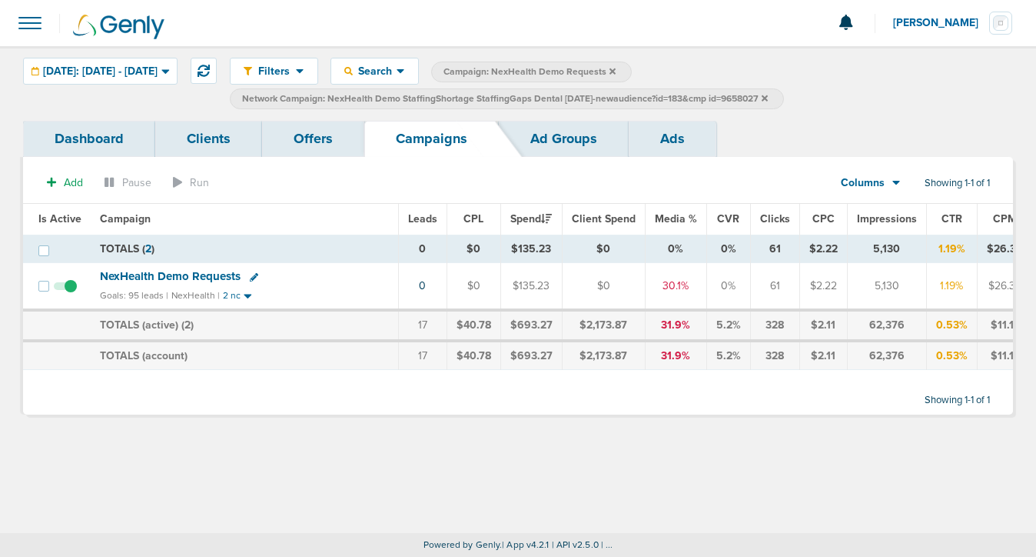
click at [768, 98] on icon at bounding box center [765, 98] width 6 height 6
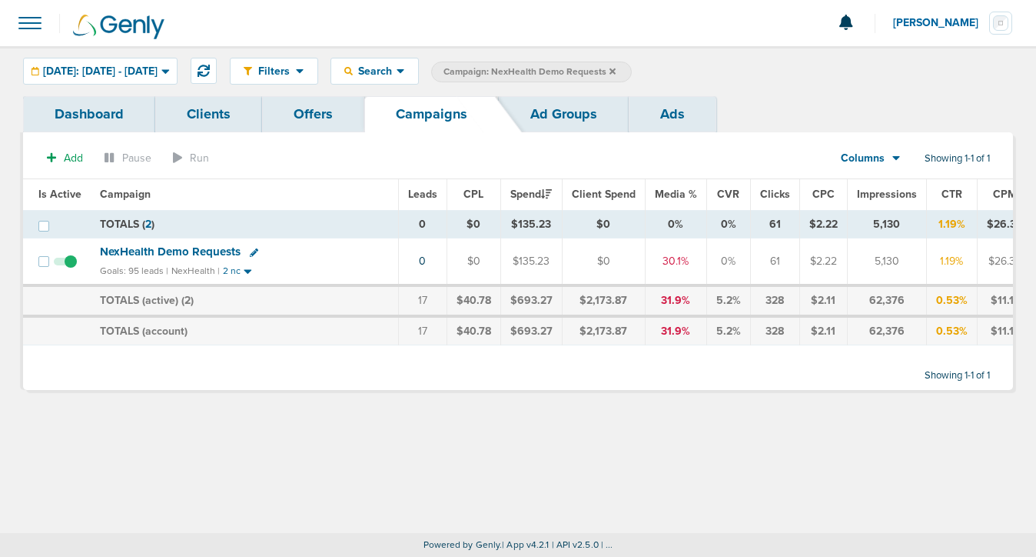
click at [616, 70] on icon at bounding box center [613, 71] width 6 height 6
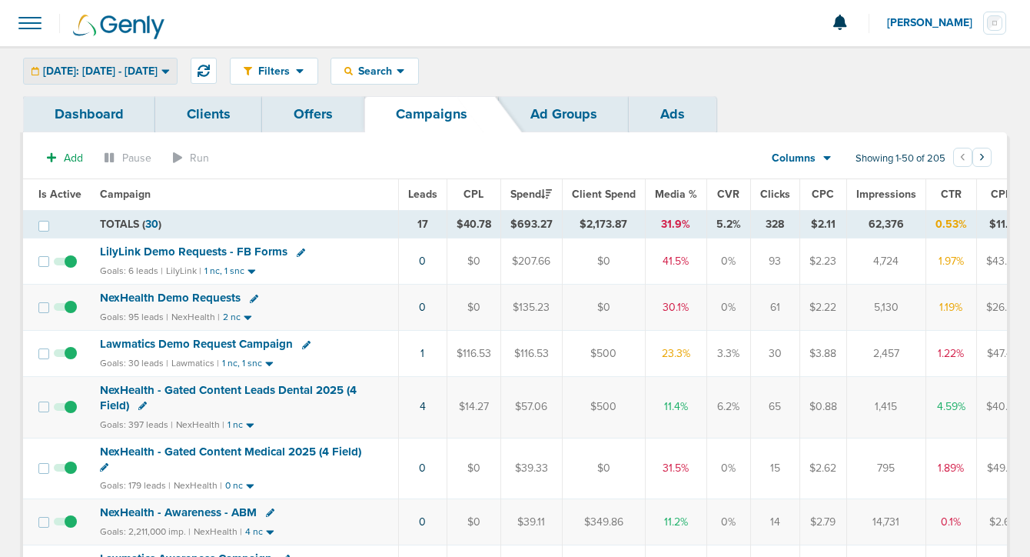
click at [148, 66] on span "[DATE]: [DATE] - [DATE]" at bounding box center [100, 71] width 115 height 11
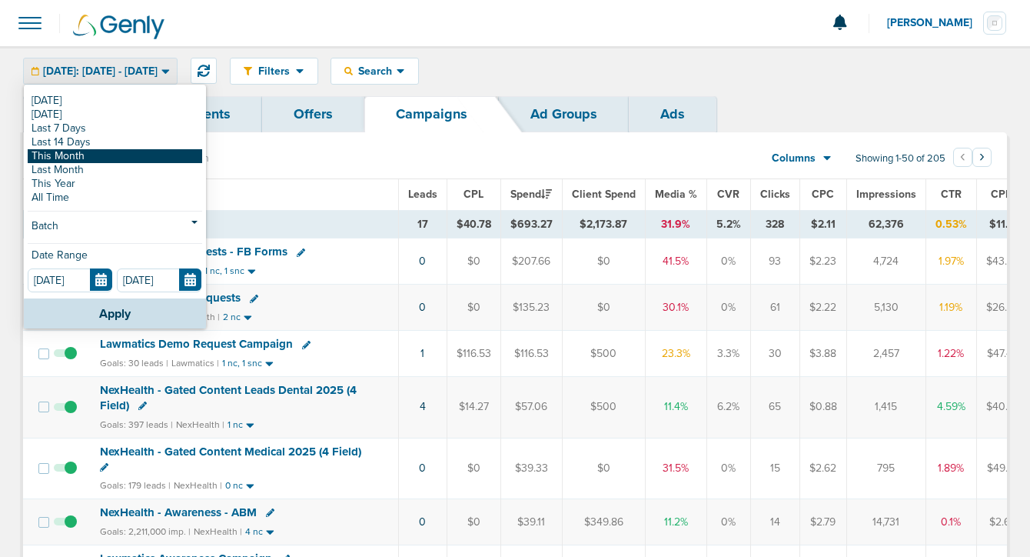
click at [122, 158] on link "This Month" at bounding box center [115, 156] width 175 height 14
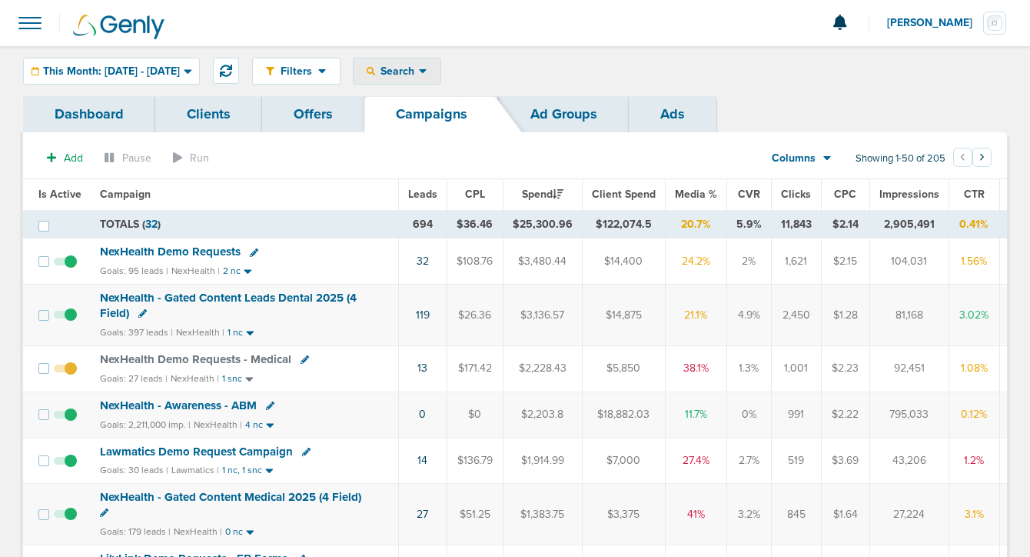
click at [419, 71] on span "Search" at bounding box center [397, 71] width 44 height 13
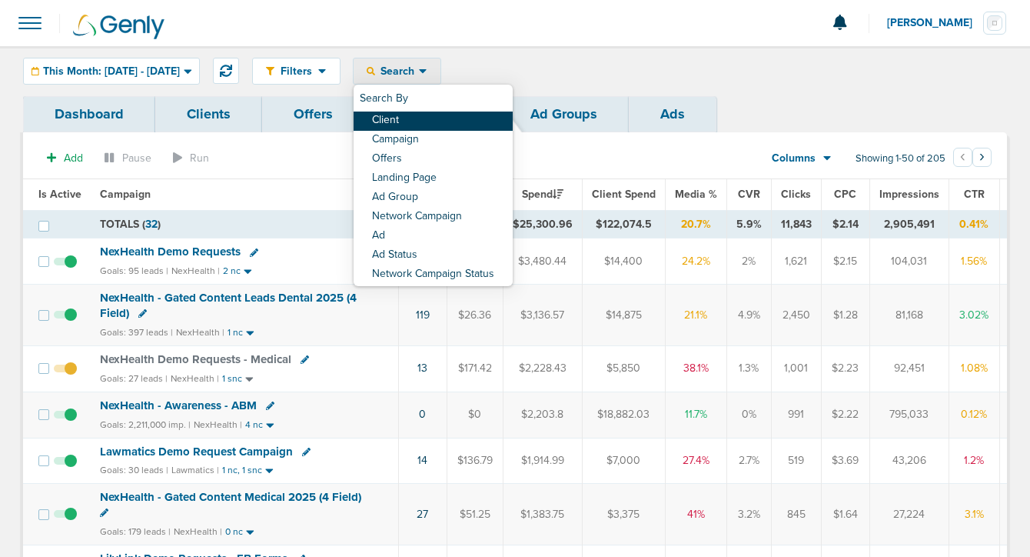
click at [433, 119] on link "Client" at bounding box center [433, 120] width 159 height 19
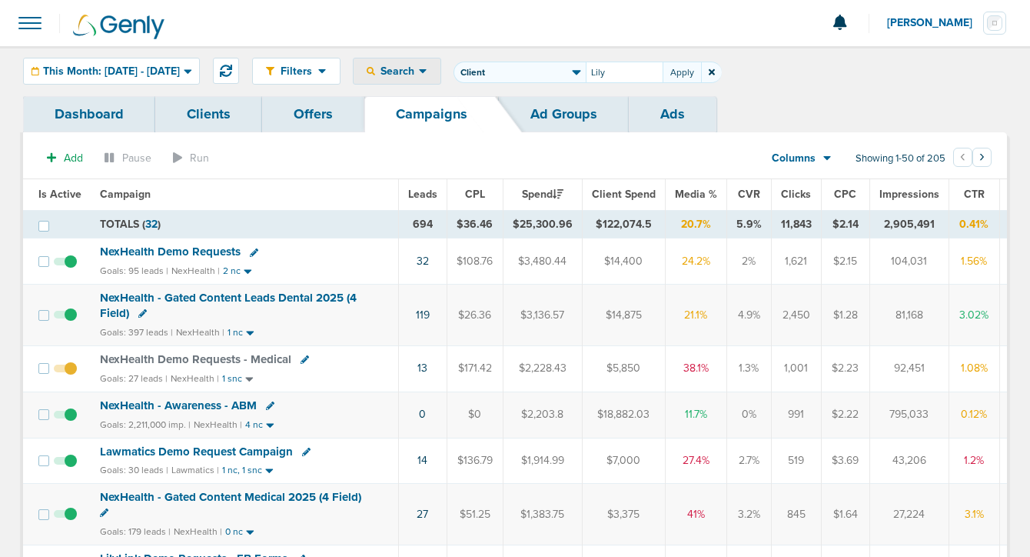
type input "Lily"
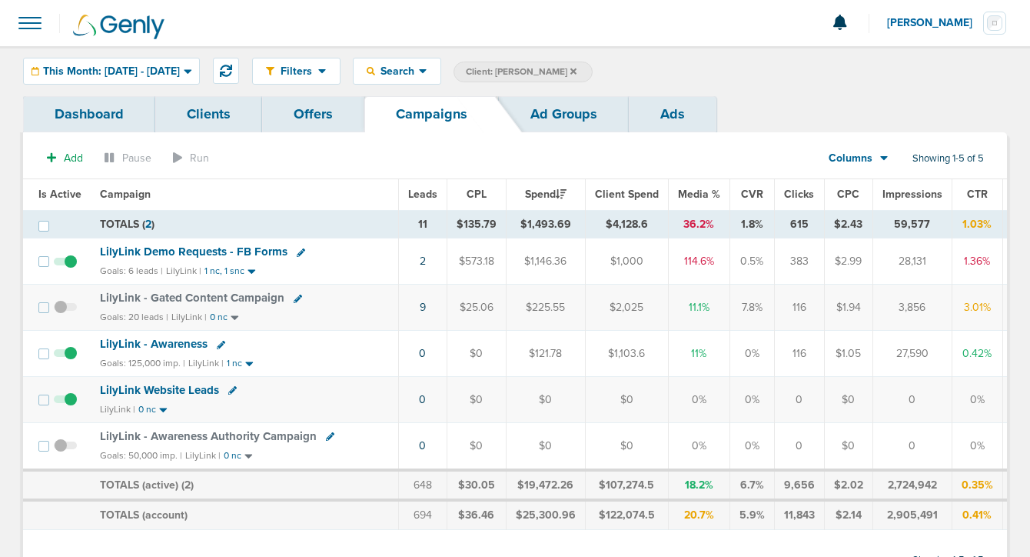
click at [227, 252] on span "LilyLink Demo Requests - FB Forms" at bounding box center [194, 251] width 188 height 14
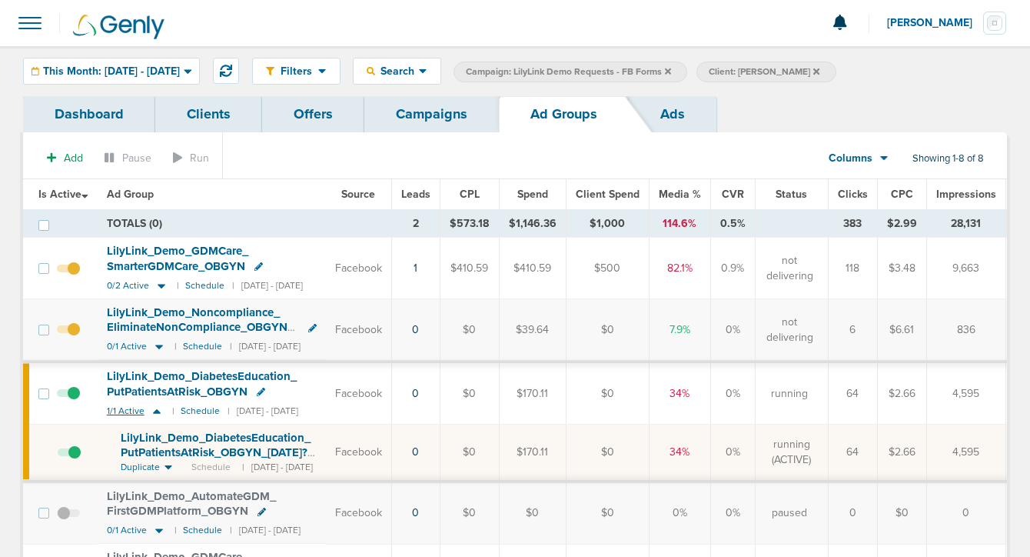
click at [157, 413] on icon at bounding box center [157, 411] width 8 height 5
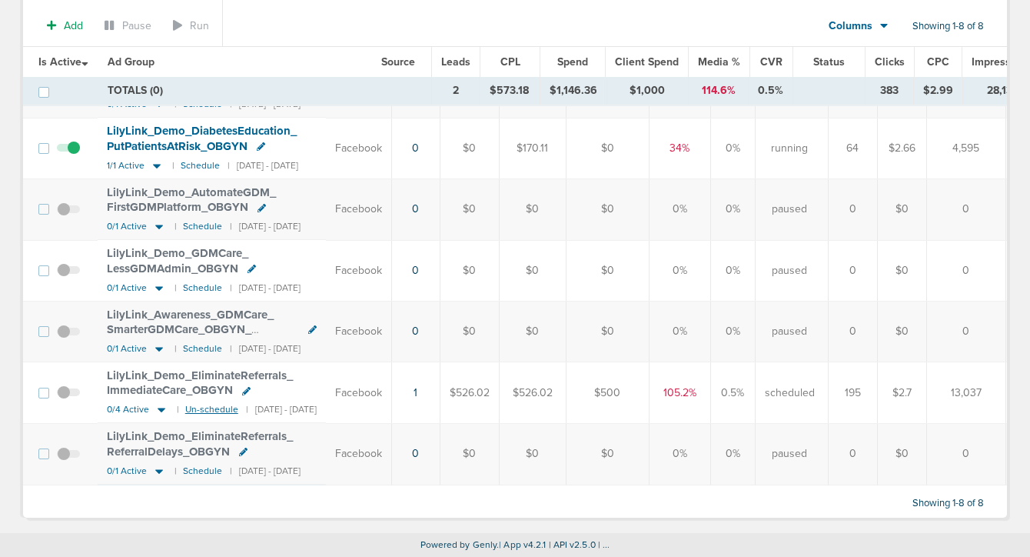
click at [203, 404] on small "Un-schedule" at bounding box center [211, 410] width 53 height 12
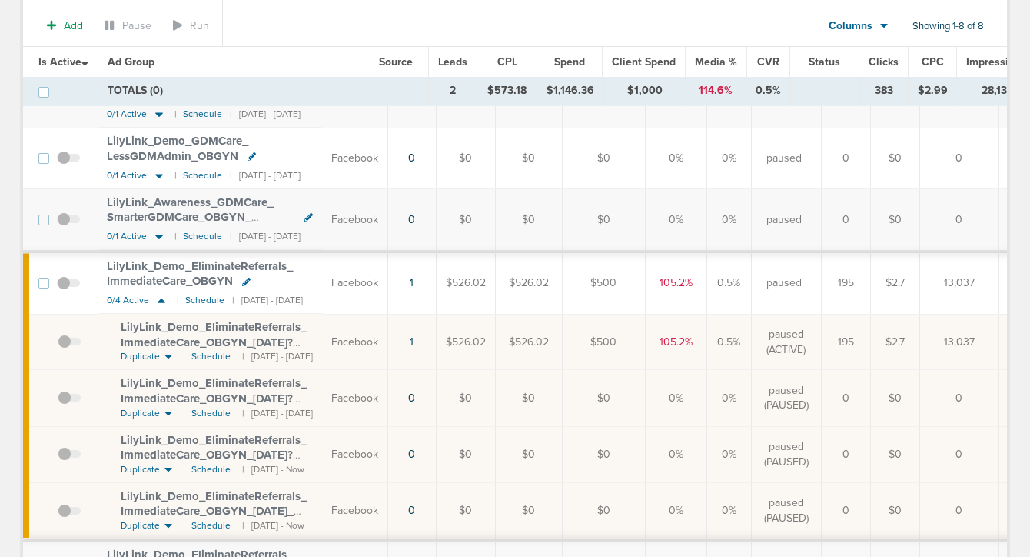
scroll to position [361, 0]
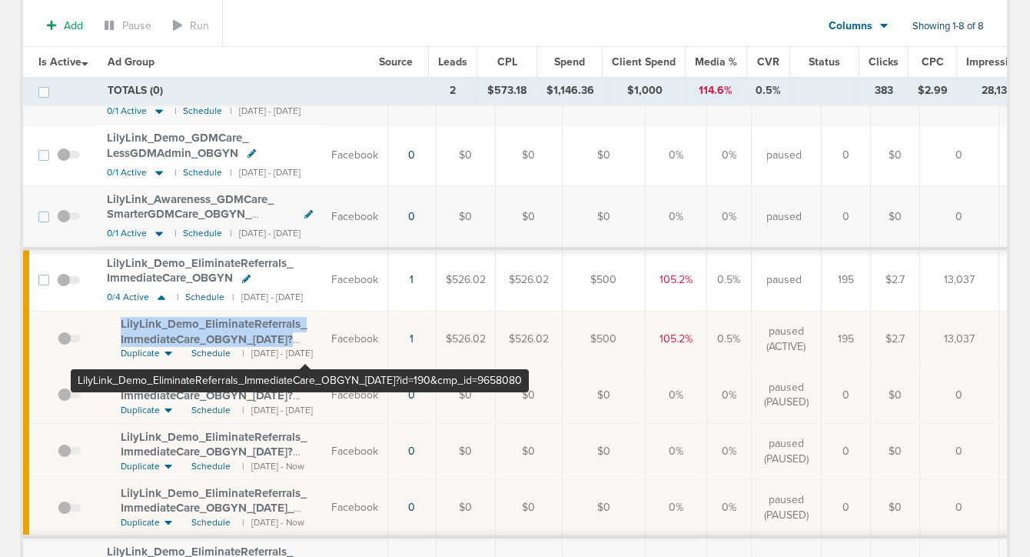
drag, startPoint x: 117, startPoint y: 322, endPoint x: 304, endPoint y: 341, distance: 188.6
click at [305, 341] on td "LilyLink_ Demo_ EliminateReferrals_ ImmediateCare_ OBGYN_ [DATE]?id=190&cmp_ id…" at bounding box center [210, 339] width 225 height 56
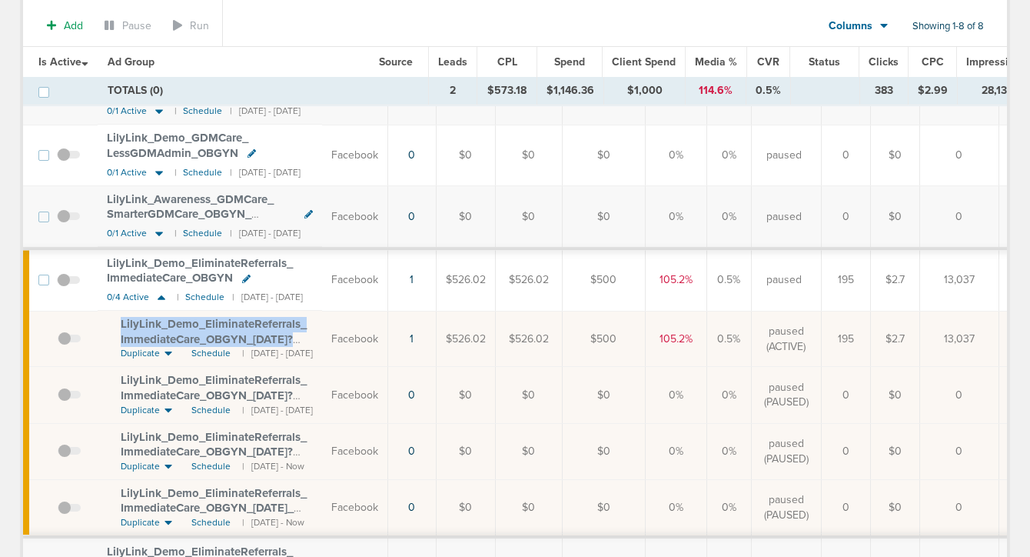
copy span "LilyLink_ Demo_ EliminateReferrals_ ImmediateCare_ OBGYN_ [DATE]?"
click at [164, 298] on icon at bounding box center [161, 297] width 15 height 13
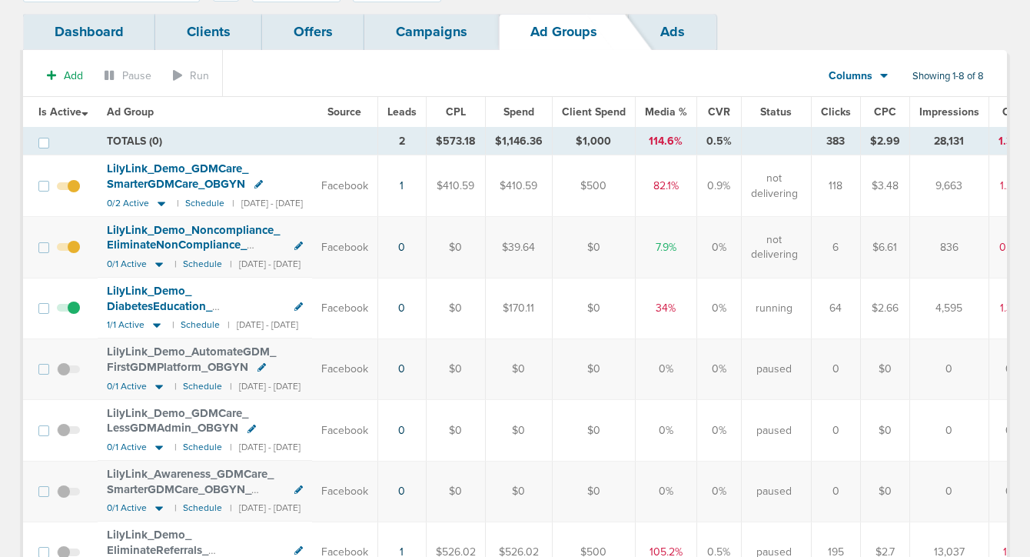
scroll to position [0, 0]
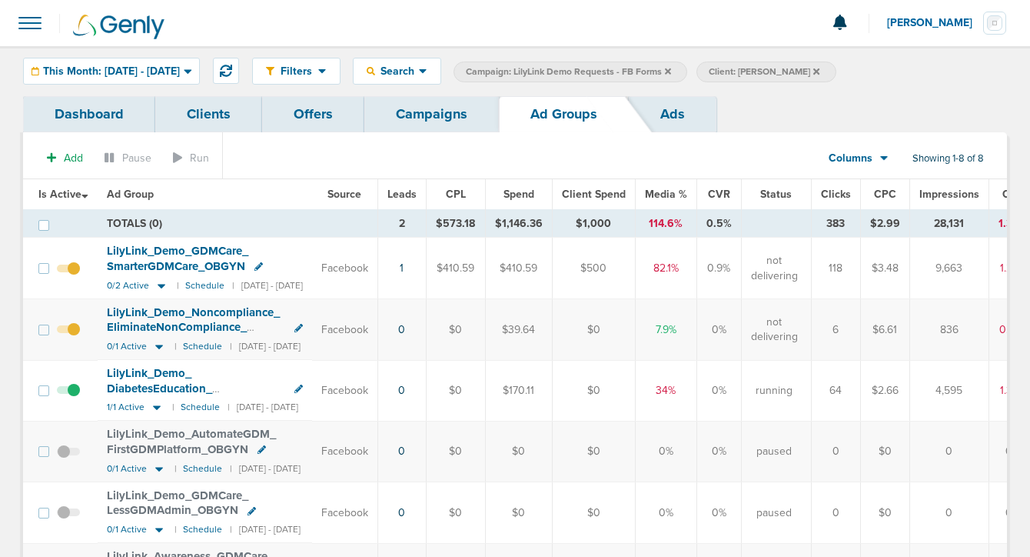
click at [424, 122] on link "Campaigns" at bounding box center [431, 114] width 135 height 36
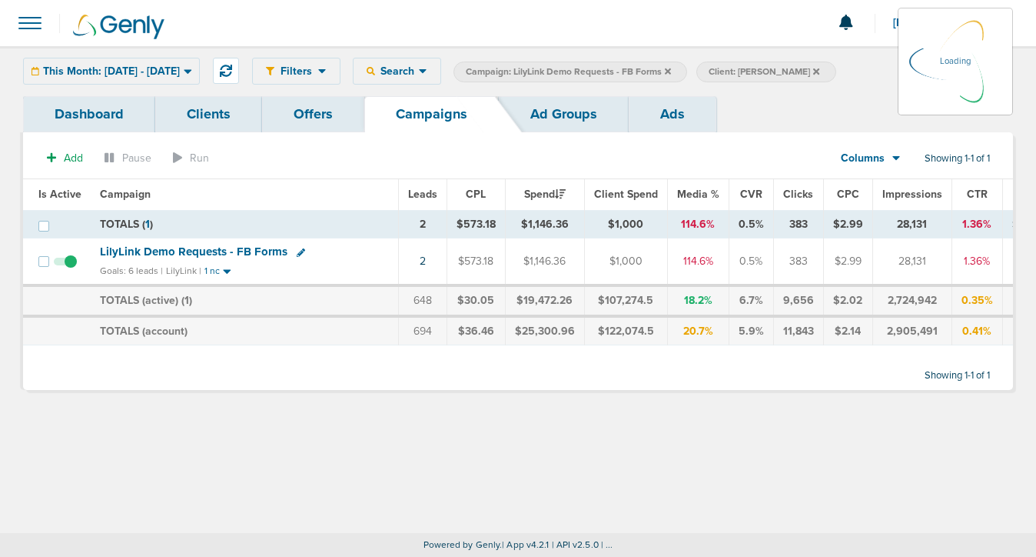
click at [671, 69] on icon at bounding box center [668, 71] width 6 height 6
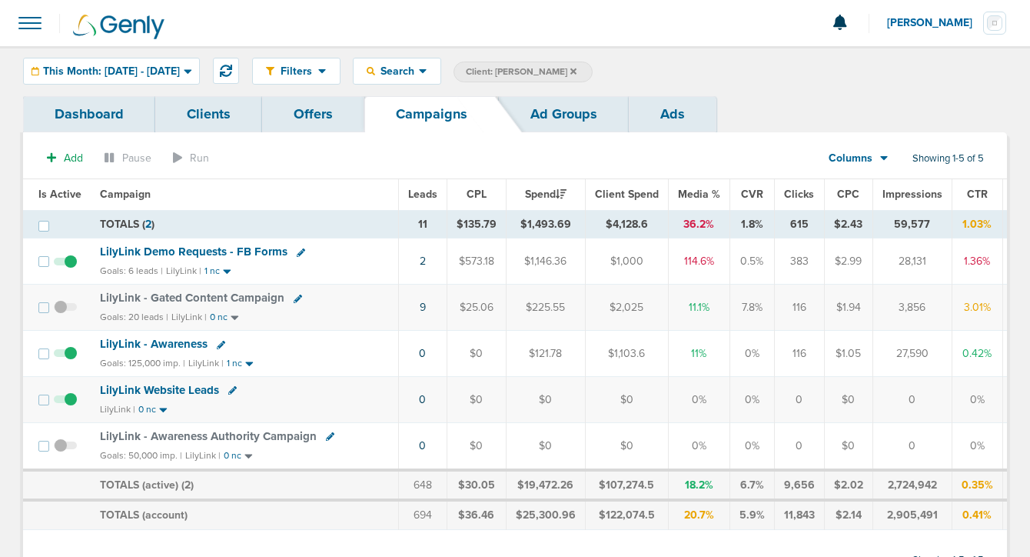
click at [570, 71] on icon at bounding box center [573, 71] width 6 height 9
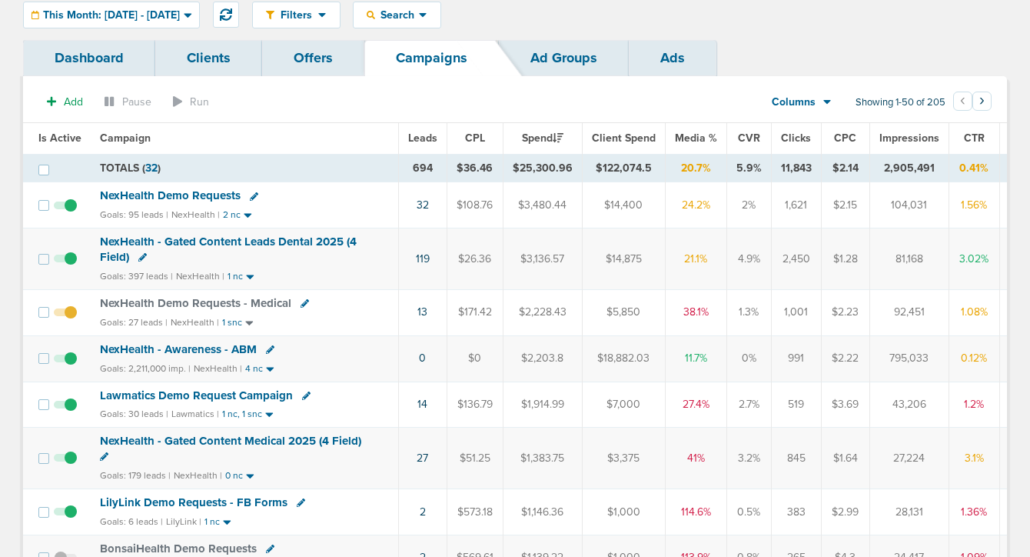
scroll to position [58, 0]
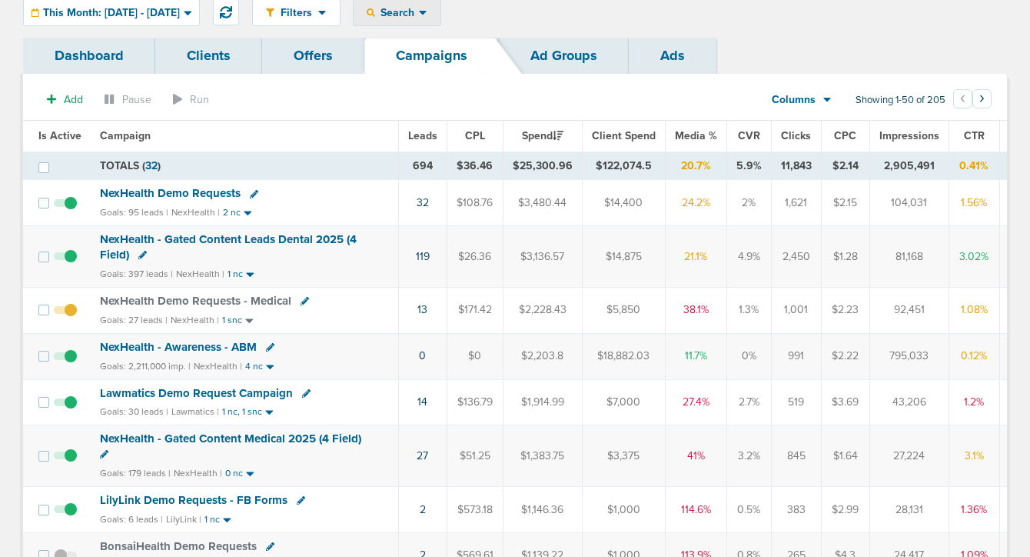
click at [419, 15] on span "Search" at bounding box center [397, 12] width 44 height 13
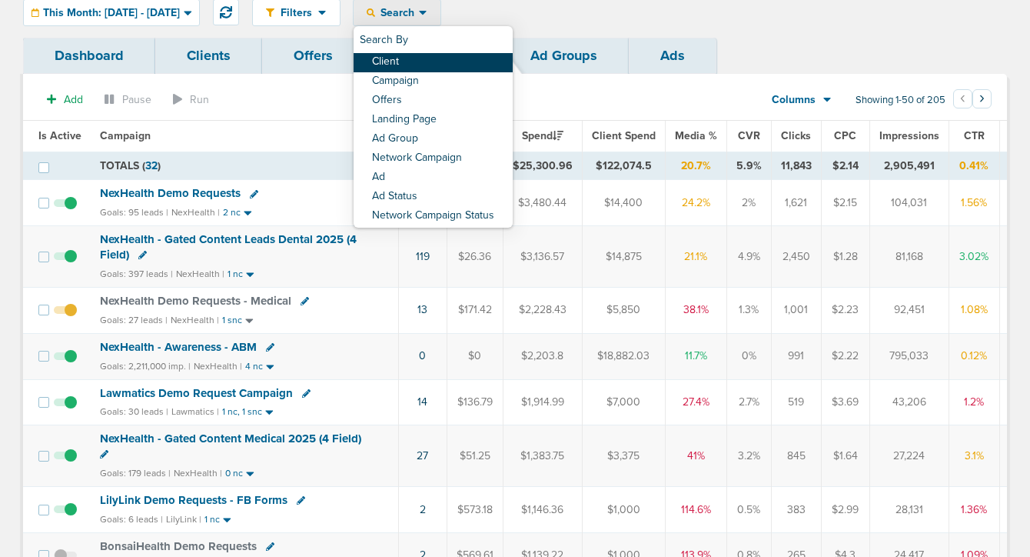
click at [462, 60] on link "Client" at bounding box center [433, 62] width 159 height 19
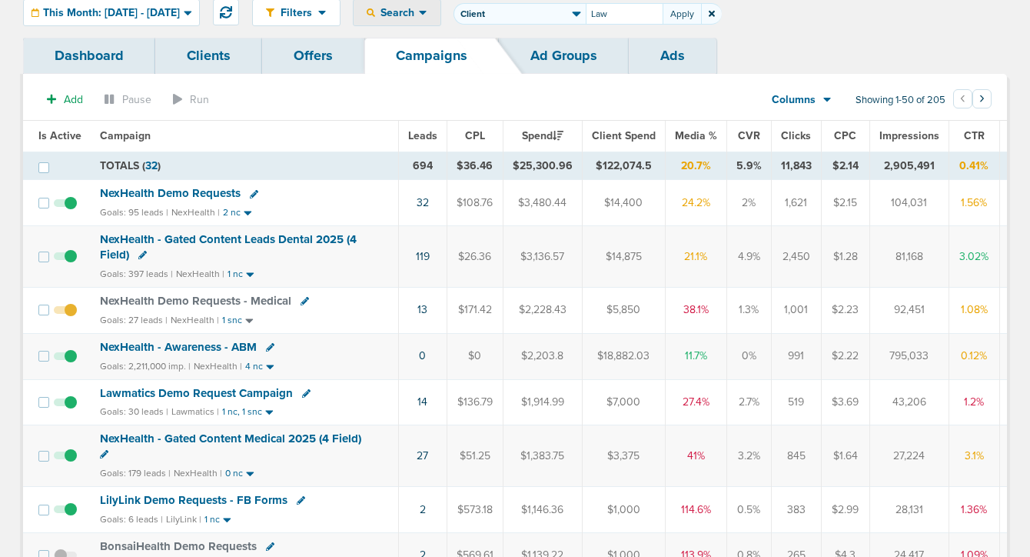
type input "Law"
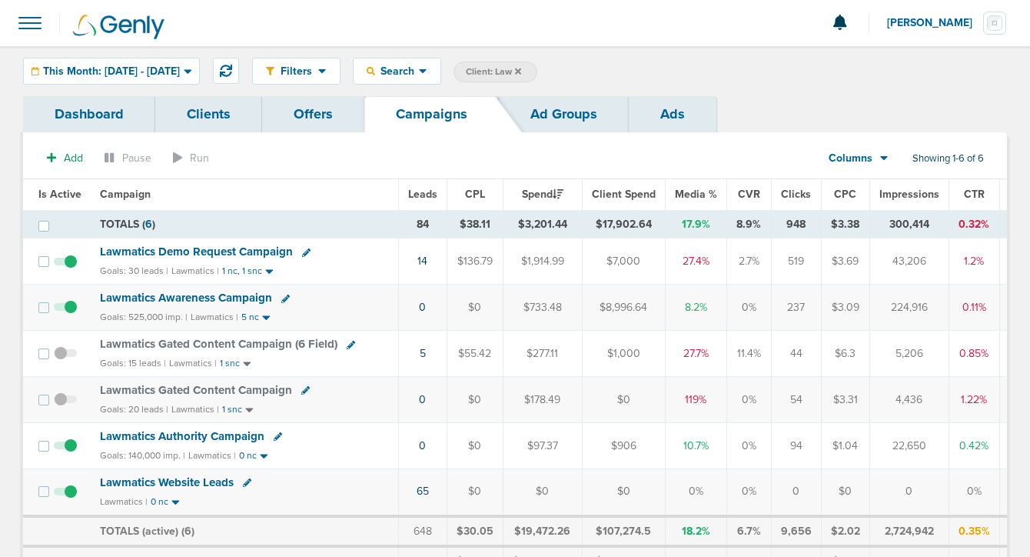
click at [281, 298] on icon at bounding box center [285, 298] width 8 height 8
select select
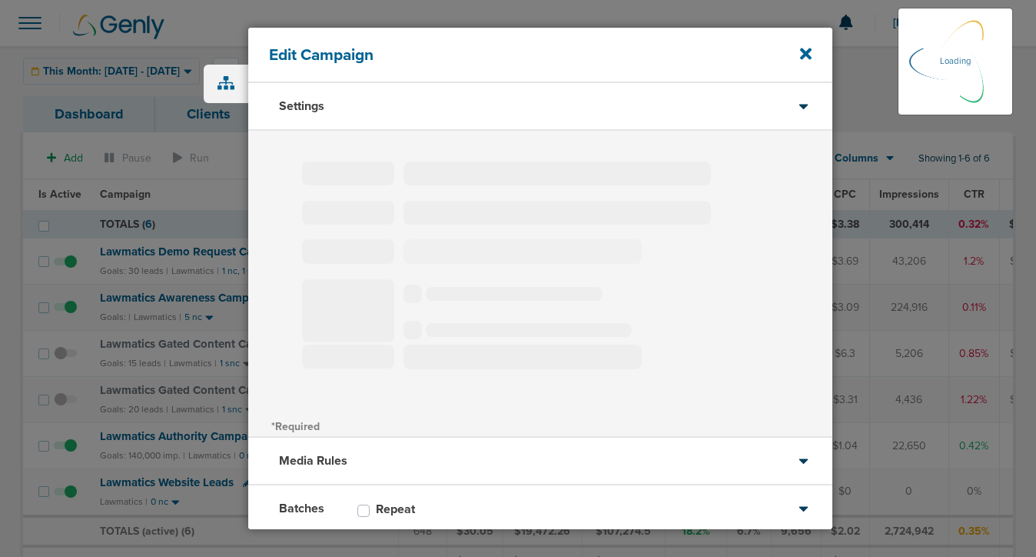
type input "Lawmatics Awareness Campaign"
select select "Awareness"
radio input "true"
select select "readWrite"
checkbox input "true"
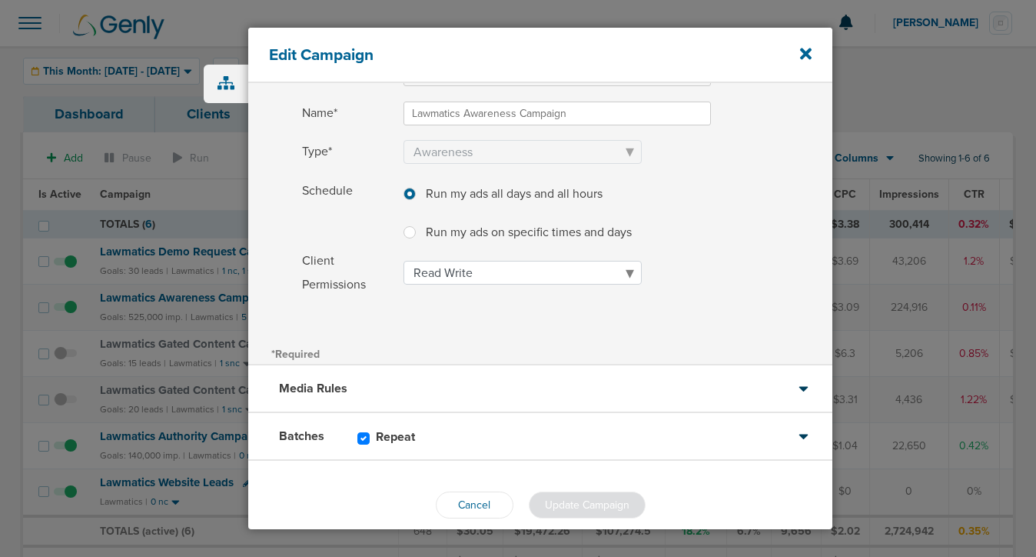
scroll to position [119, 0]
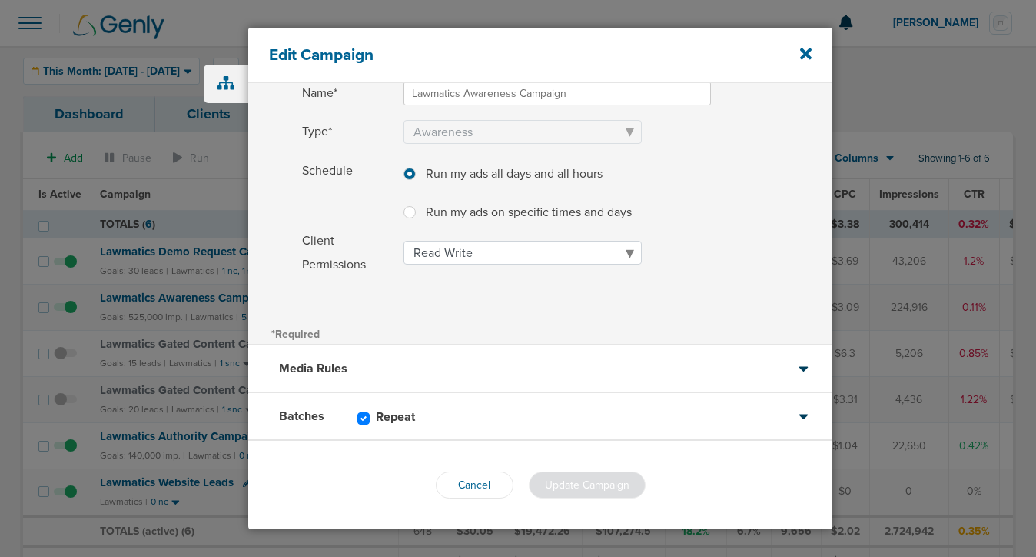
click at [466, 430] on div "Batches Repeat" at bounding box center [540, 417] width 584 height 48
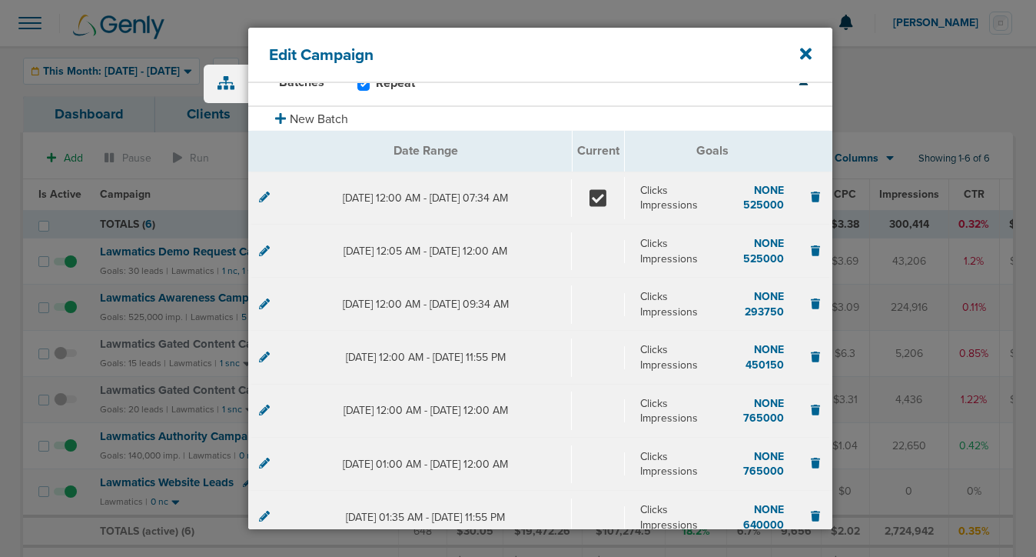
click at [264, 196] on icon at bounding box center [264, 196] width 11 height 11
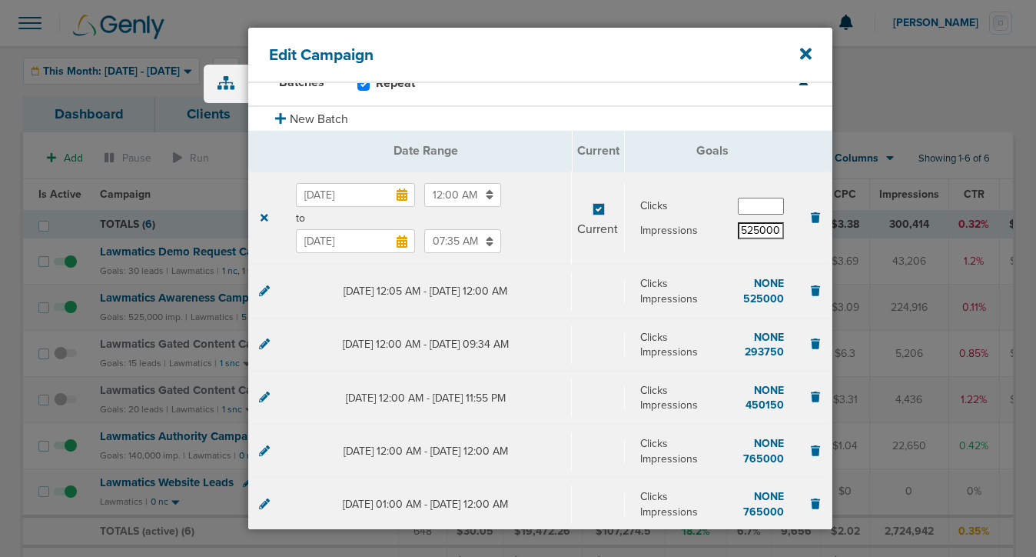
scroll to position [0, 0]
drag, startPoint x: 753, startPoint y: 232, endPoint x: 743, endPoint y: 231, distance: 10.1
click at [743, 231] on input "525000" at bounding box center [761, 230] width 46 height 17
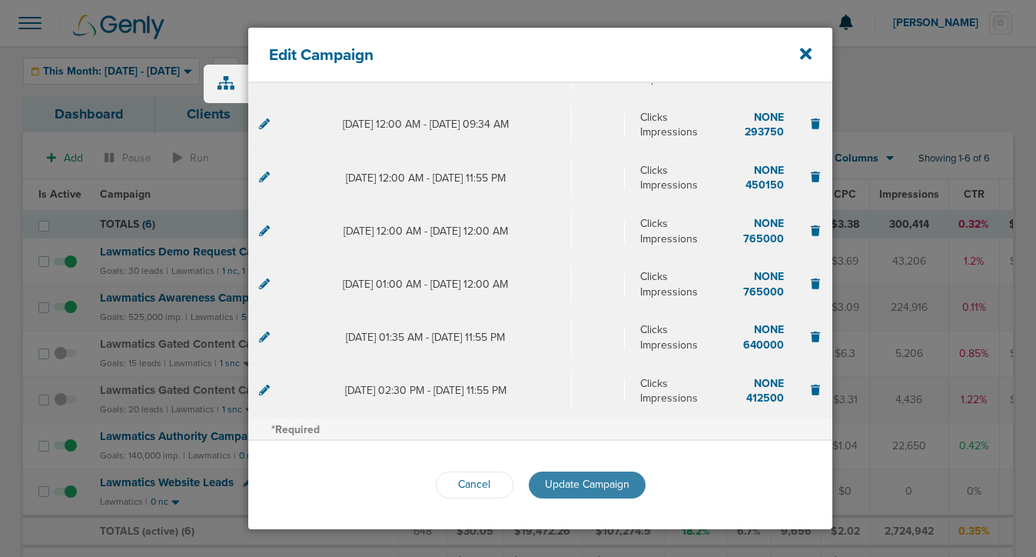
type input "580000"
click at [604, 491] on button "Update Campaign" at bounding box center [587, 484] width 117 height 27
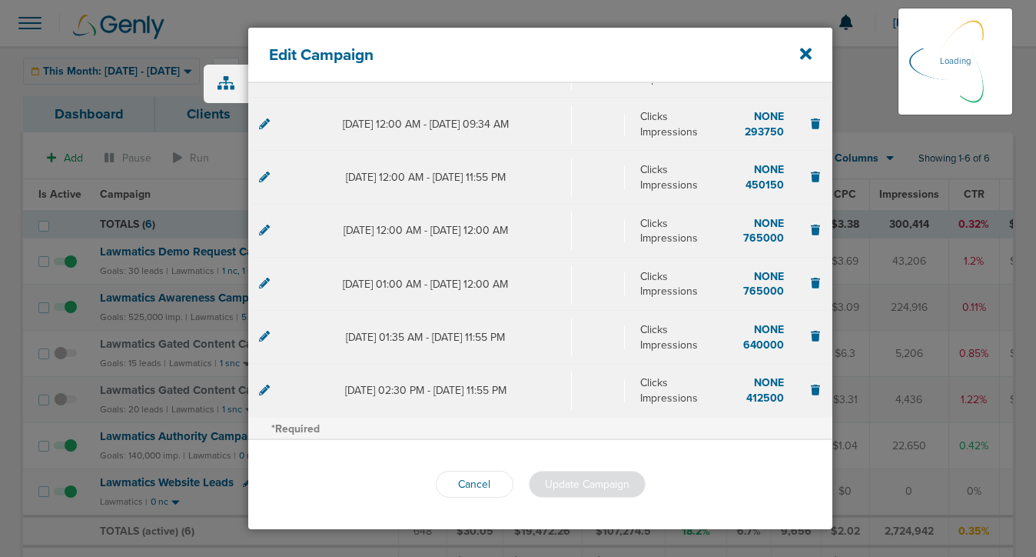
scroll to position [299, 0]
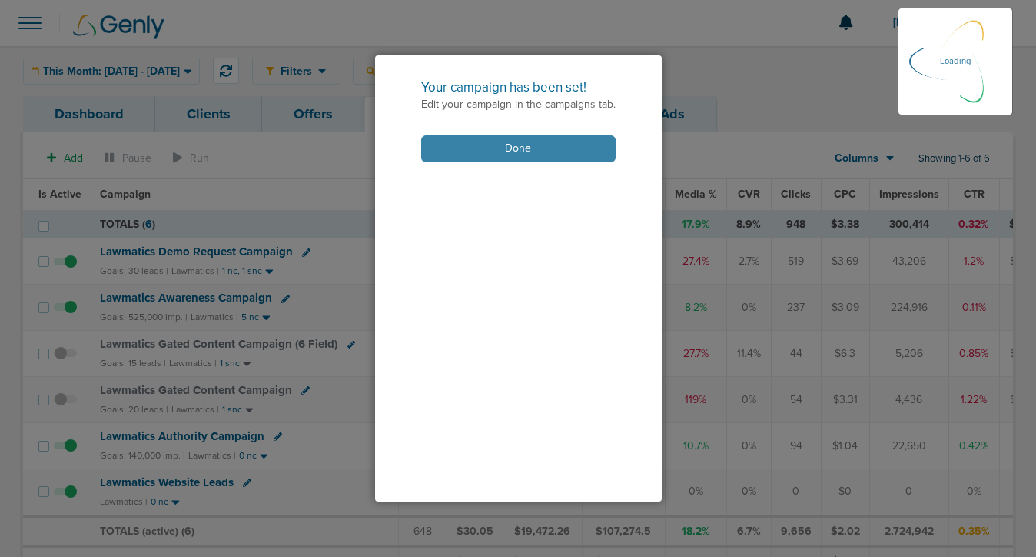
click at [585, 146] on button "Done" at bounding box center [518, 148] width 195 height 27
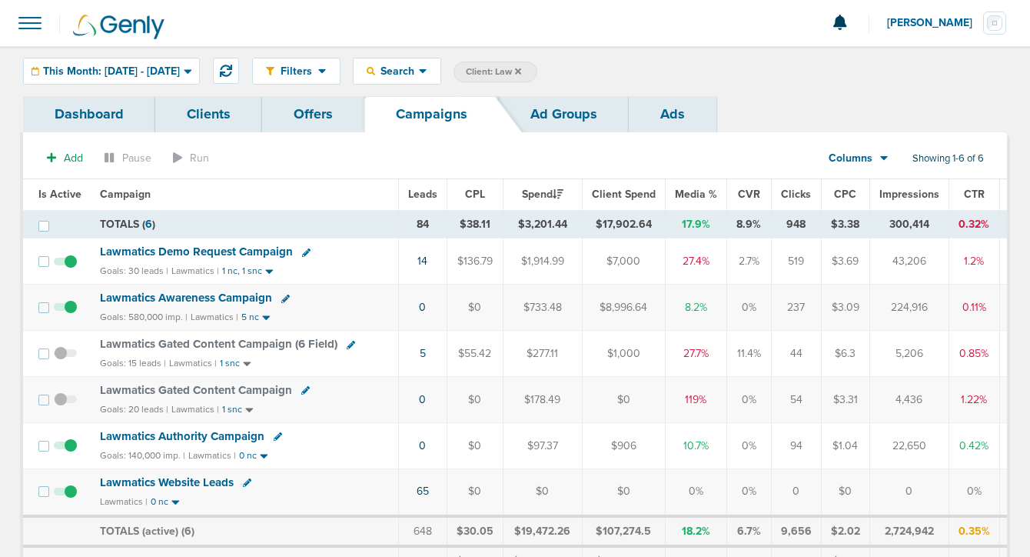
click at [274, 437] on icon at bounding box center [278, 436] width 8 height 8
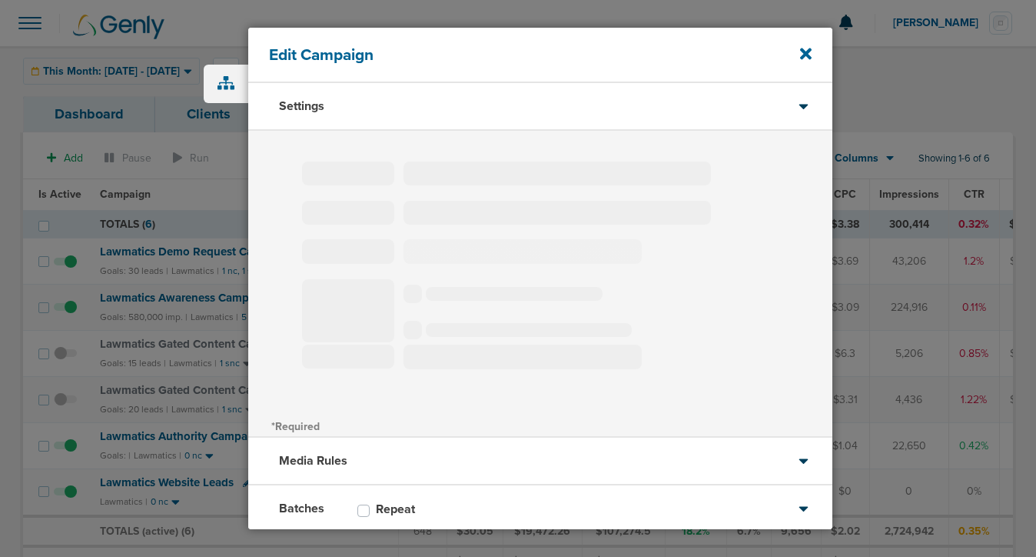
type input "Lawmatics Authority Campaign"
select select "Awareness"
radio input "true"
select select "readOnly"
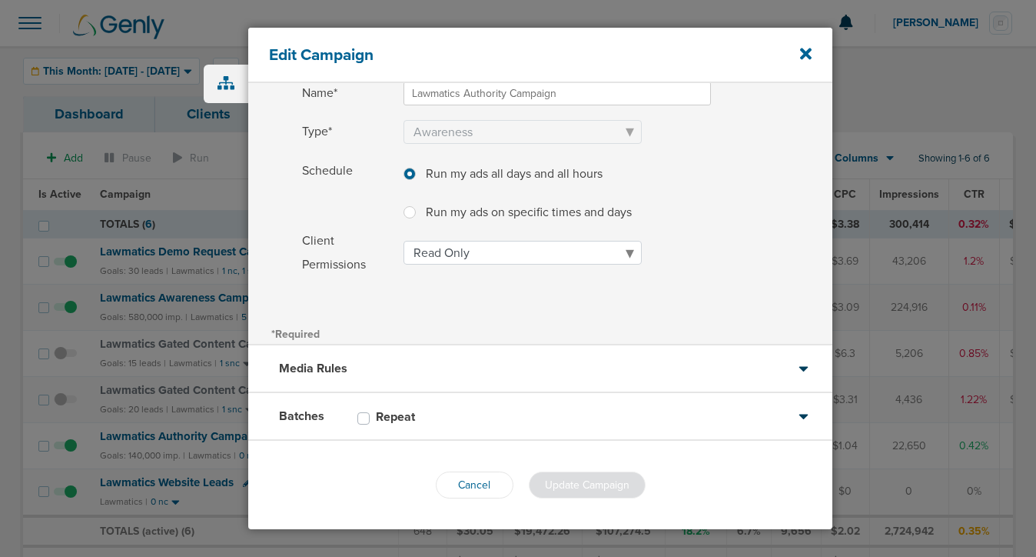
click at [489, 422] on div "Batches Repeat" at bounding box center [540, 417] width 584 height 48
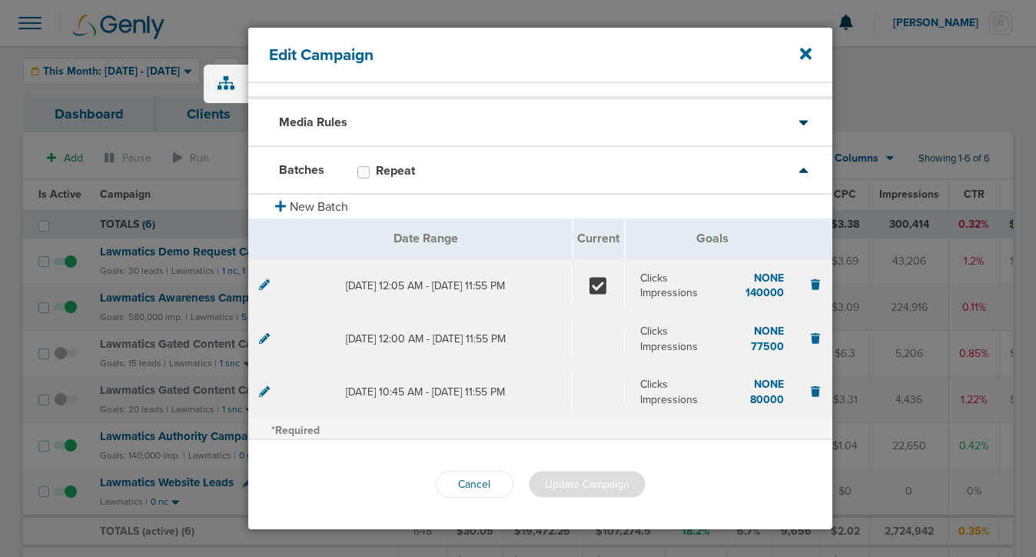
scroll to position [33, 0]
click at [264, 284] on icon at bounding box center [264, 283] width 11 height 11
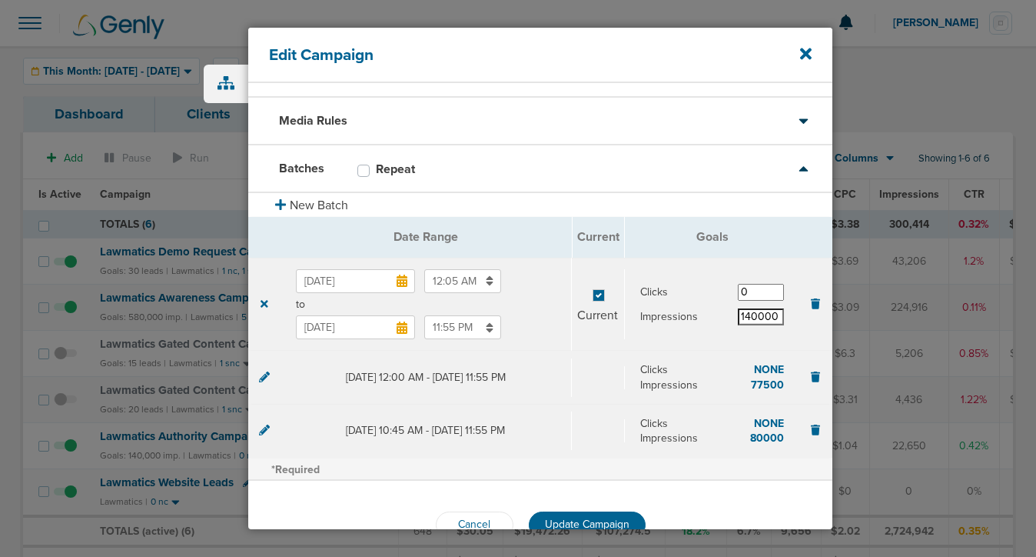
scroll to position [0, 0]
drag, startPoint x: 752, startPoint y: 318, endPoint x: 720, endPoint y: 318, distance: 31.5
click at [720, 318] on div "Impressions 140000" at bounding box center [712, 316] width 145 height 17
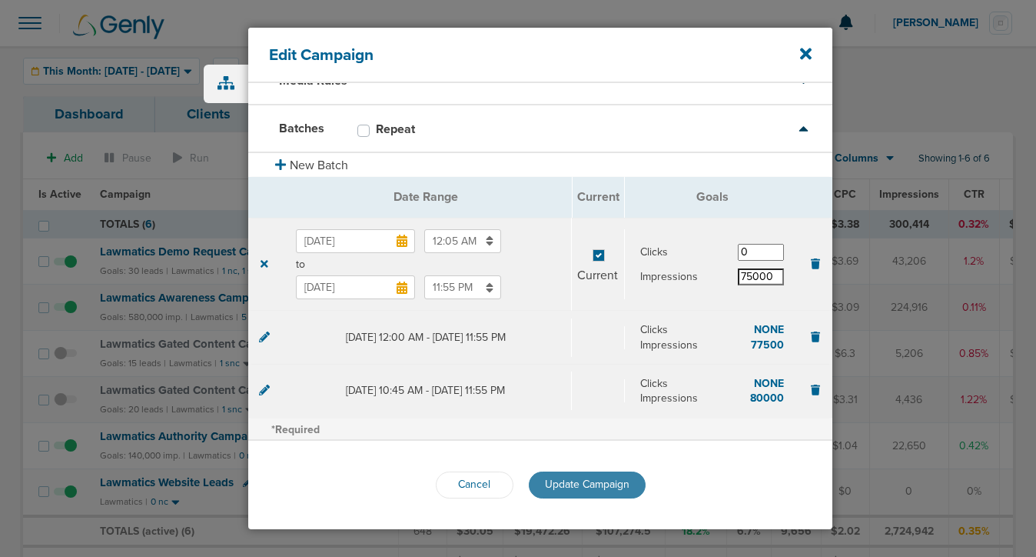
type input "75000"
click at [593, 484] on span "Update Campaign" at bounding box center [587, 483] width 85 height 13
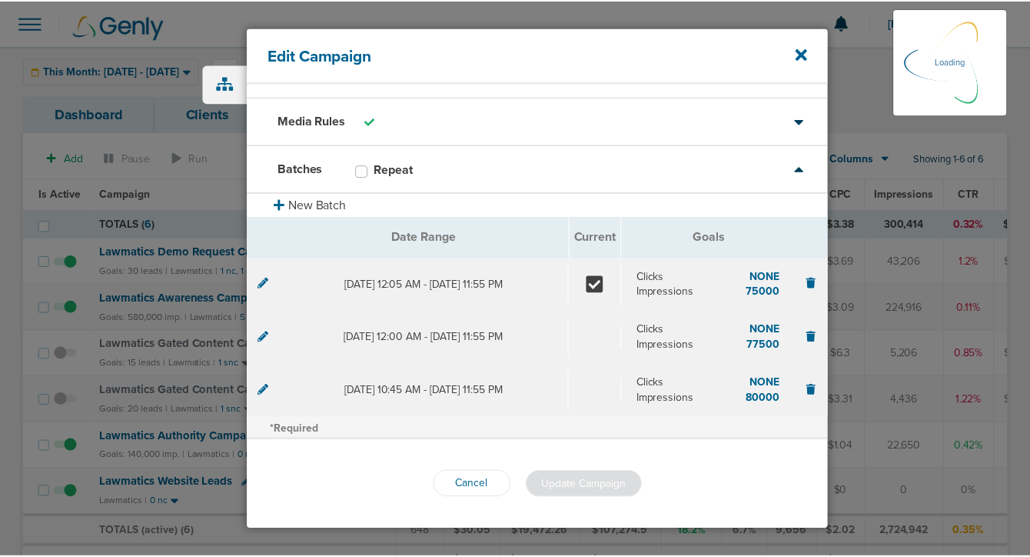
scroll to position [33, 0]
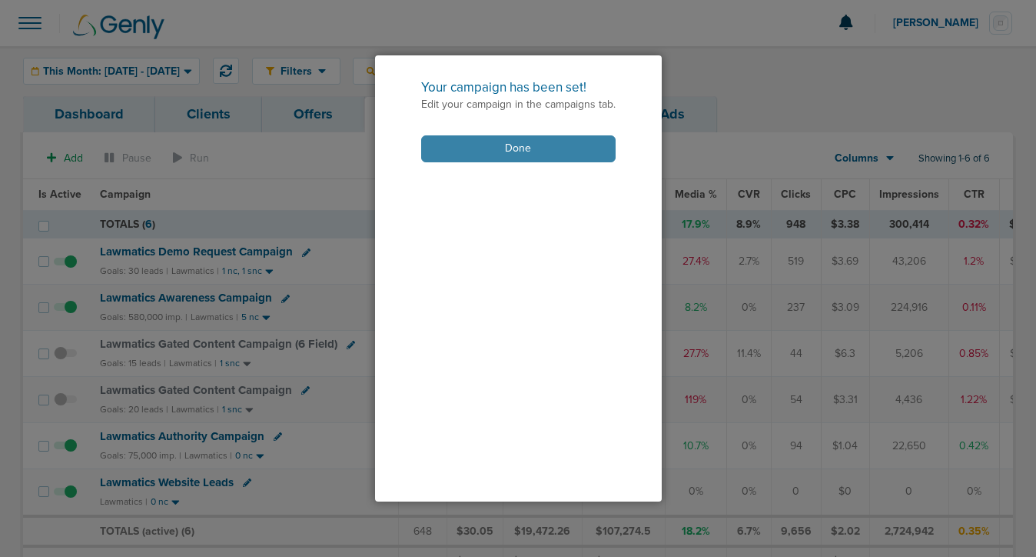
click at [579, 147] on button "Done" at bounding box center [518, 148] width 195 height 27
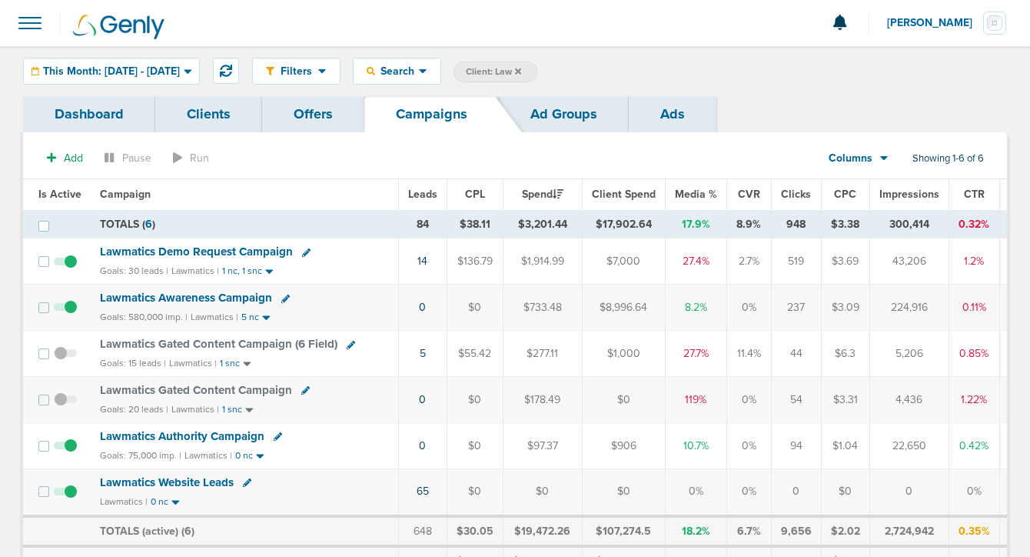
click at [521, 75] on icon at bounding box center [518, 71] width 6 height 9
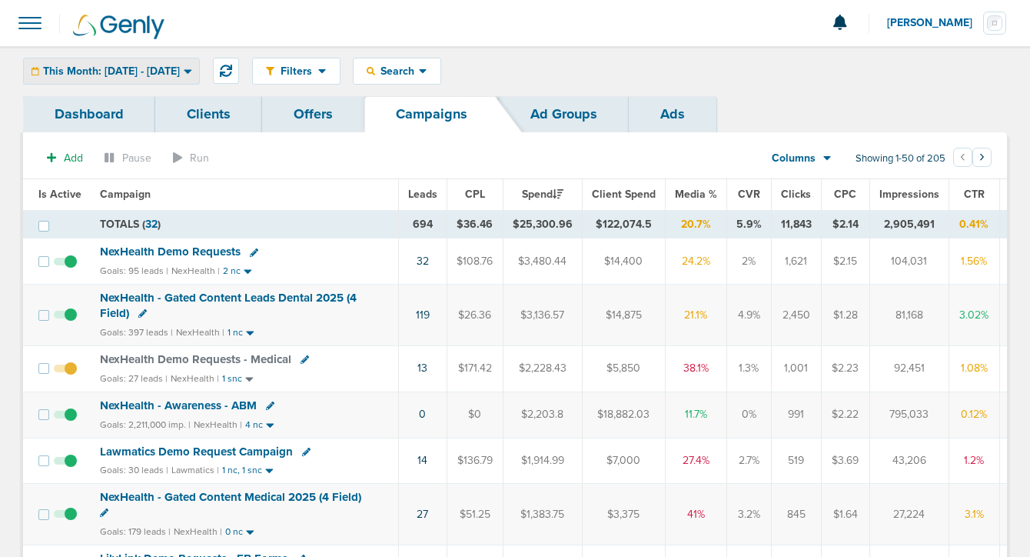
click at [171, 64] on div "This Month: [DATE] - [DATE]" at bounding box center [111, 70] width 175 height 25
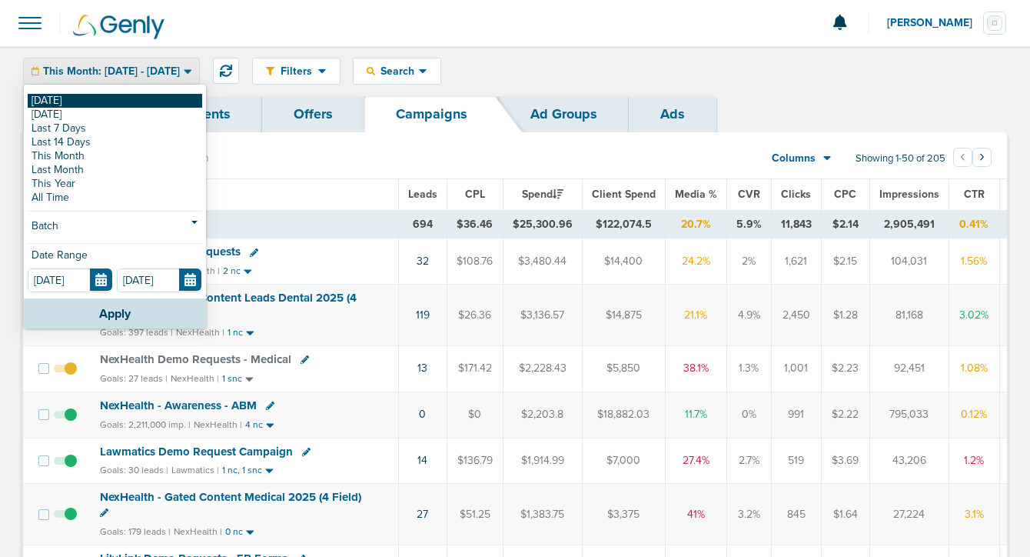
click at [167, 100] on link "[DATE]" at bounding box center [115, 101] width 175 height 14
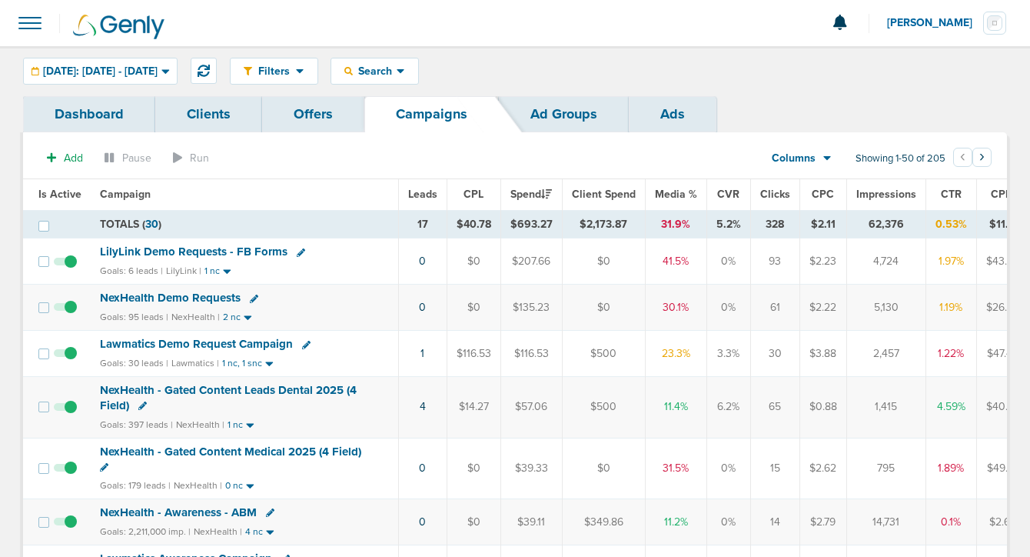
click at [170, 300] on span "NexHealth Demo Requests" at bounding box center [170, 298] width 141 height 14
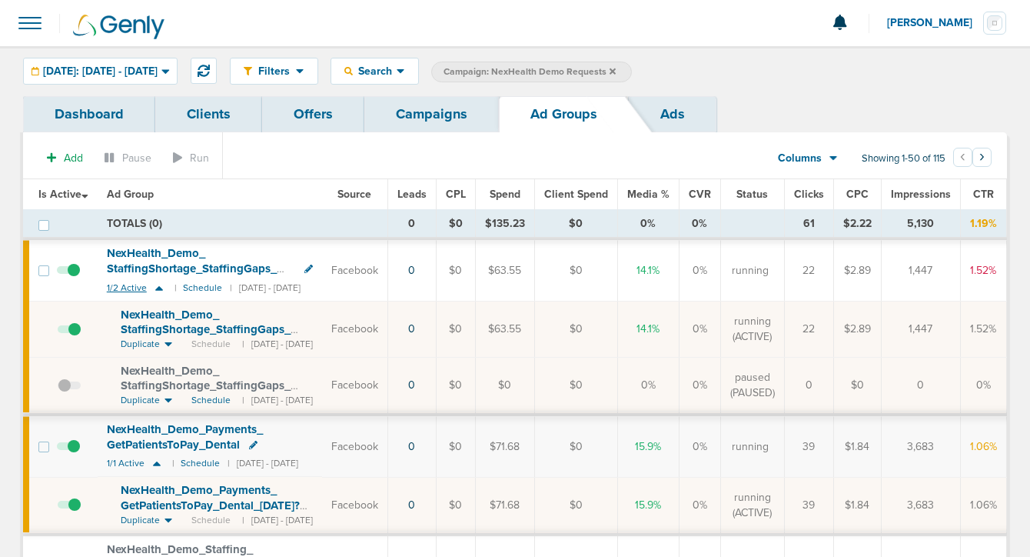
click at [162, 287] on icon at bounding box center [158, 287] width 15 height 13
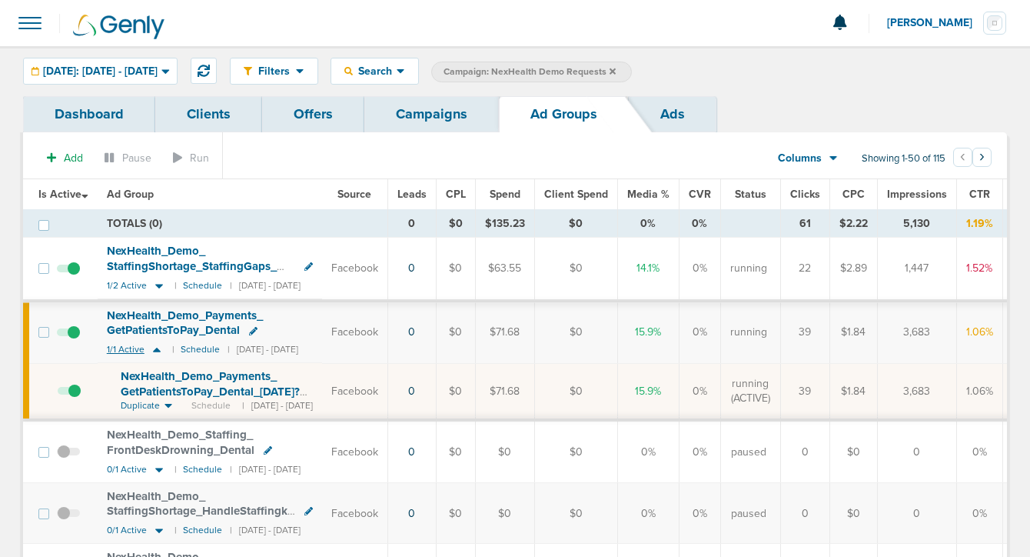
click at [155, 351] on icon at bounding box center [157, 350] width 8 height 5
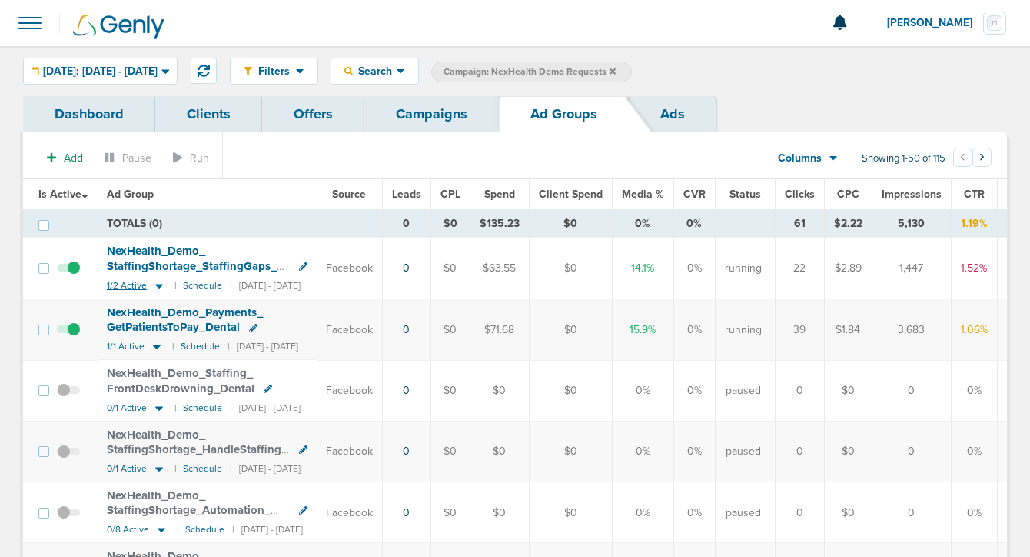
click at [158, 288] on icon at bounding box center [158, 285] width 15 height 13
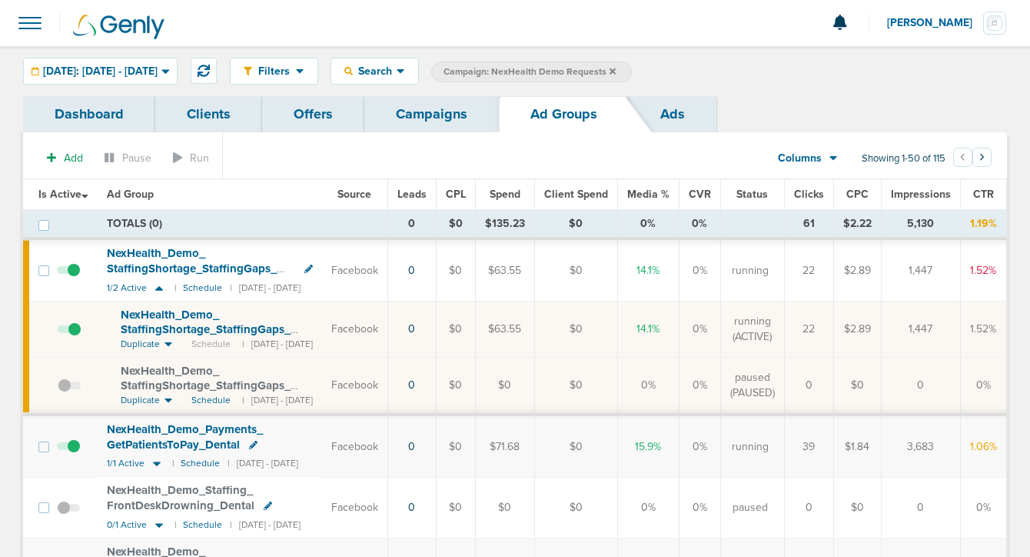
click at [406, 106] on link "Campaigns" at bounding box center [431, 114] width 135 height 36
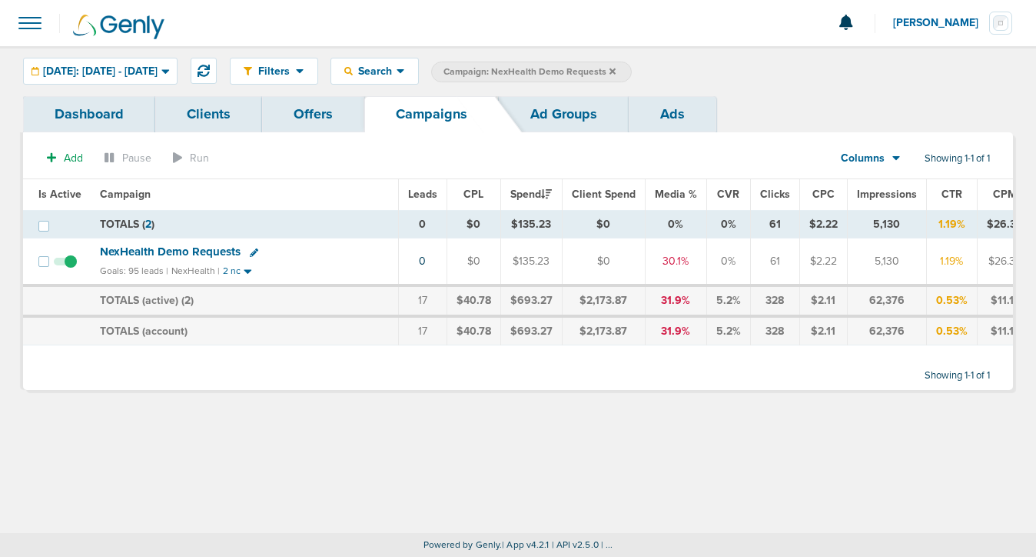
click at [252, 251] on icon at bounding box center [254, 252] width 8 height 8
select select
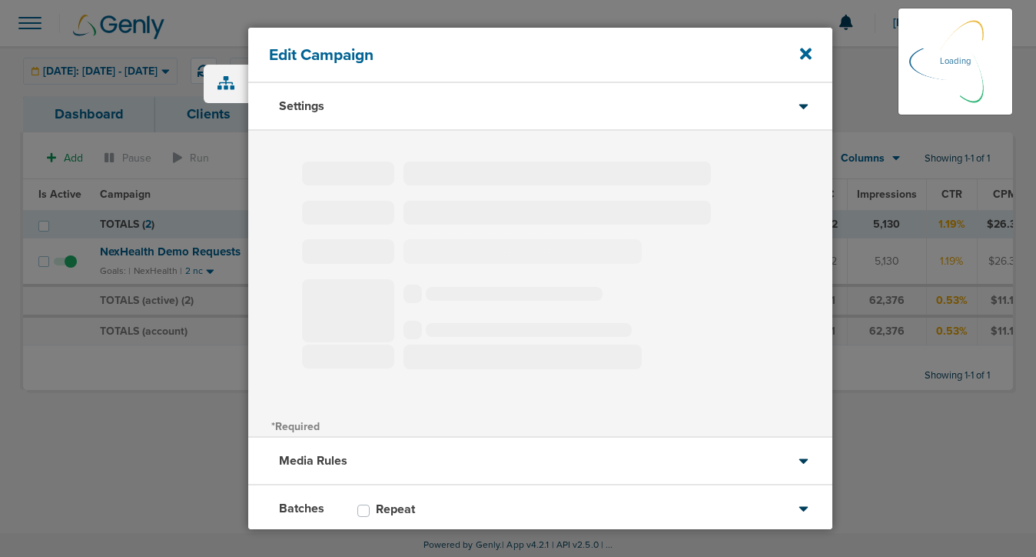
type input "NexHealth Demo Requests"
select select "Leads"
radio input "true"
select select "readWrite"
select select "1"
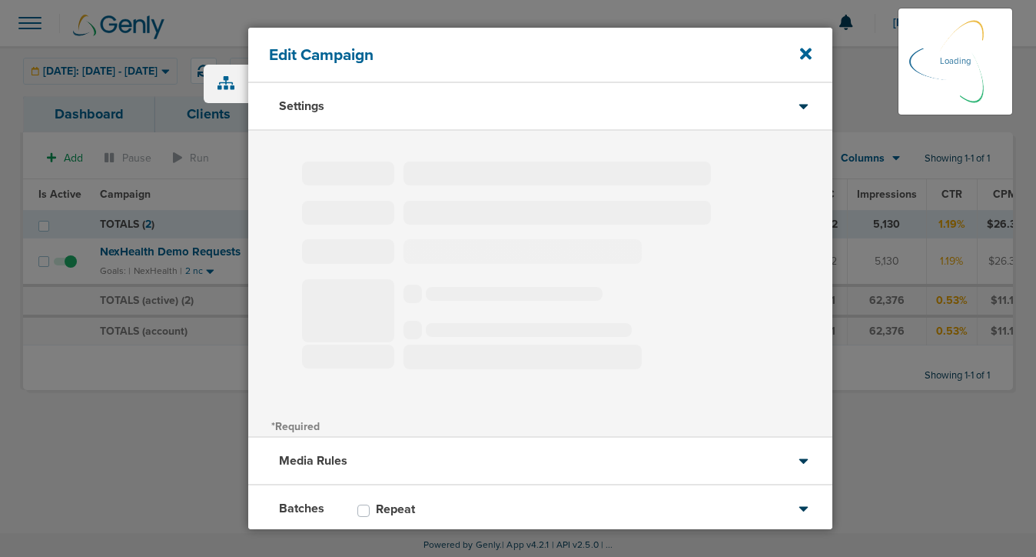
select select "1"
select select "2"
select select "3"
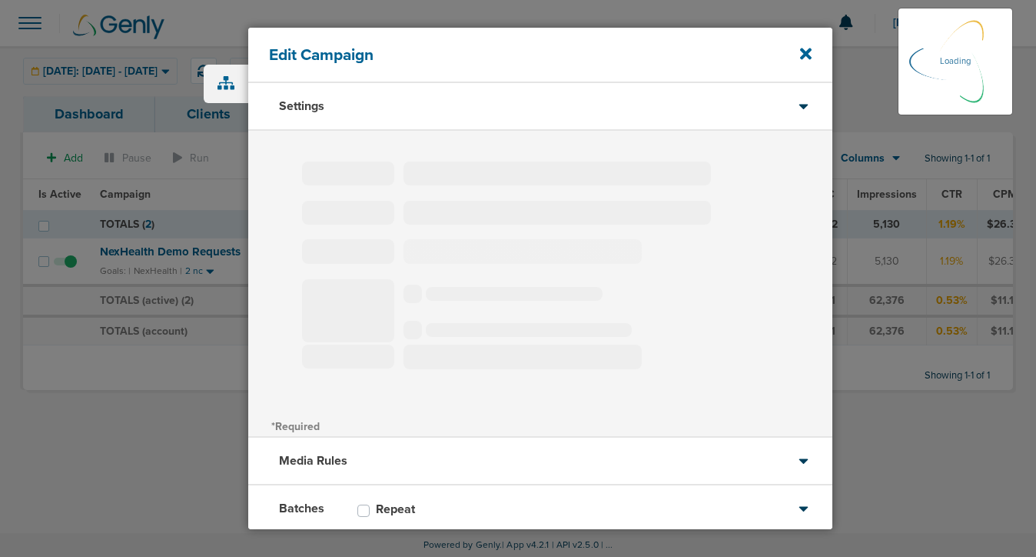
select select "4"
select select "6"
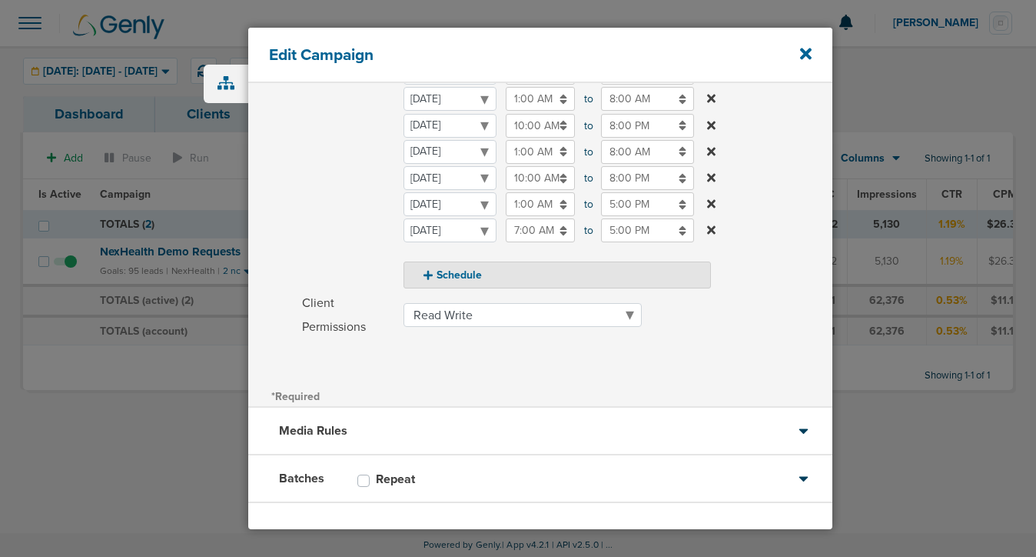
scroll to position [361, 0]
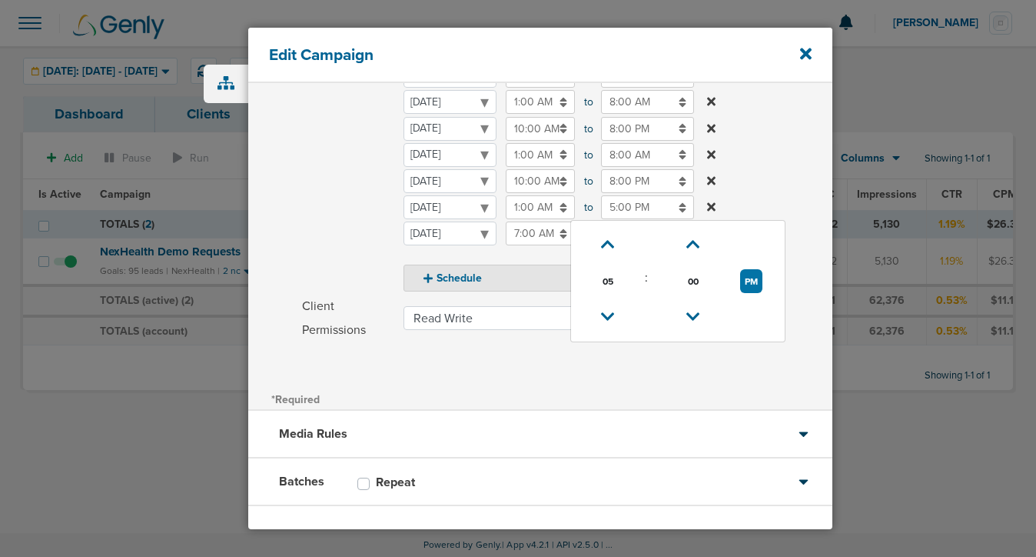
click at [622, 210] on input "5:00 PM" at bounding box center [647, 207] width 93 height 24
click at [604, 312] on icon at bounding box center [608, 316] width 14 height 9
click at [605, 312] on icon at bounding box center [608, 316] width 14 height 9
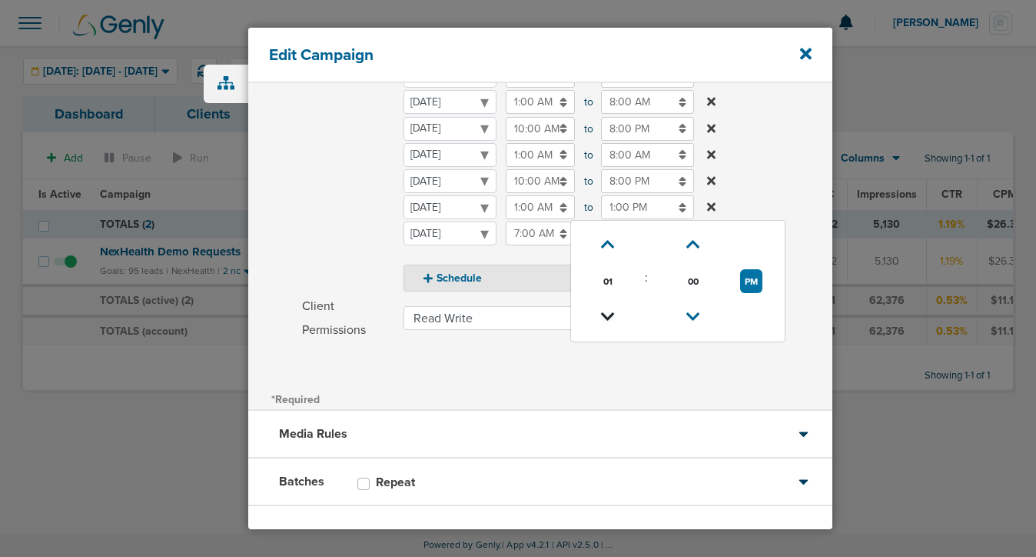
click at [605, 312] on icon at bounding box center [608, 316] width 14 height 9
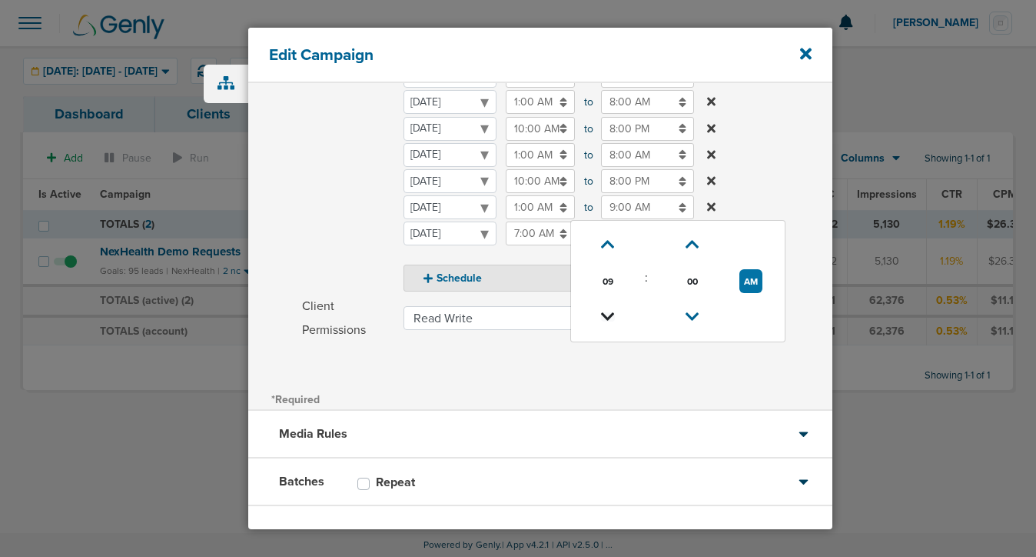
type input "8:00 AM"
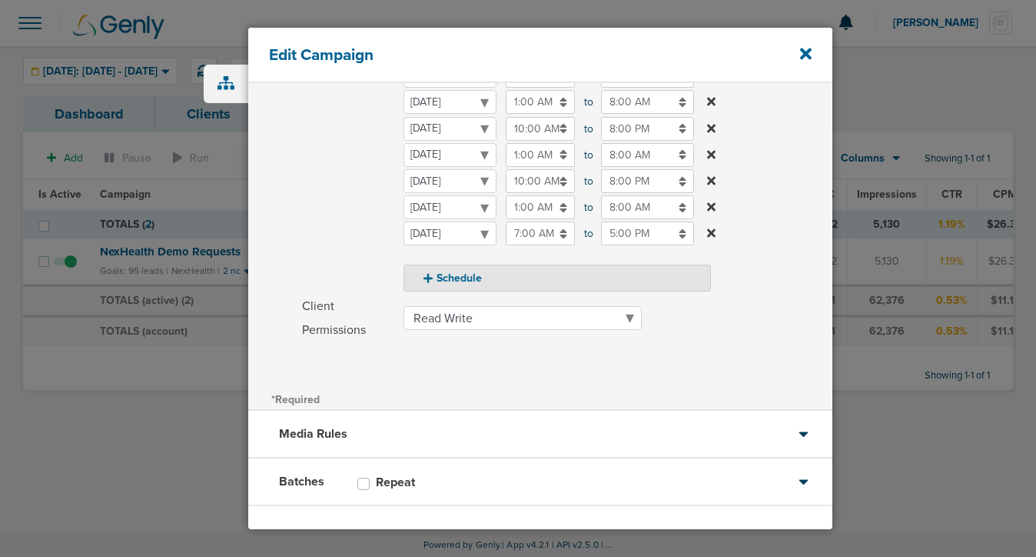
click at [779, 165] on label "Schedule Run my ads all days and all hours Run my ads all days and all hours Ru…" at bounding box center [567, 105] width 531 height 374
click at [447, 285] on button "Schedule" at bounding box center [558, 277] width 308 height 27
select select "5"
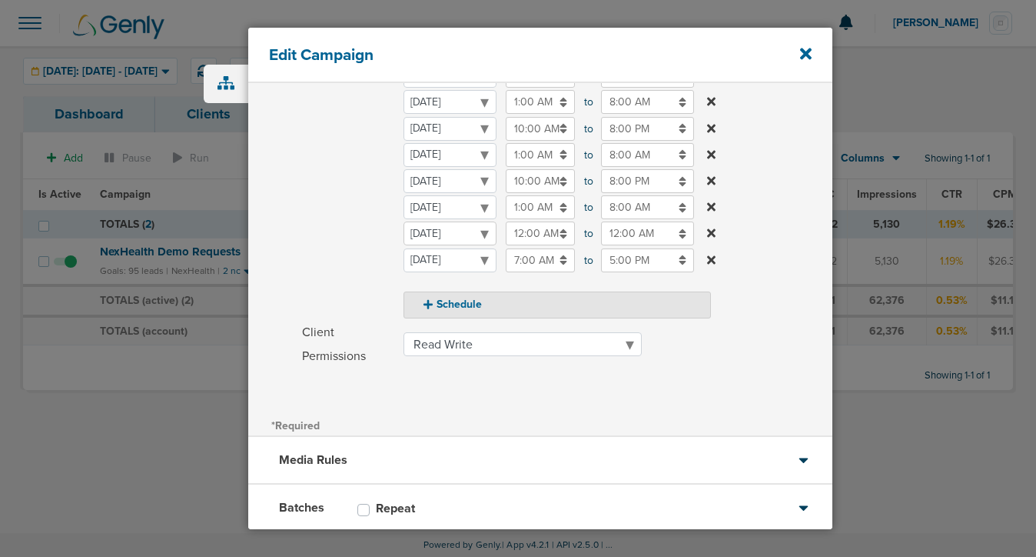
click at [447, 229] on select "[DATE] [DATE] [DATE] [DATE] [DATE] [DATE] [DATE]" at bounding box center [450, 233] width 93 height 24
select select "4"
click at [517, 238] on input "12:00 AM" at bounding box center [540, 233] width 69 height 24
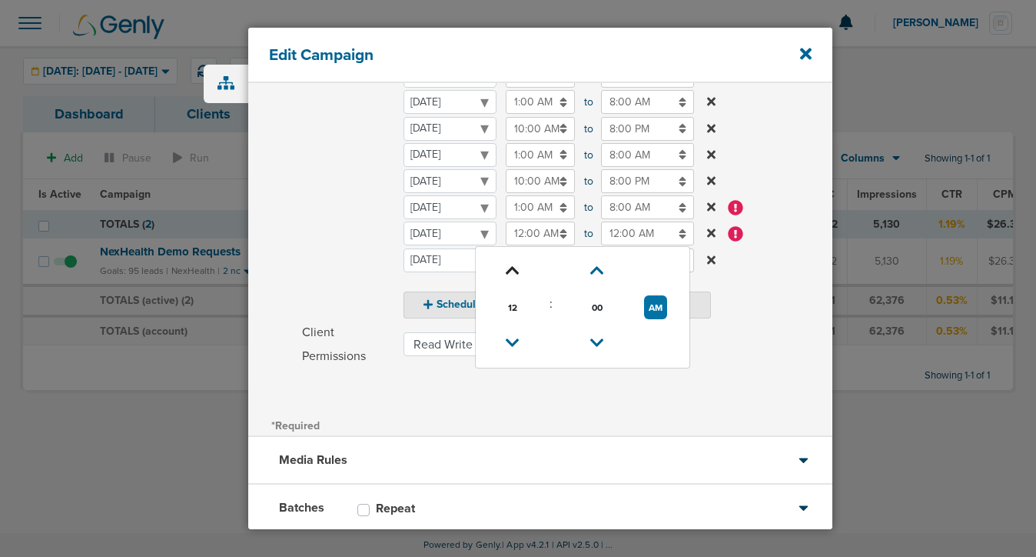
click at [508, 266] on icon at bounding box center [513, 270] width 14 height 9
click at [509, 267] on icon at bounding box center [513, 270] width 14 height 9
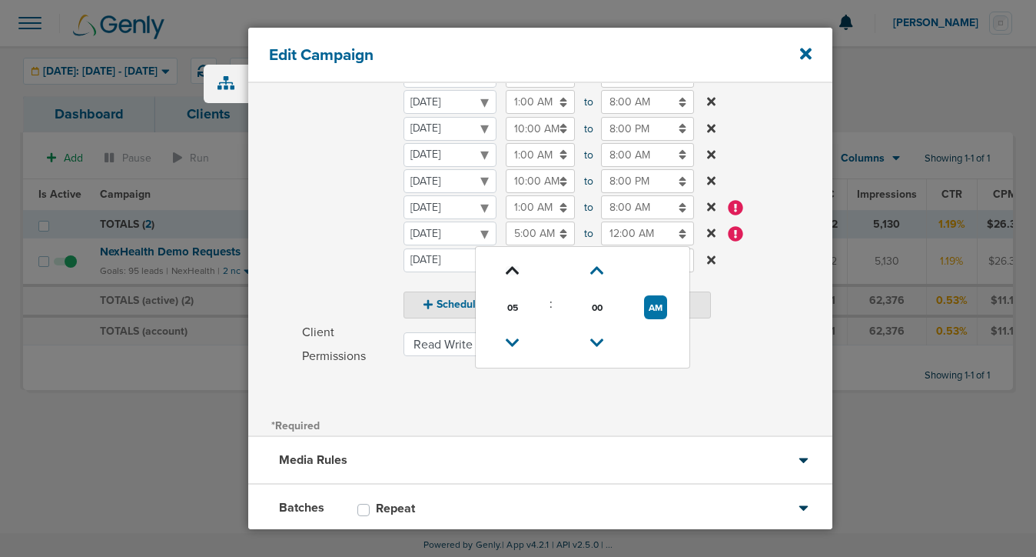
click at [509, 267] on icon at bounding box center [513, 270] width 14 height 9
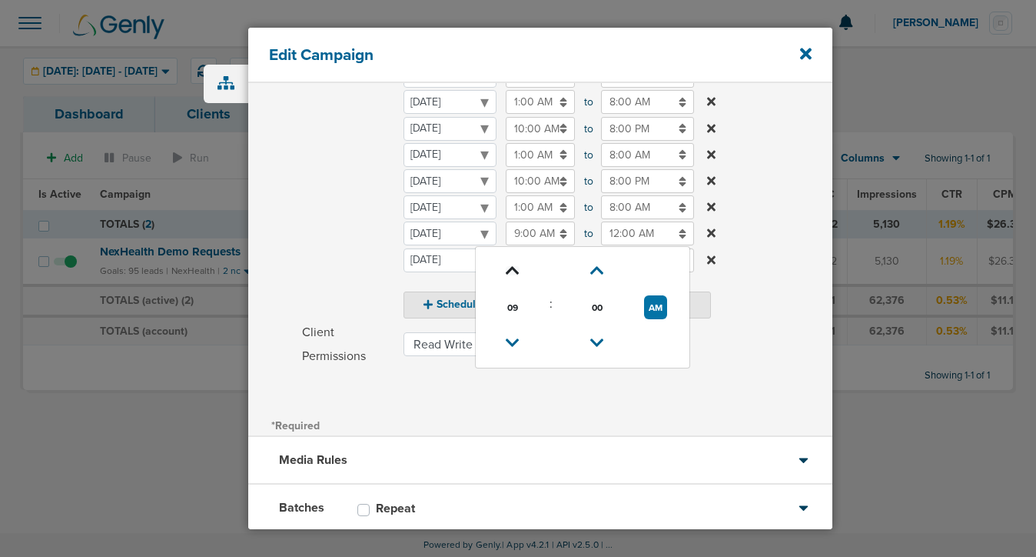
type input "10:00 AM"
click at [631, 235] on input "12:00 AM" at bounding box center [647, 233] width 93 height 24
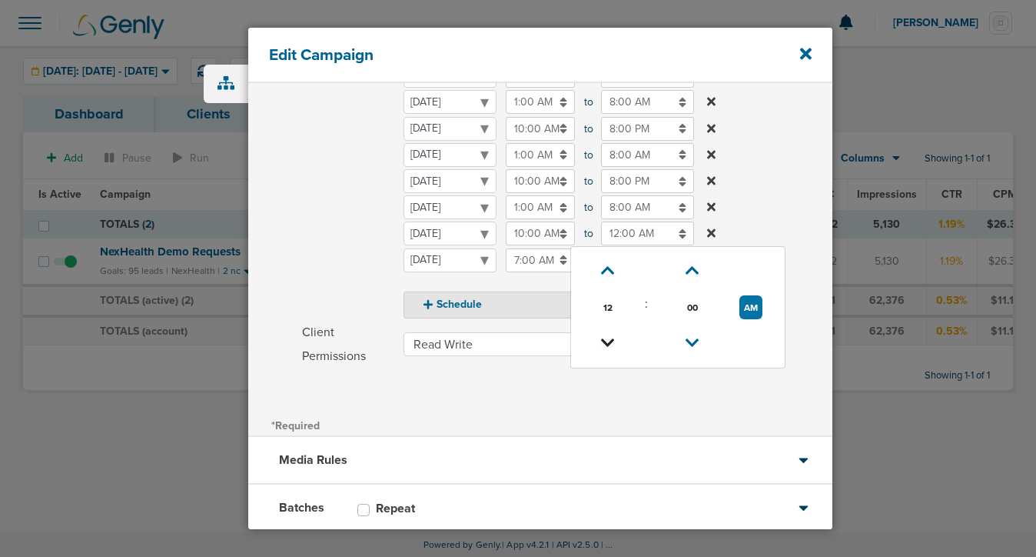
click at [608, 338] on icon at bounding box center [608, 342] width 14 height 9
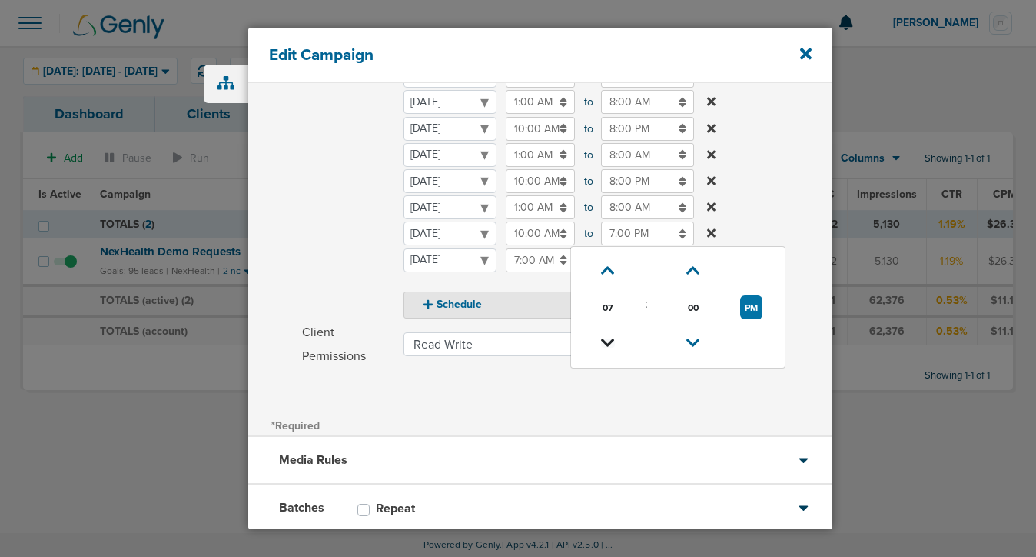
click at [608, 338] on icon at bounding box center [608, 342] width 14 height 9
click at [607, 271] on icon at bounding box center [608, 270] width 14 height 9
type input "6:00 PM"
click at [331, 254] on span "Schedule" at bounding box center [348, 118] width 92 height 401
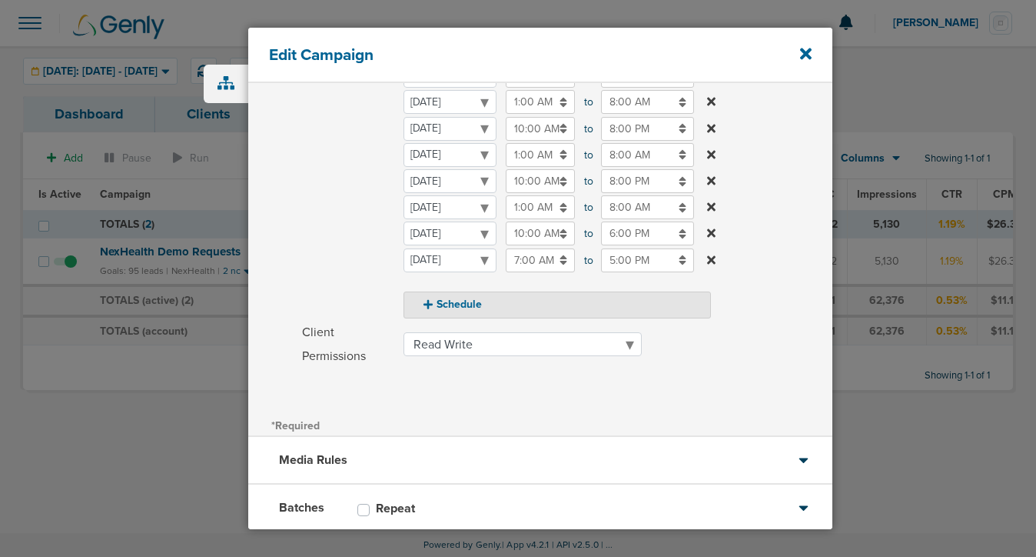
scroll to position [453, 0]
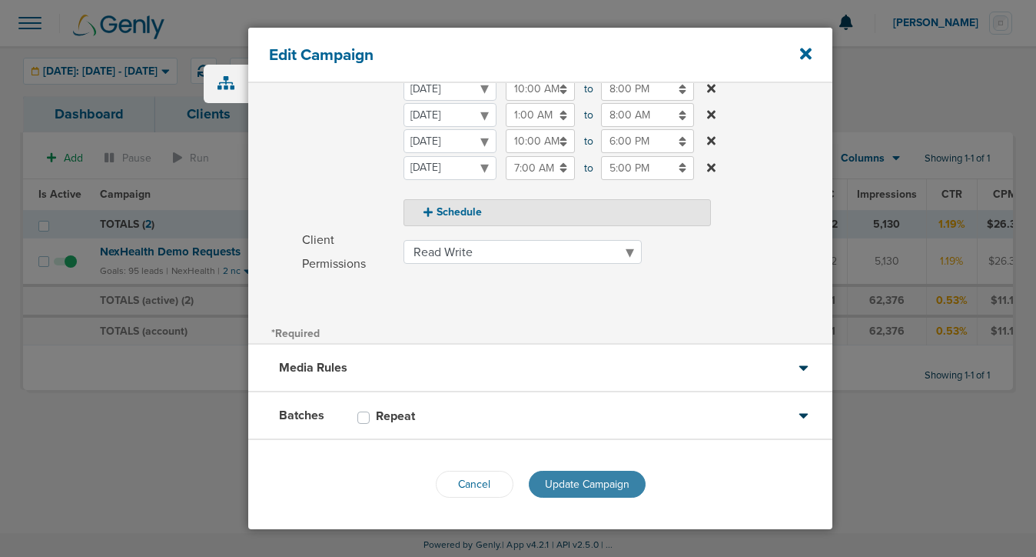
click at [550, 478] on span "Update Campaign" at bounding box center [587, 483] width 85 height 13
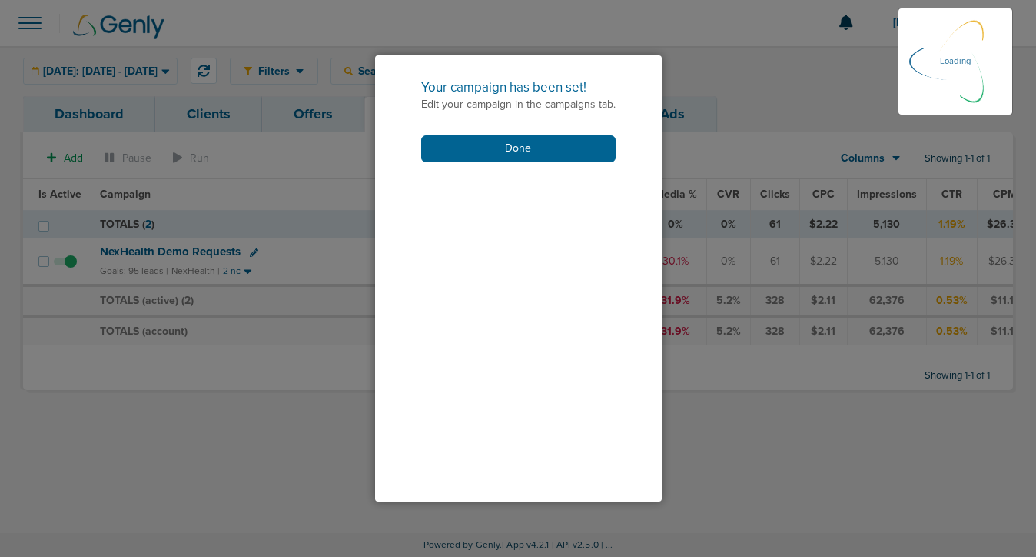
scroll to position [404, 0]
click at [534, 141] on button "Done" at bounding box center [518, 148] width 195 height 27
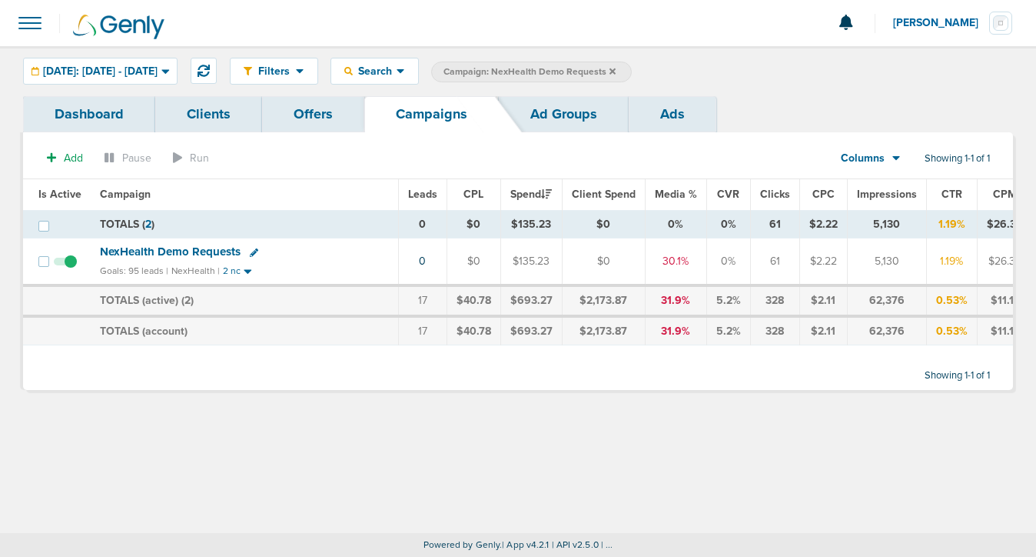
click at [616, 71] on icon at bounding box center [613, 71] width 6 height 6
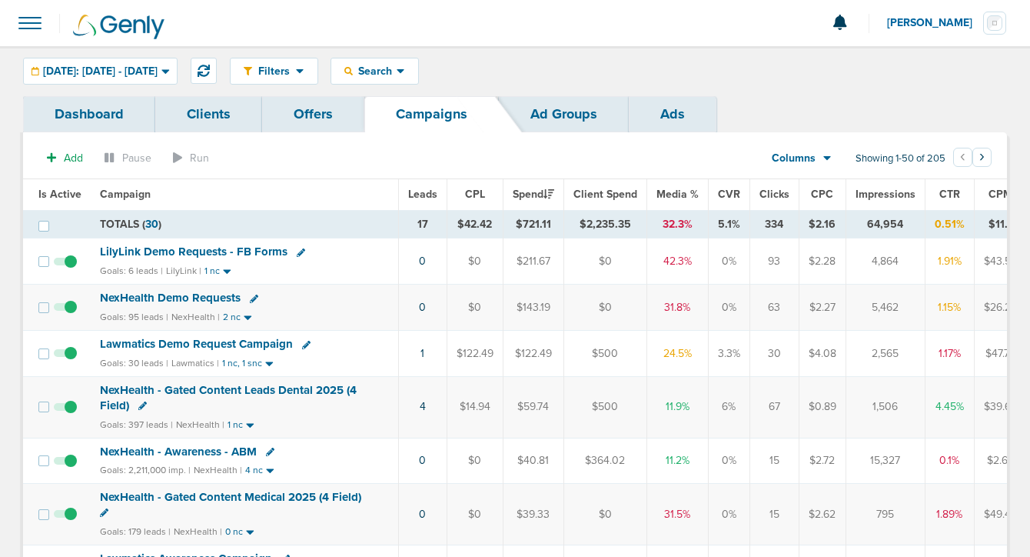
click at [303, 344] on icon at bounding box center [306, 345] width 8 height 8
select select
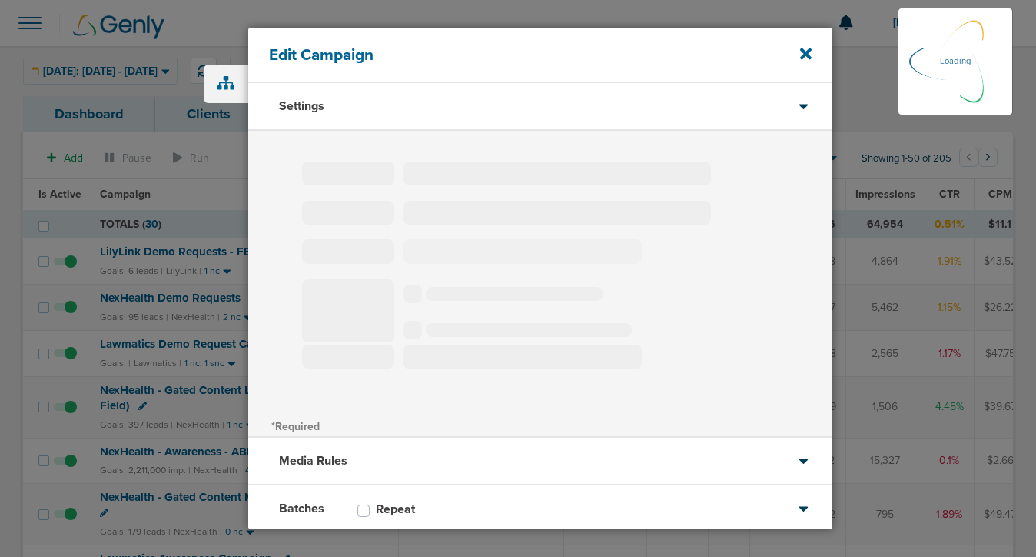
type input "Lawmatics Demo Request Campaign"
select select "Leads"
radio input "true"
select select "readWrite"
select select "1"
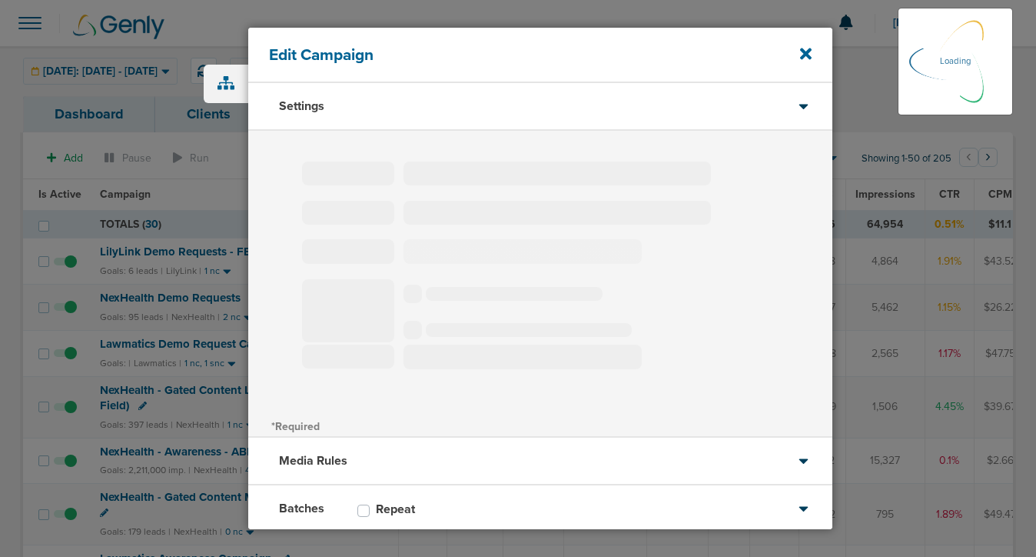
select select "1"
select select "2"
select select "3"
select select "4"
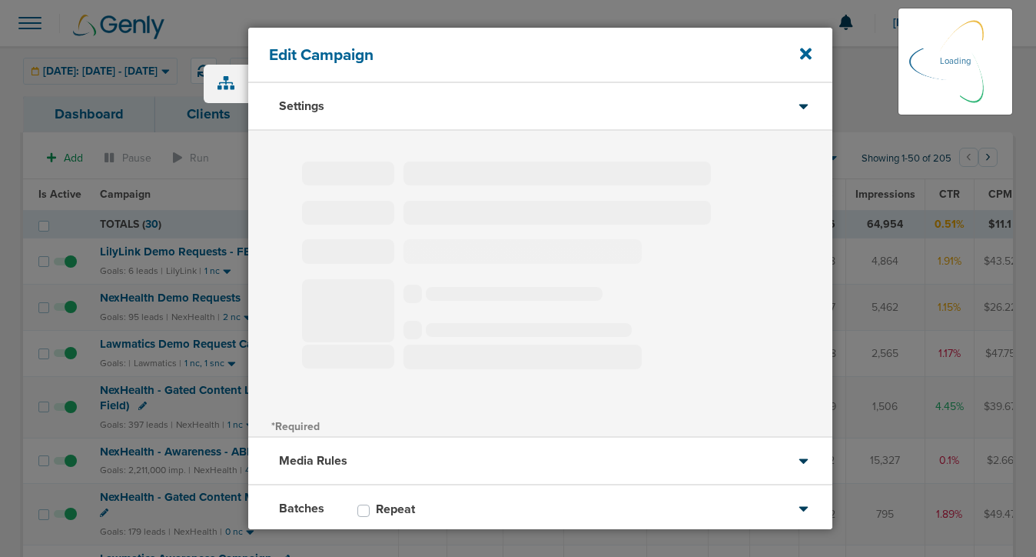
select select "6"
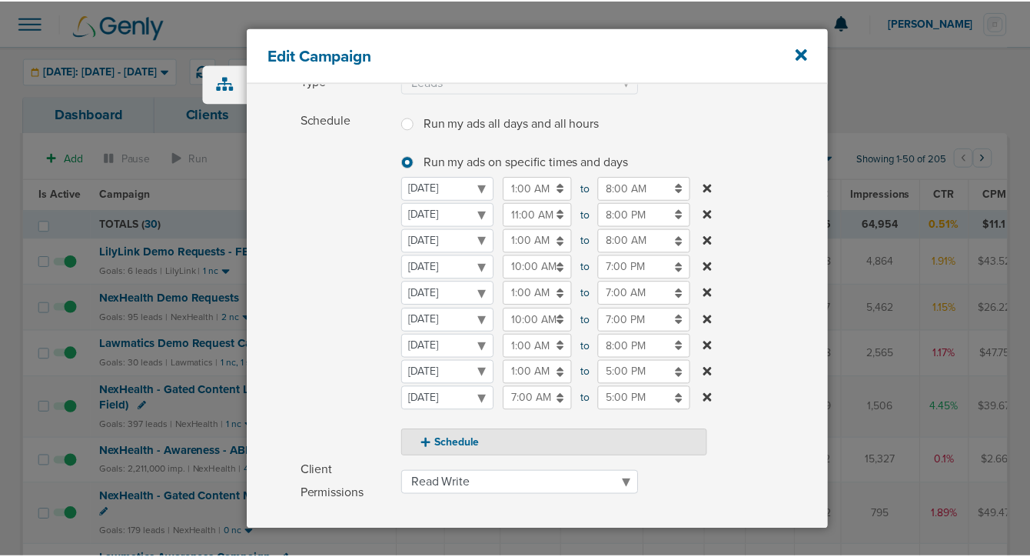
scroll to position [173, 0]
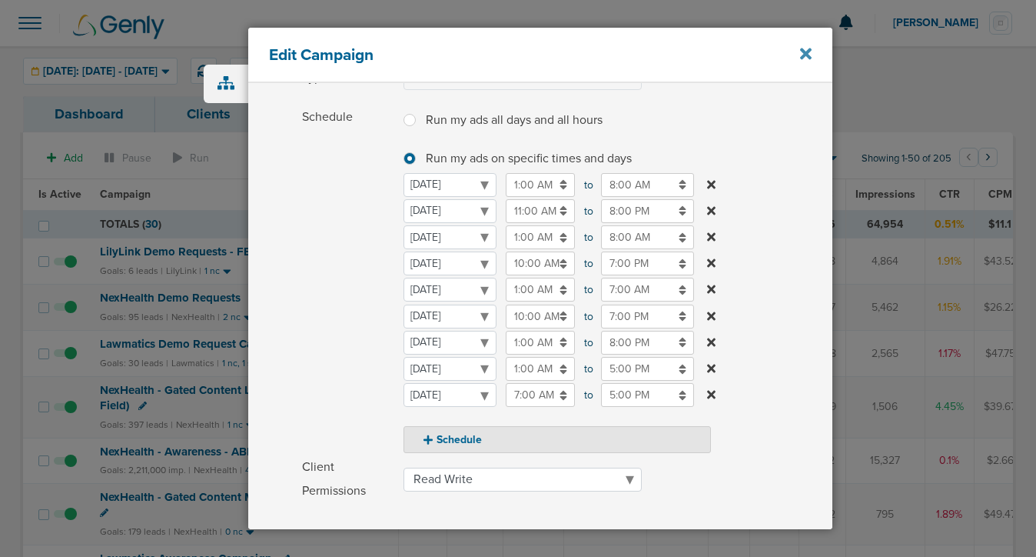
click at [800, 51] on icon at bounding box center [806, 53] width 12 height 17
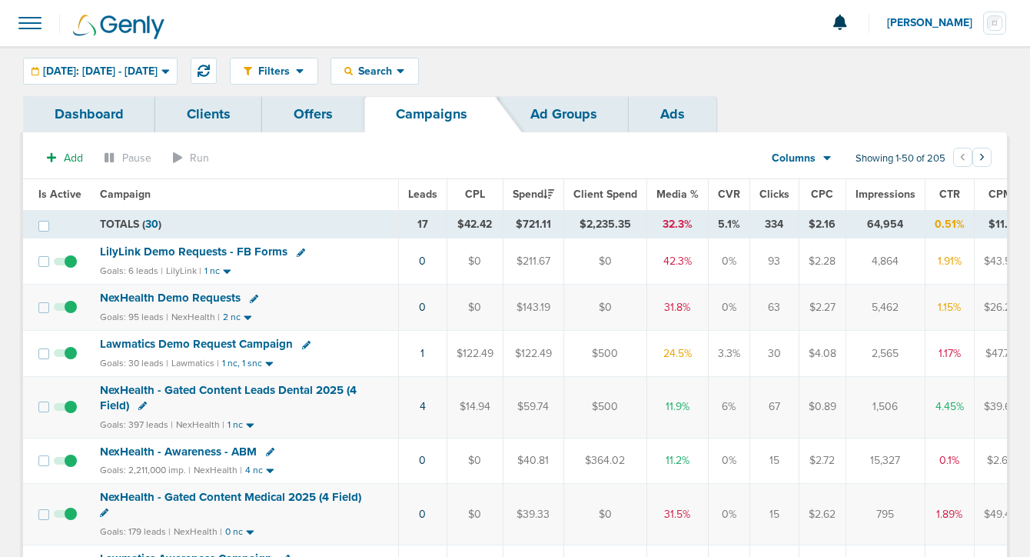
click at [257, 251] on span "LilyLink Demo Requests - FB Forms" at bounding box center [194, 251] width 188 height 14
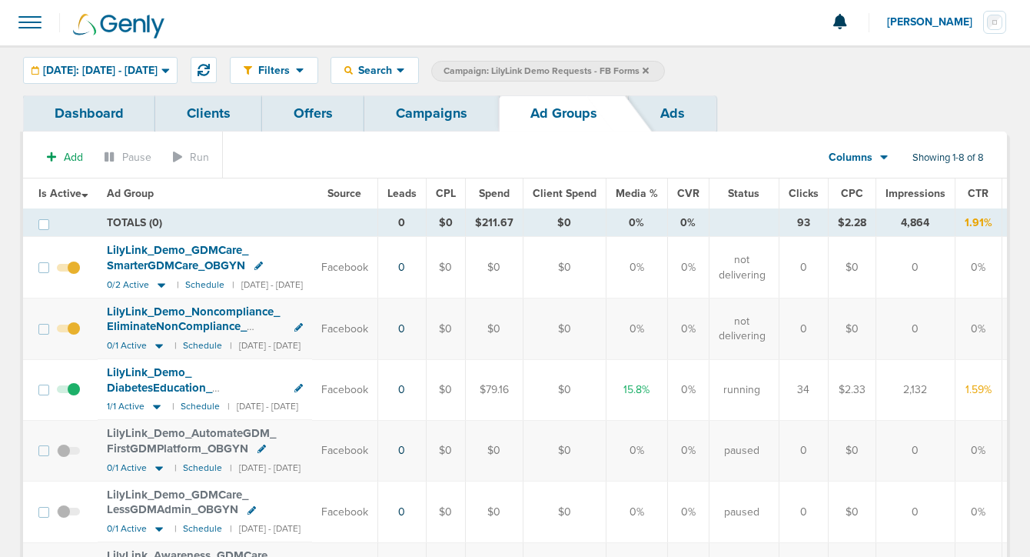
click at [446, 113] on link "Campaigns" at bounding box center [431, 113] width 135 height 36
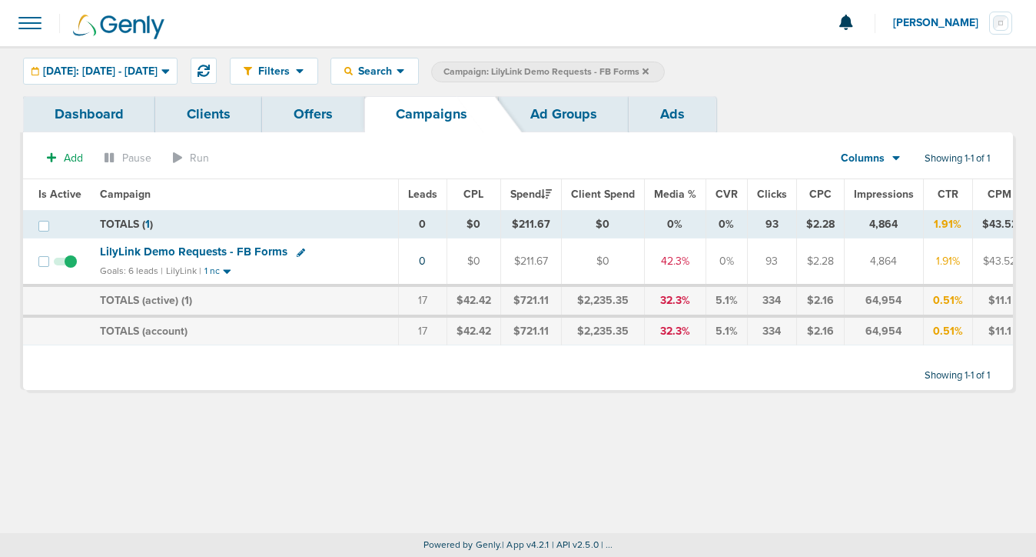
click at [665, 68] on label "Campaign: LilyLink Demo Requests - FB Forms" at bounding box center [548, 72] width 234 height 21
click at [649, 72] on span "Campaign: LilyLink Demo Requests - FB Forms" at bounding box center [546, 71] width 205 height 13
click at [649, 69] on icon at bounding box center [646, 71] width 6 height 6
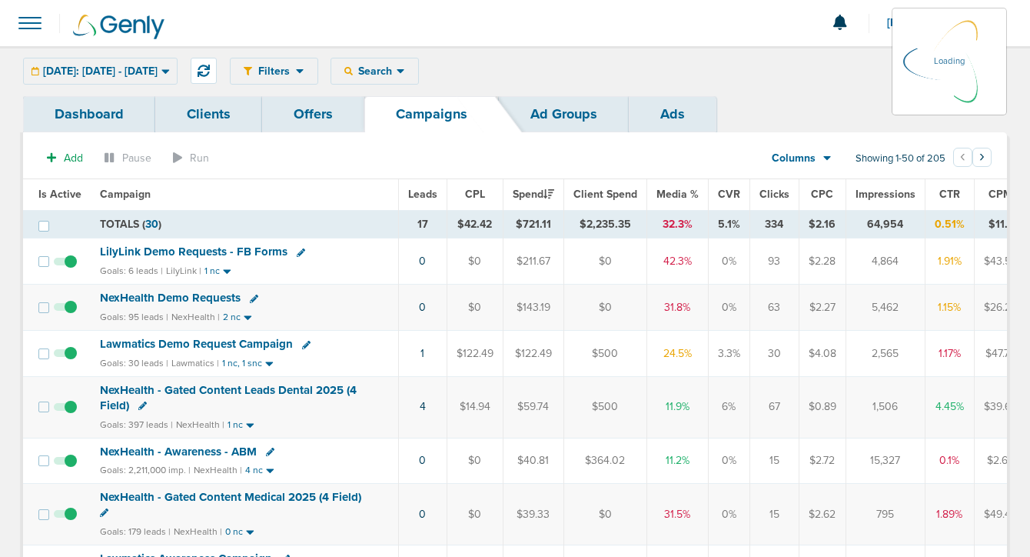
scroll to position [477, 0]
